Goal: Information Seeking & Learning: Learn about a topic

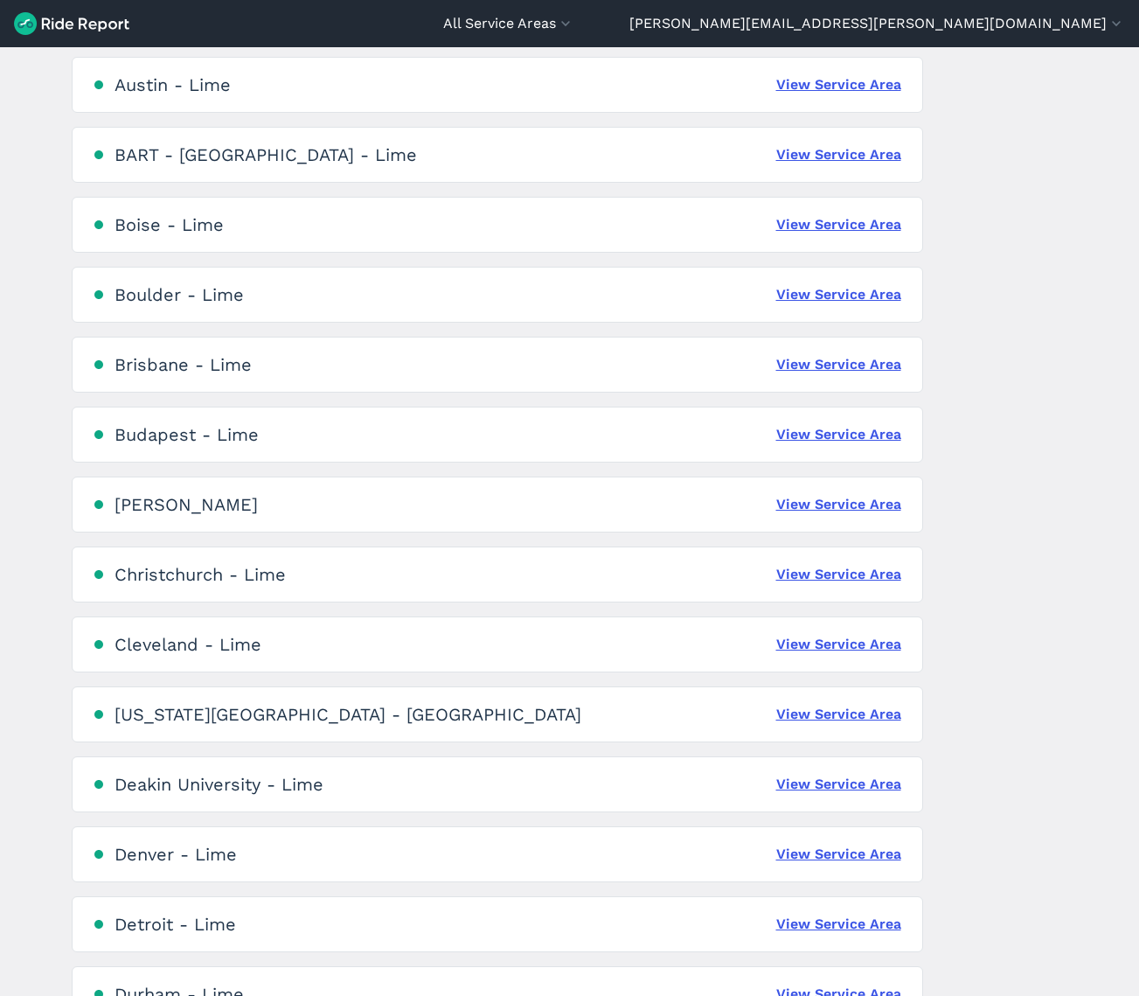
scroll to position [585, 0]
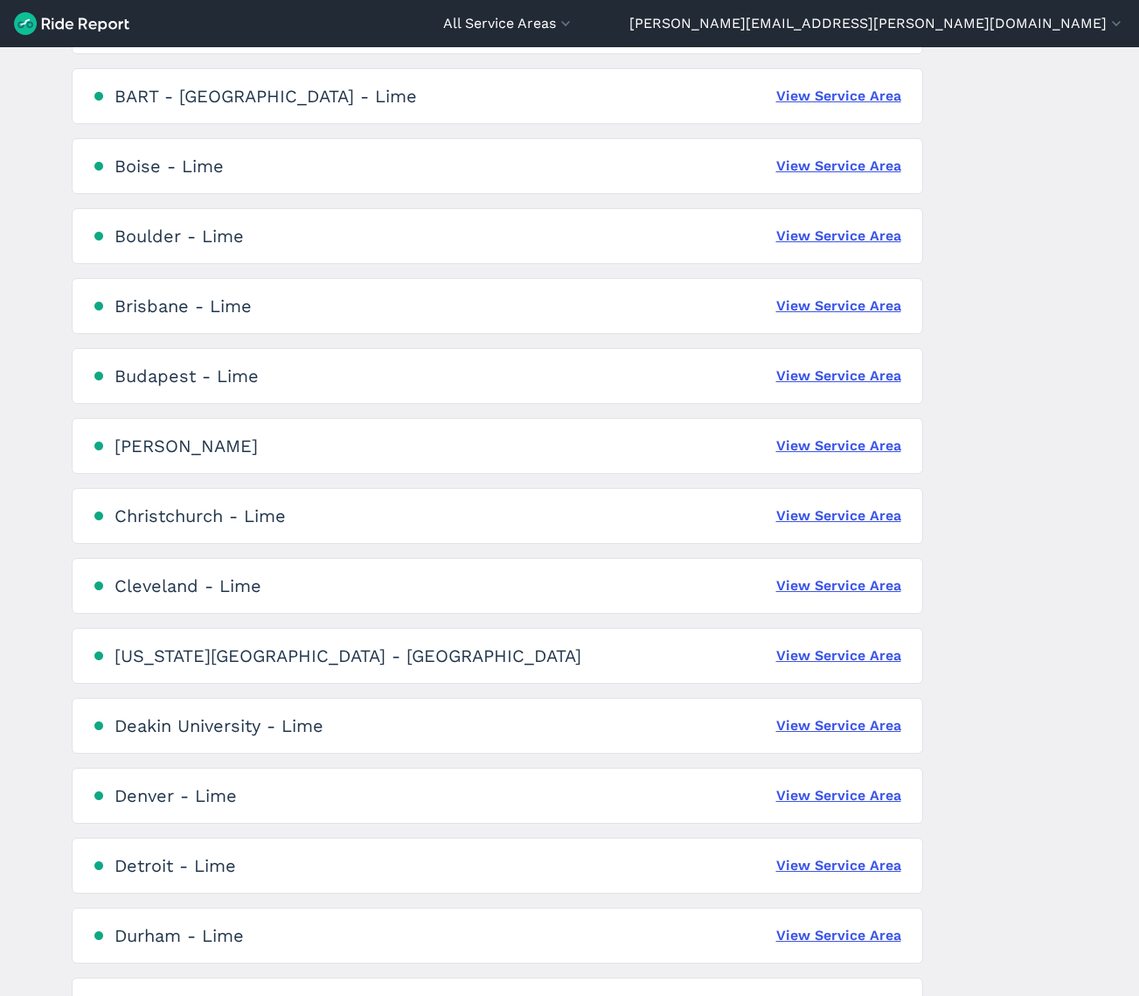
click at [940, 526] on main "Service Areas [GEOGRAPHIC_DATA], [GEOGRAPHIC_DATA] - [GEOGRAPHIC_DATA] View Ser…" at bounding box center [569, 521] width 1139 height 949
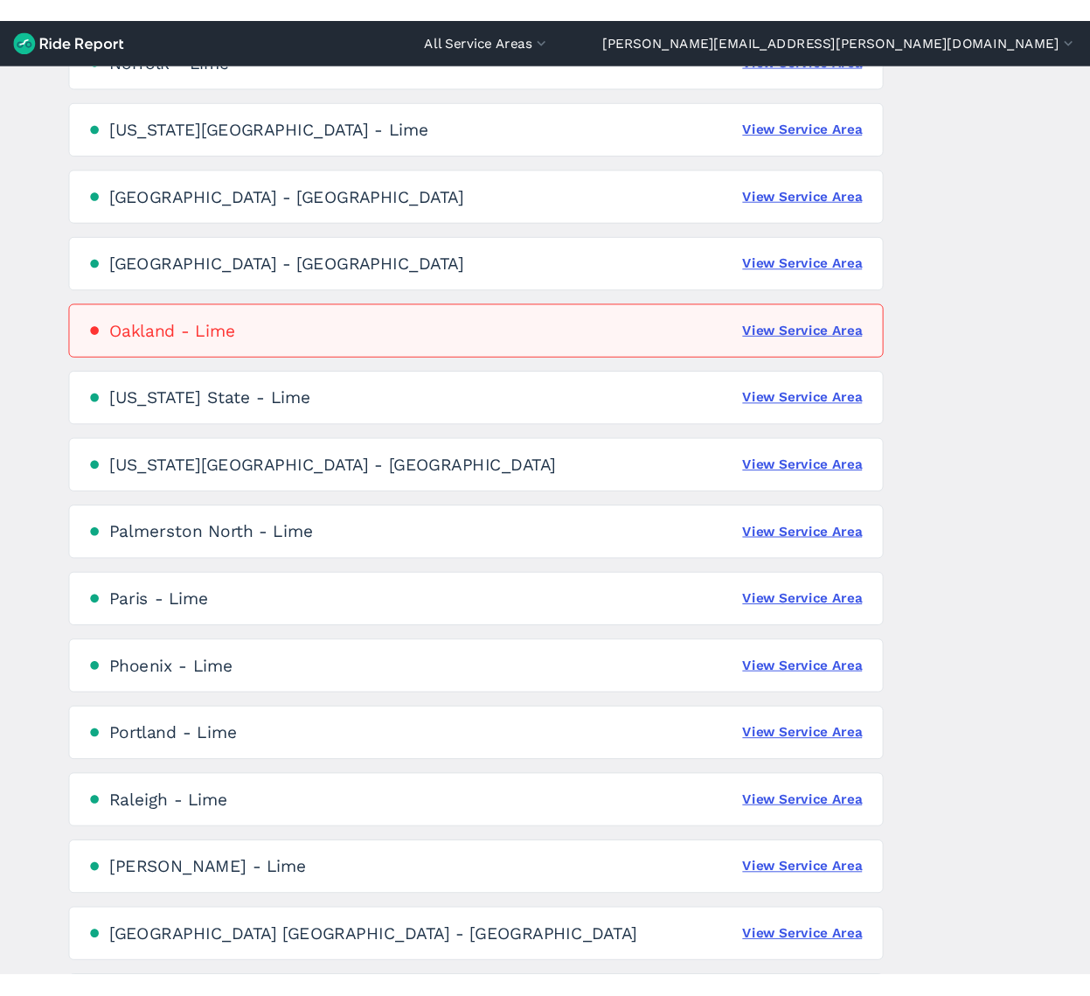
scroll to position [2465, 0]
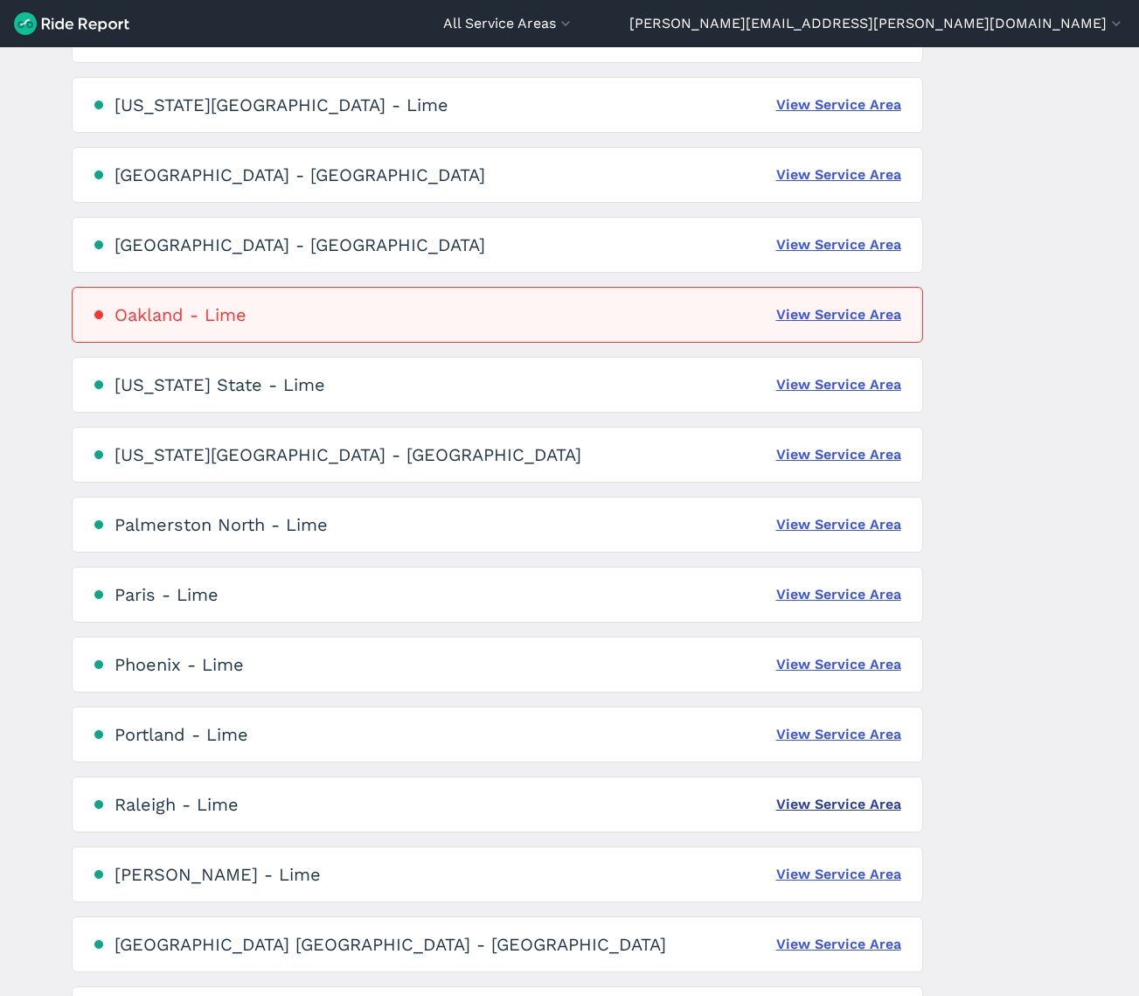
click at [819, 799] on link "View Service Area" at bounding box center [839, 804] width 125 height 21
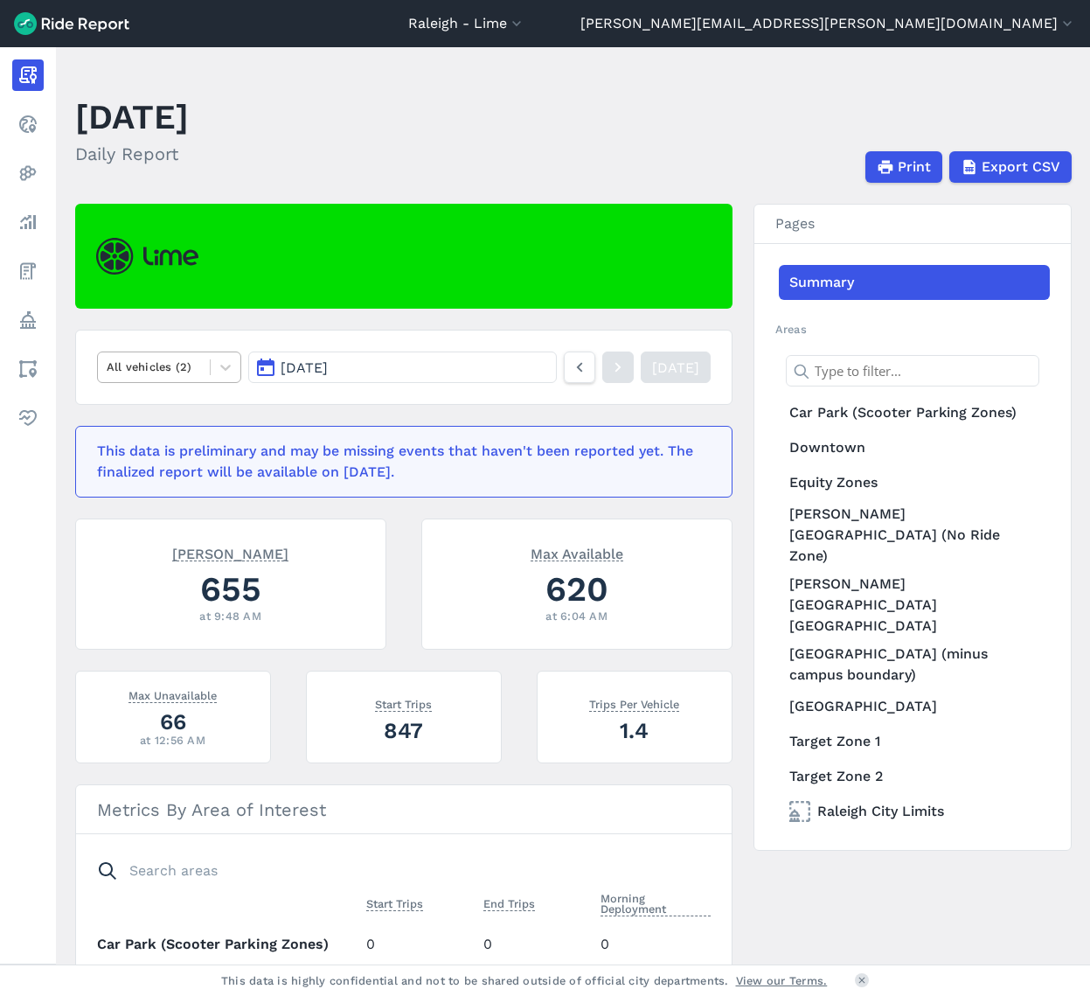
click at [200, 390] on nav "All vehicles (2) [DATE] [DATE]" at bounding box center [404, 367] width 658 height 75
click at [192, 373] on div at bounding box center [154, 367] width 95 height 20
click at [328, 374] on span "[DATE]" at bounding box center [304, 367] width 47 height 17
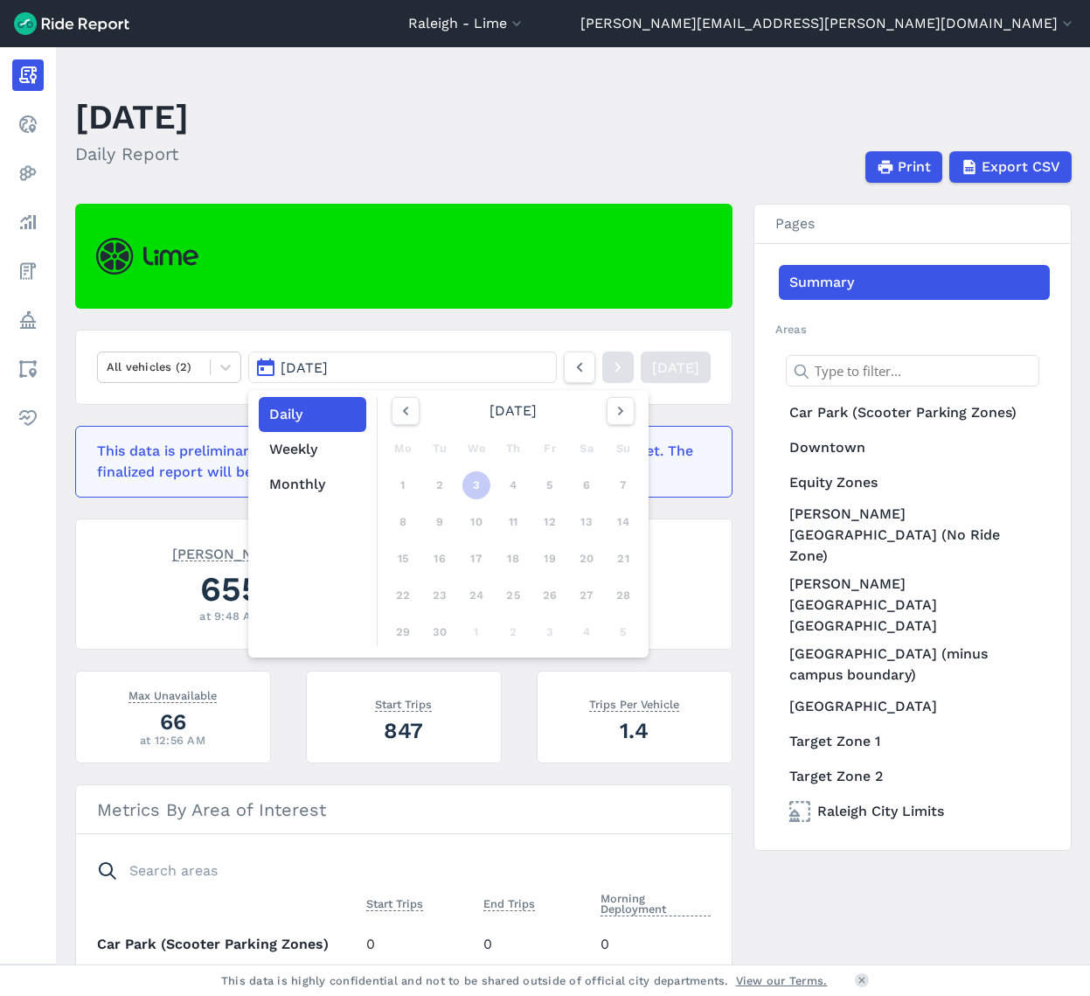
click at [328, 373] on span "[DATE]" at bounding box center [304, 367] width 47 height 17
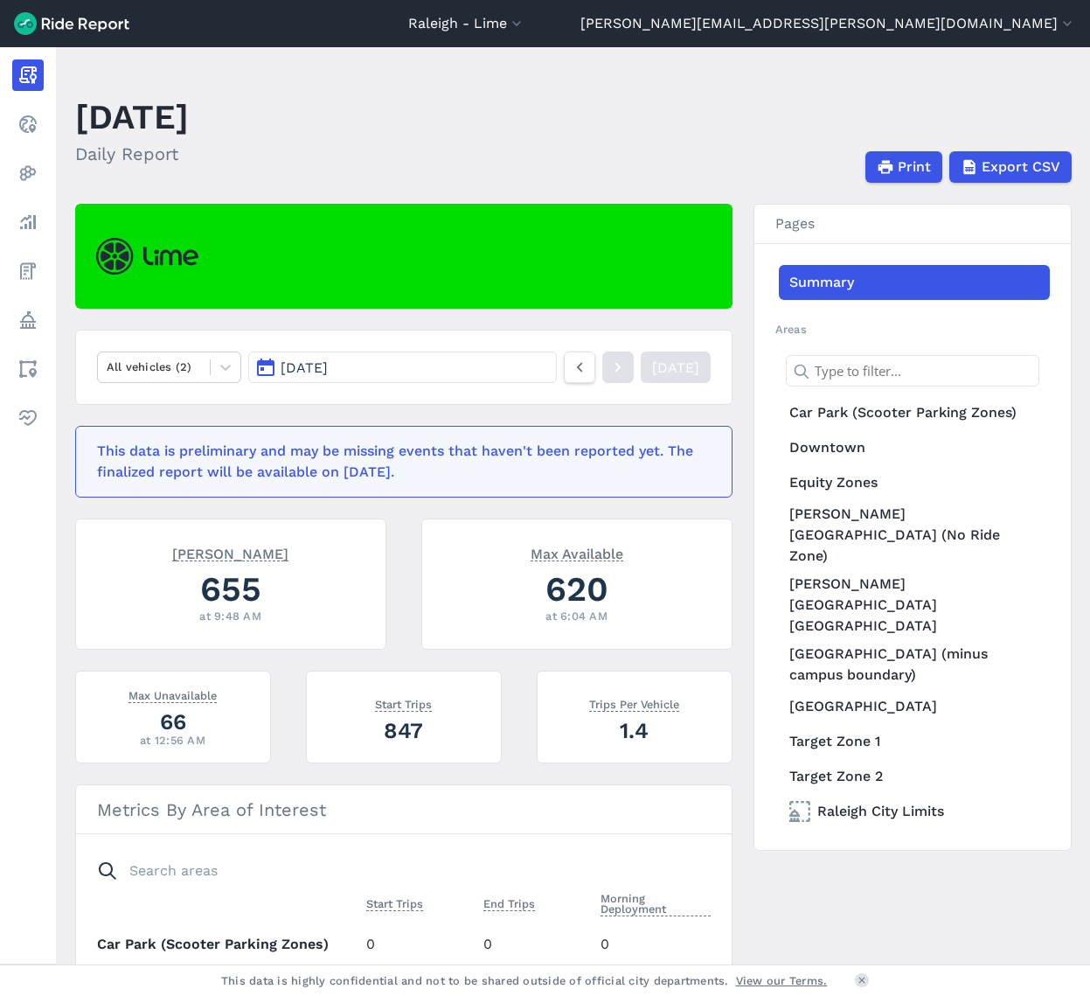
click at [328, 373] on span "[DATE]" at bounding box center [304, 367] width 47 height 17
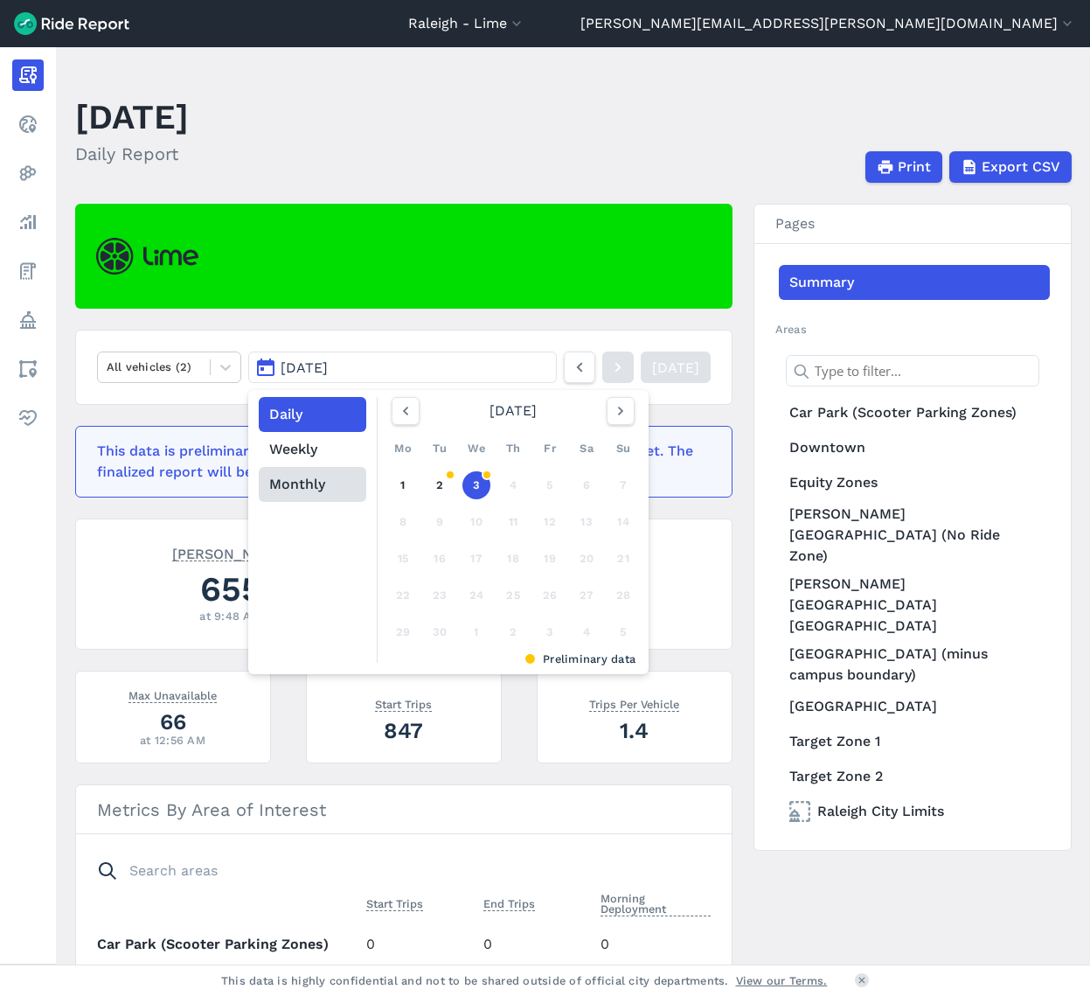
click at [298, 484] on button "Monthly" at bounding box center [313, 484] width 108 height 35
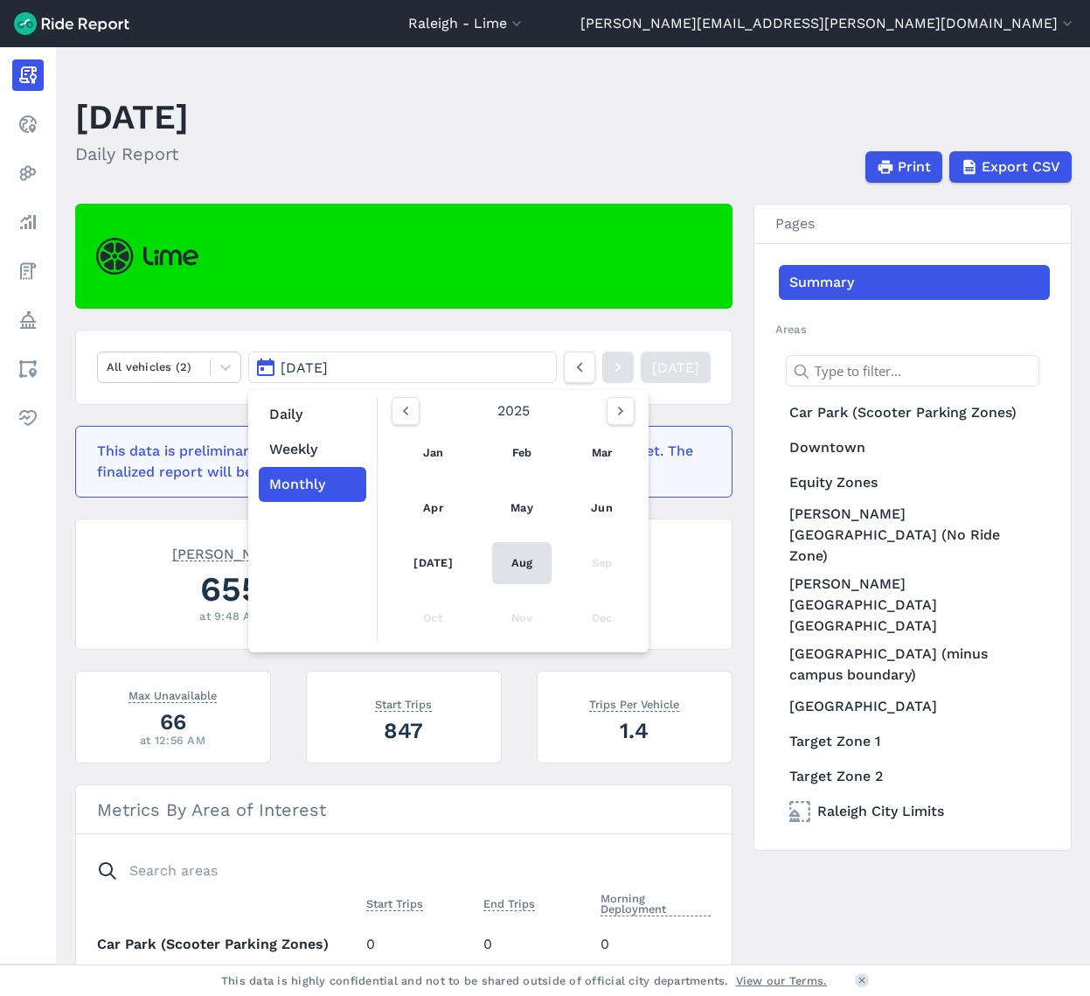
click at [504, 568] on link "Aug" at bounding box center [522, 563] width 60 height 42
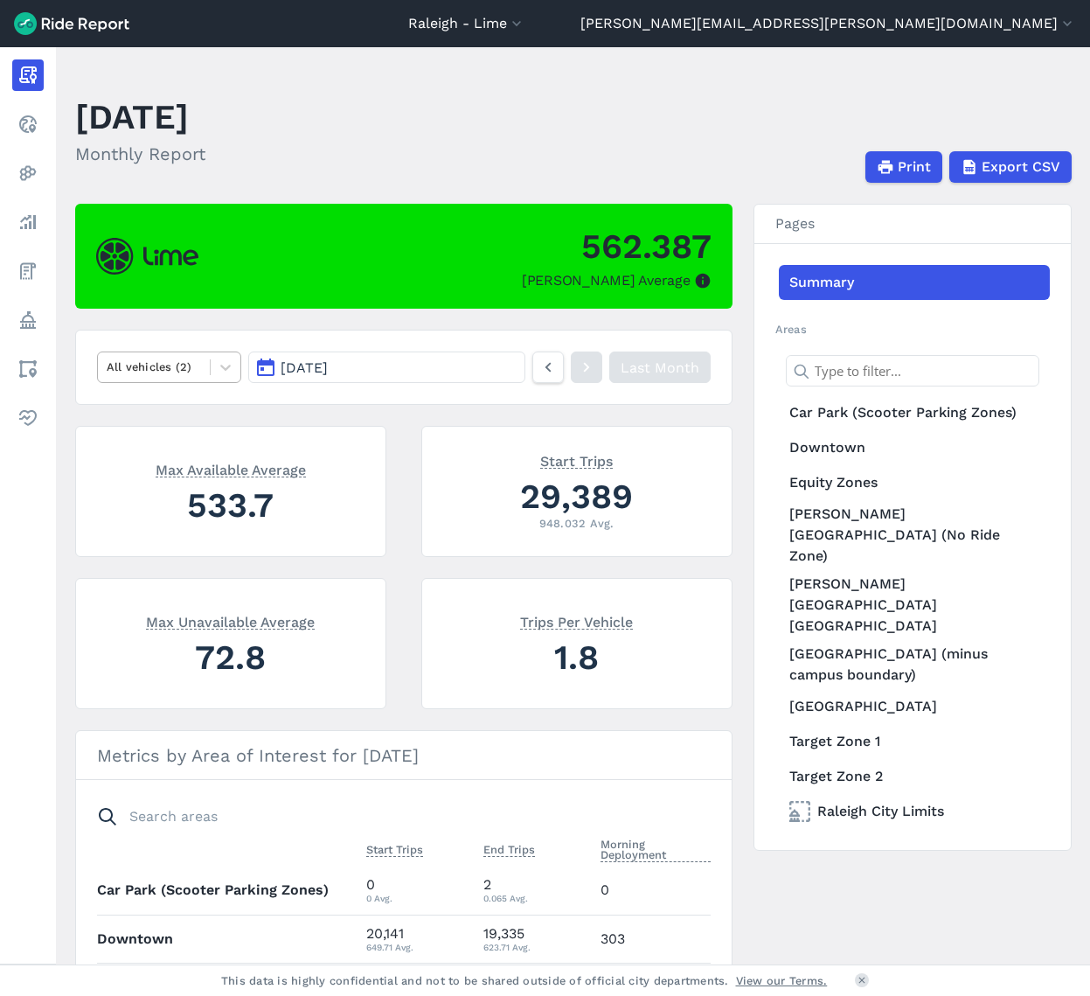
click at [206, 369] on div "All vehicles (2)" at bounding box center [154, 366] width 113 height 27
click at [191, 429] on div "Scooters" at bounding box center [169, 439] width 145 height 31
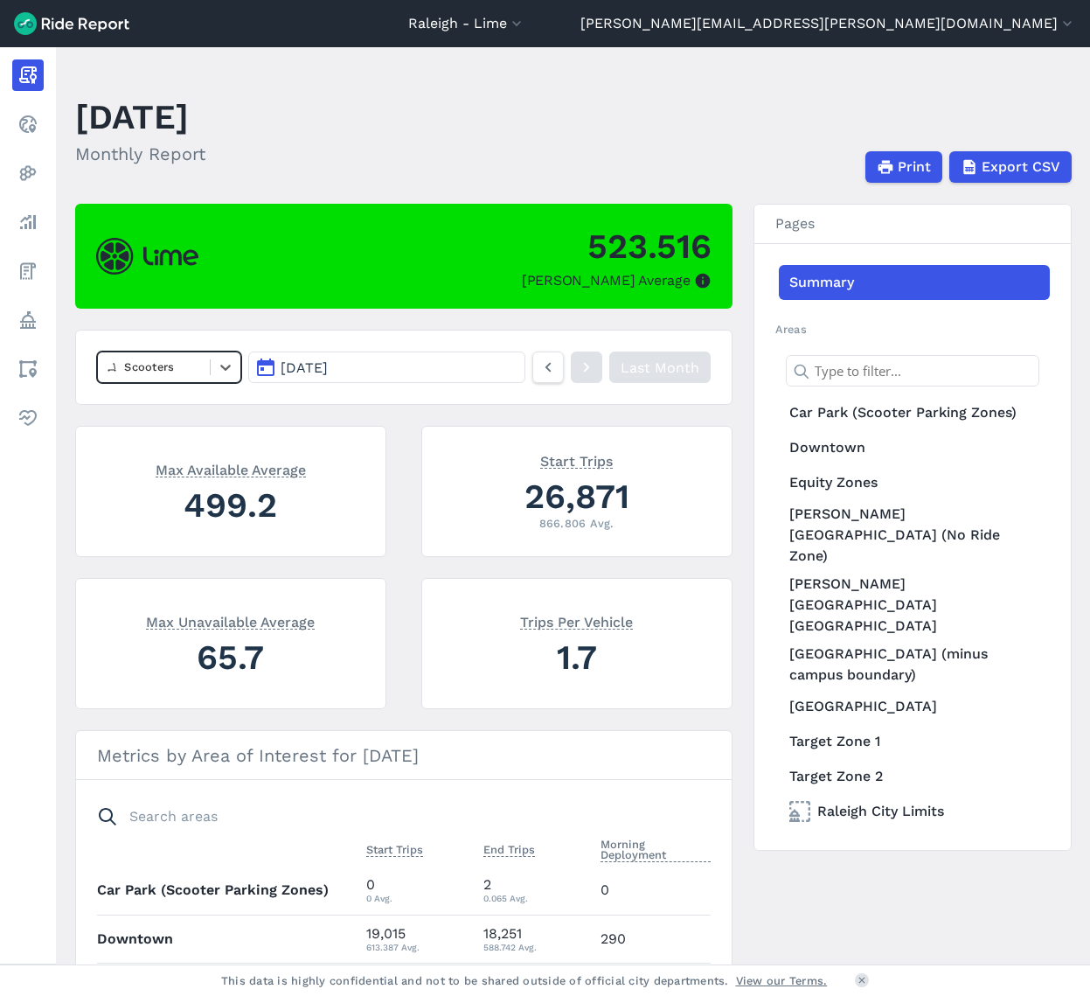
click at [185, 359] on div at bounding box center [154, 367] width 95 height 20
click at [179, 414] on div "All vehicles (2)" at bounding box center [169, 409] width 145 height 31
click at [180, 371] on div at bounding box center [154, 367] width 95 height 20
click at [174, 408] on div "E-Bikes" at bounding box center [169, 409] width 145 height 31
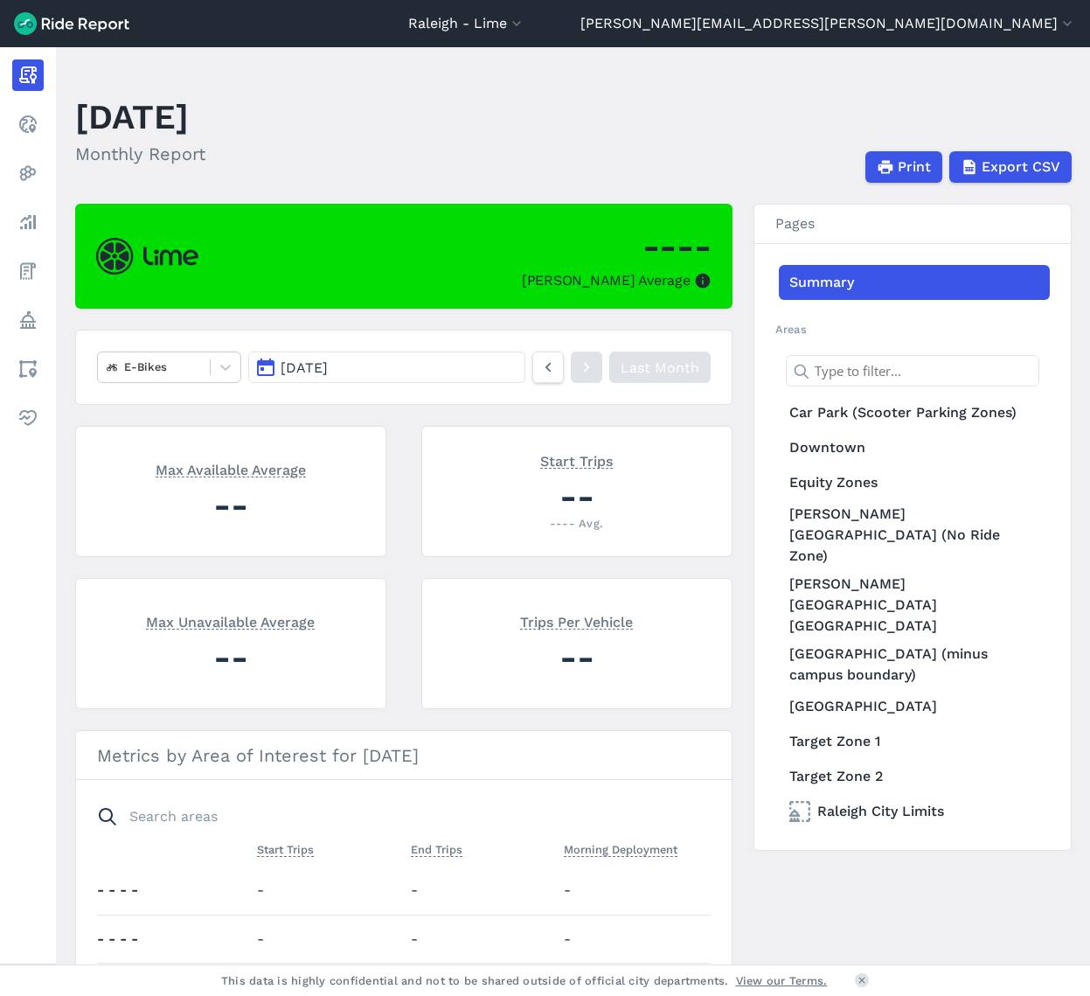
click at [327, 362] on span "[DATE]" at bounding box center [304, 367] width 47 height 17
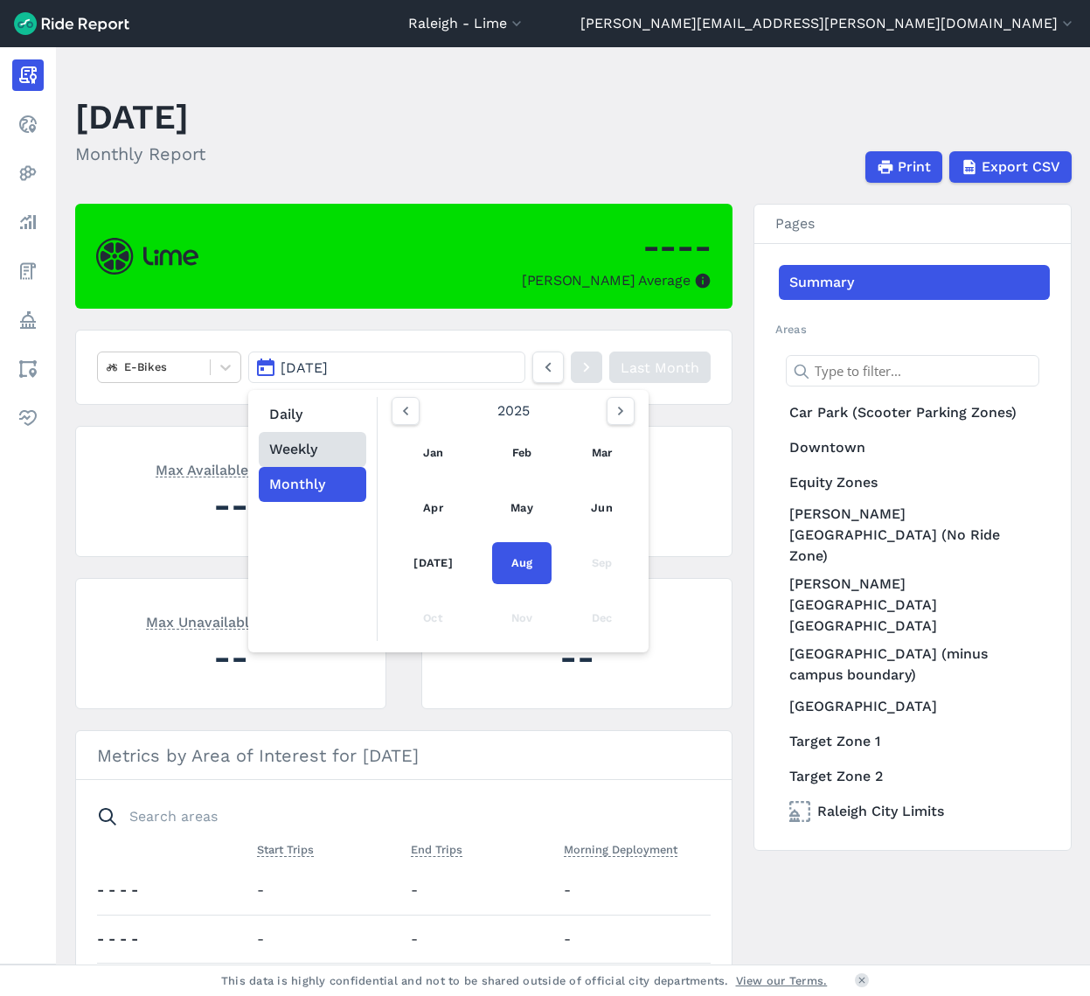
click at [323, 454] on button "Weekly" at bounding box center [313, 449] width 108 height 35
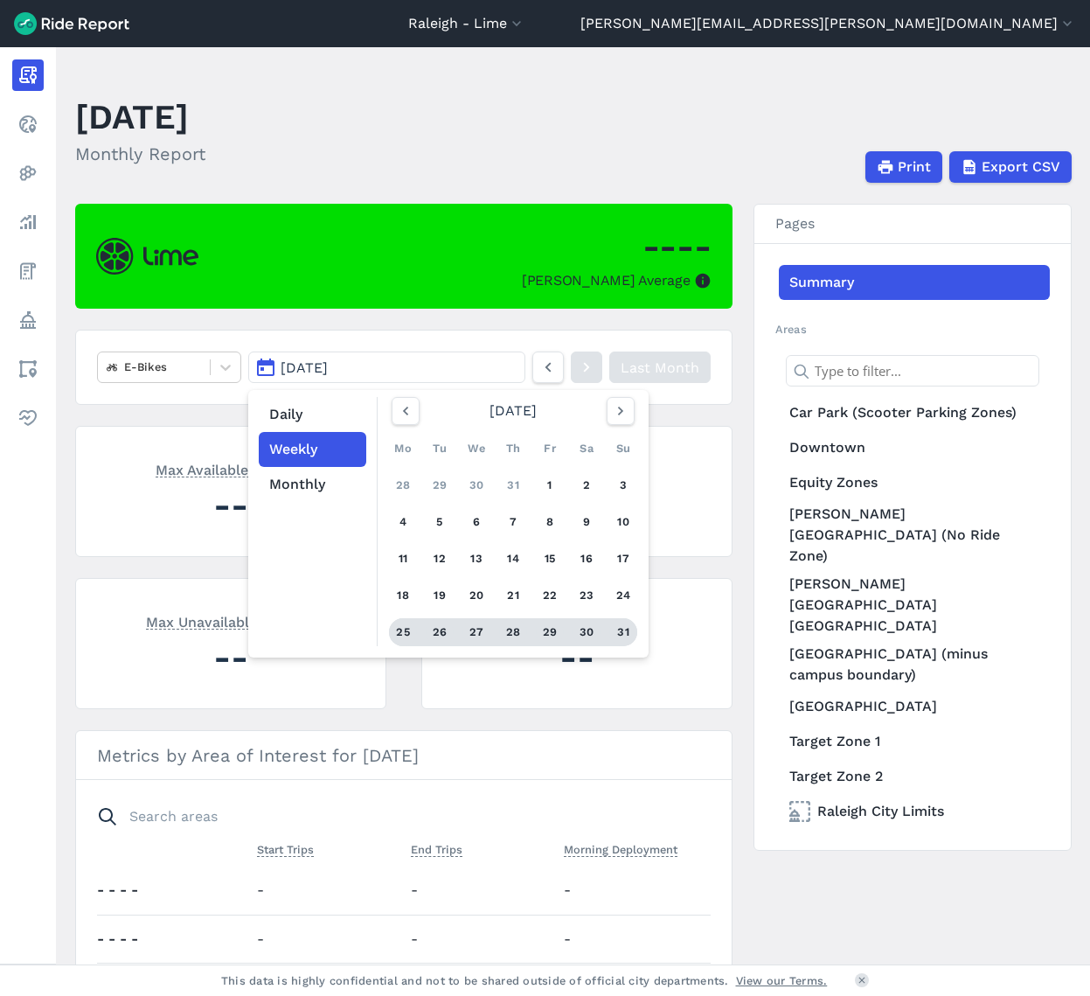
click at [411, 632] on div "25" at bounding box center [403, 632] width 28 height 28
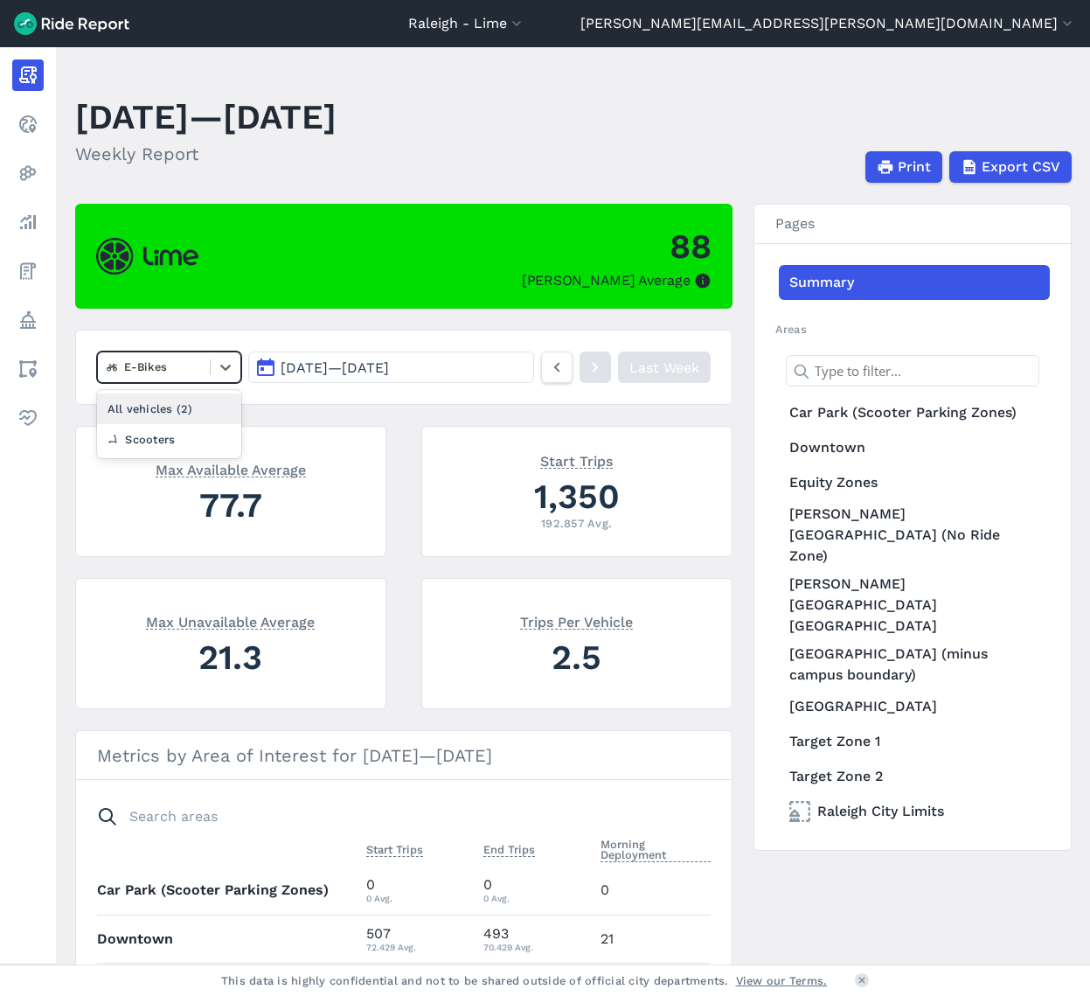
click at [178, 378] on div "E-Bikes" at bounding box center [154, 366] width 113 height 27
click at [184, 428] on div "Scooters" at bounding box center [169, 439] width 145 height 31
click at [191, 363] on div at bounding box center [154, 367] width 95 height 20
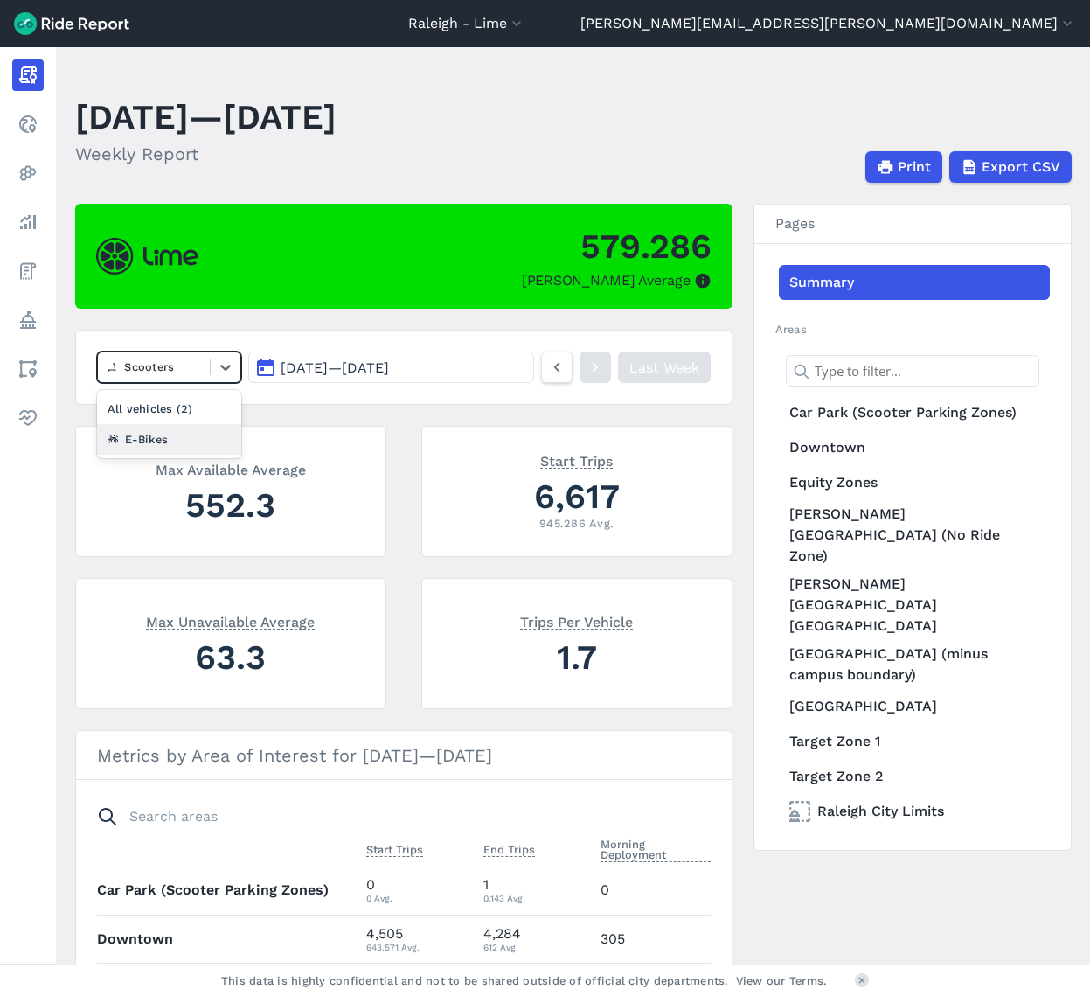
click at [191, 425] on div "E-Bikes" at bounding box center [169, 439] width 145 height 31
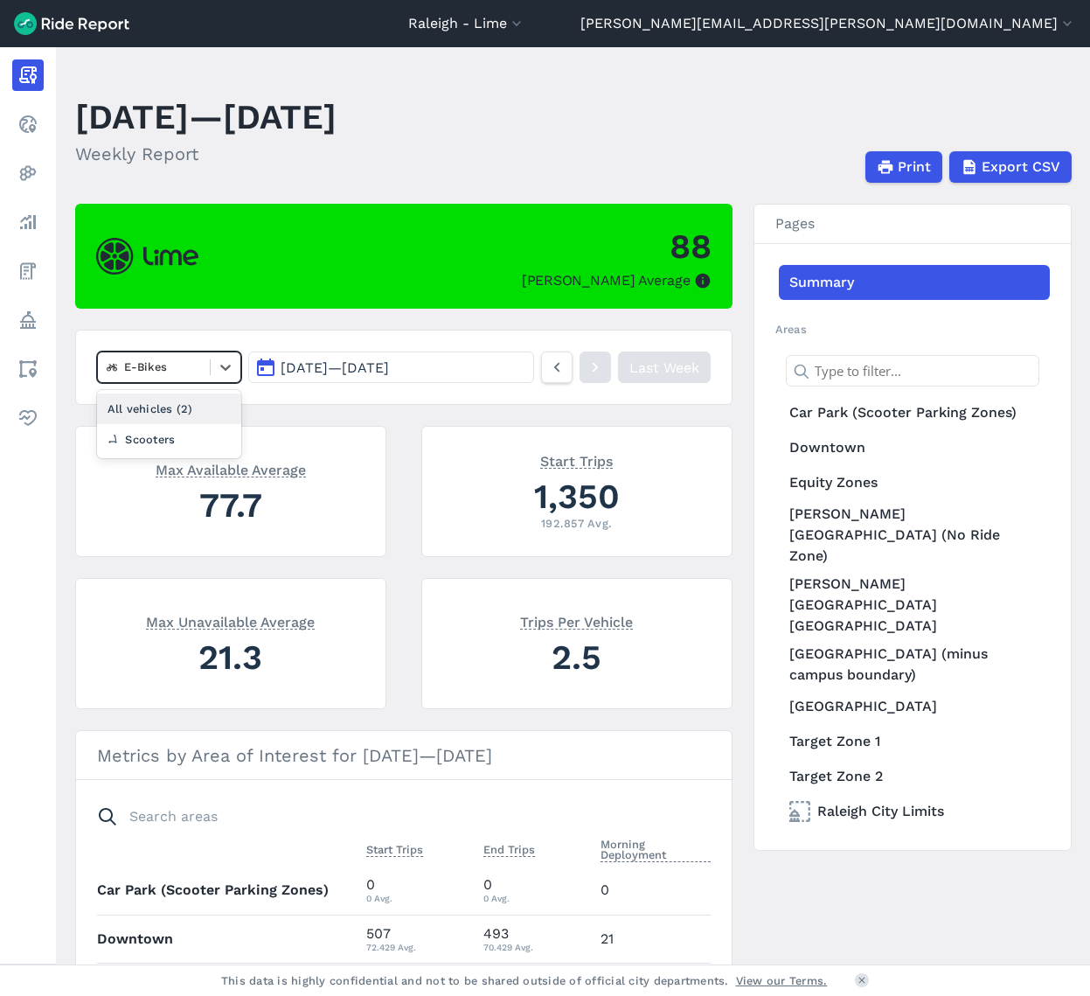
click at [194, 361] on div at bounding box center [154, 367] width 95 height 20
click at [178, 432] on div "Scooters" at bounding box center [169, 439] width 145 height 31
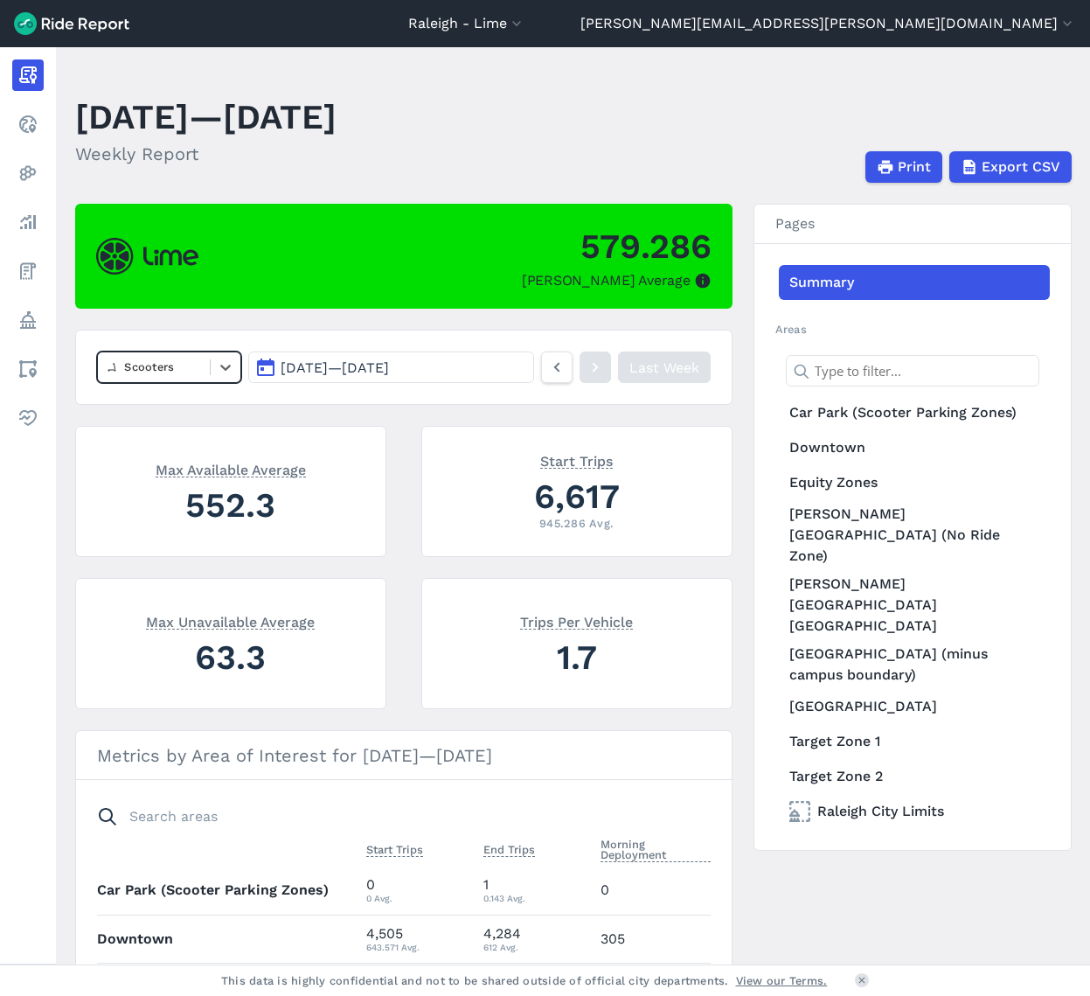
click at [172, 380] on div "Scooters" at bounding box center [154, 366] width 113 height 27
click at [178, 428] on div "E-Bikes" at bounding box center [169, 439] width 145 height 31
click at [686, 653] on div "2.5" at bounding box center [577, 657] width 268 height 48
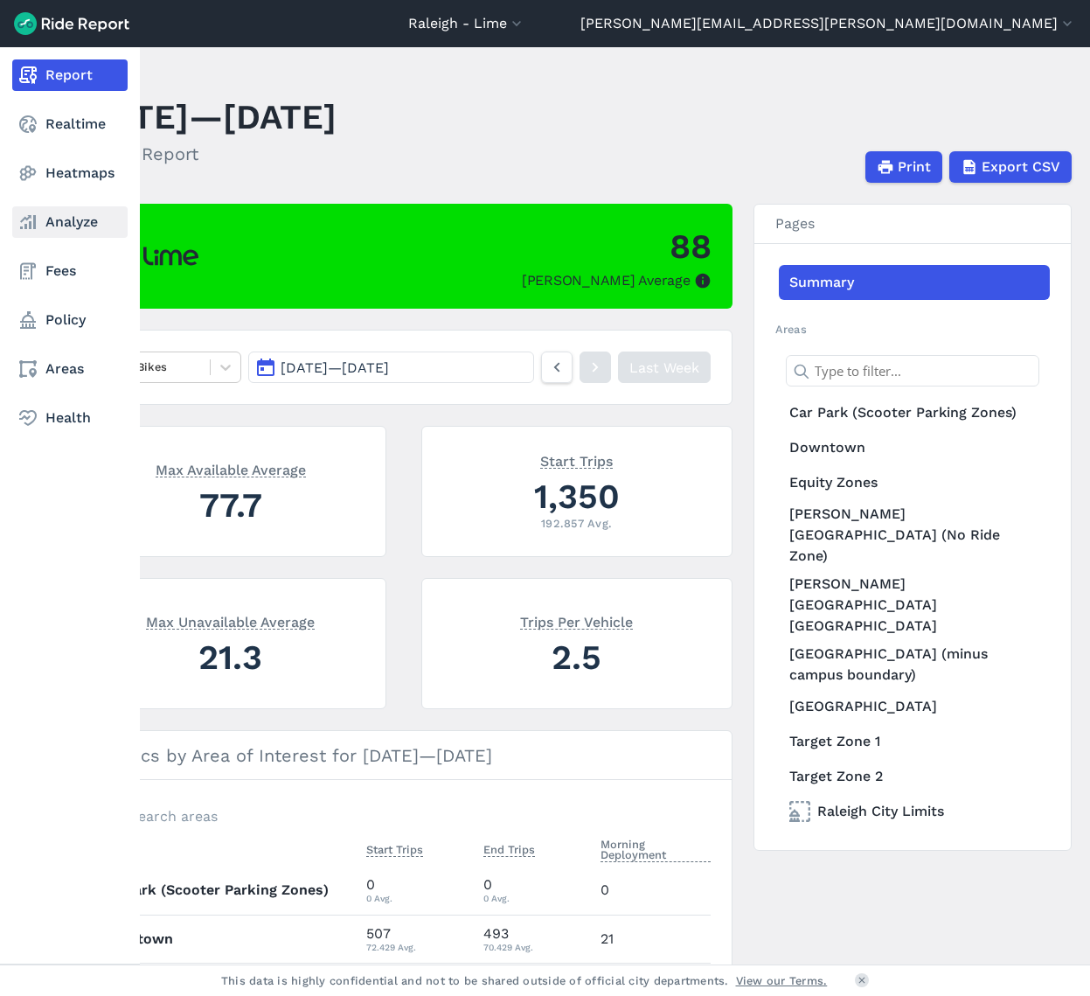
click at [81, 222] on link "Analyze" at bounding box center [69, 221] width 115 height 31
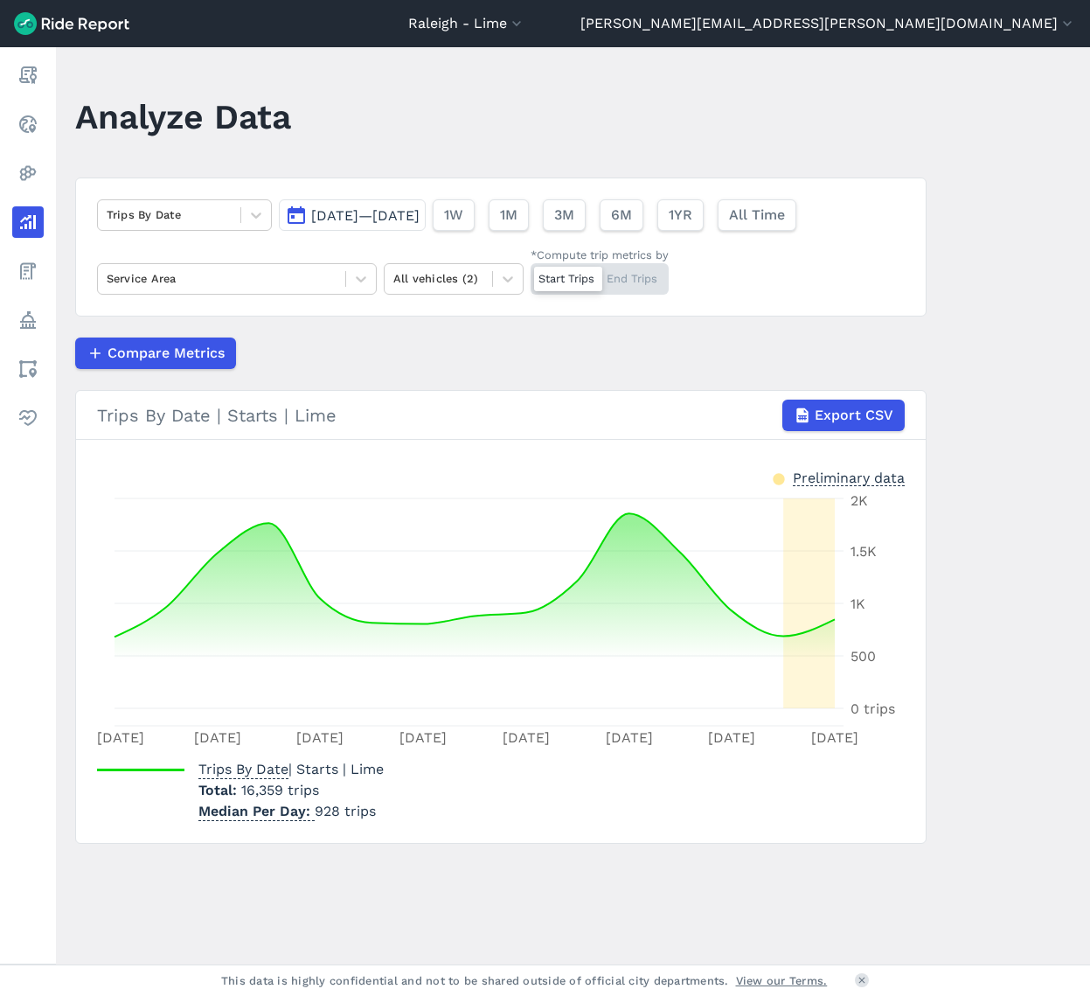
click at [423, 224] on button "[DATE]—[DATE]" at bounding box center [352, 214] width 147 height 31
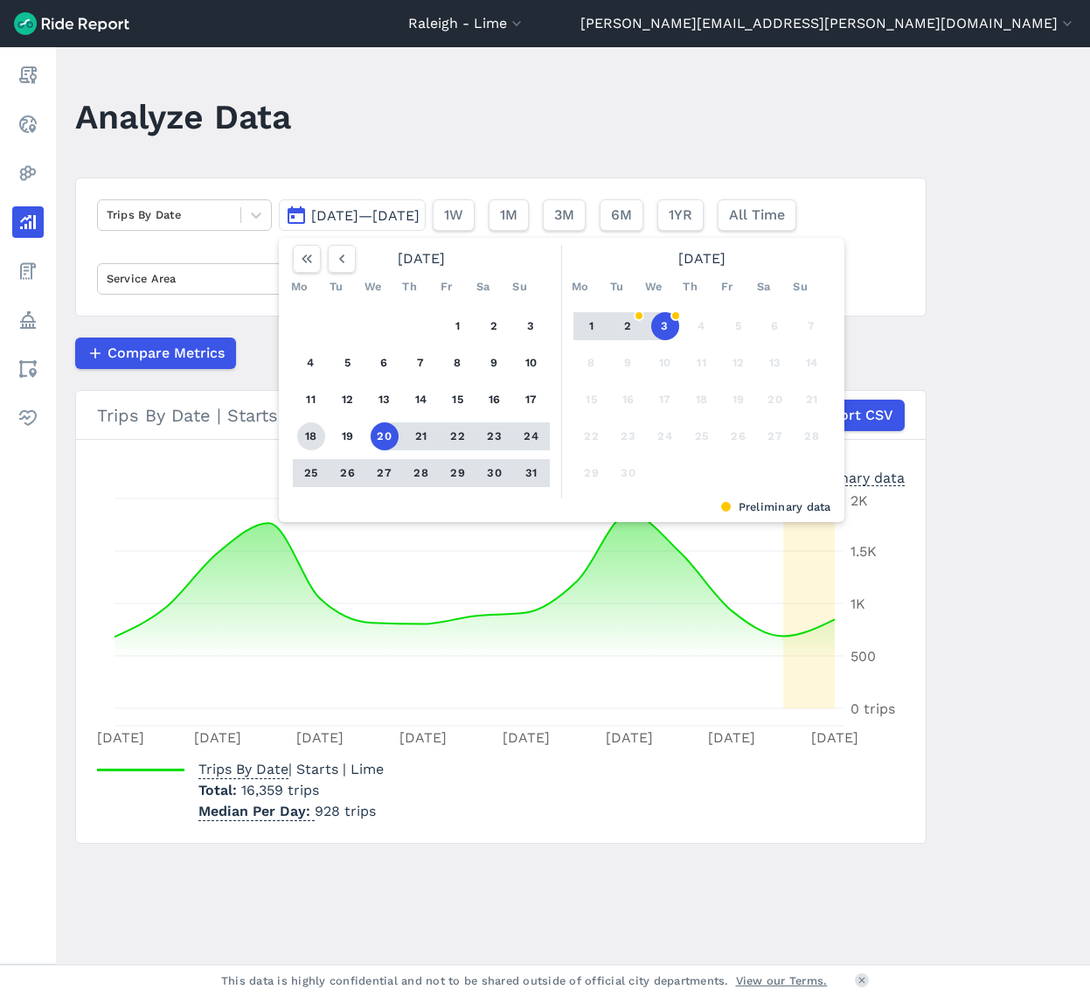
click at [309, 434] on button "18" at bounding box center [311, 436] width 28 height 28
click at [528, 474] on button "31" at bounding box center [532, 473] width 28 height 28
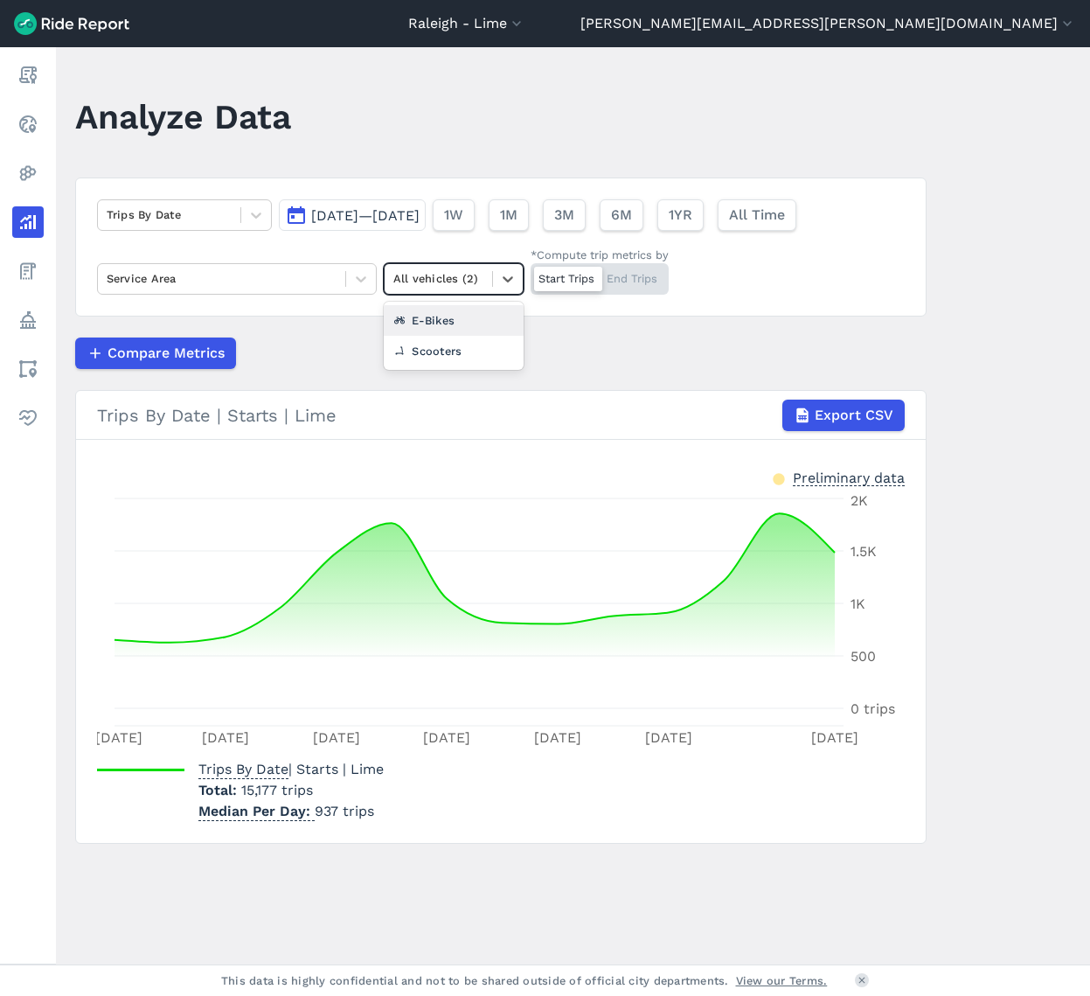
click at [462, 288] on div at bounding box center [439, 278] width 90 height 20
click at [464, 354] on div "Scooters" at bounding box center [454, 351] width 140 height 31
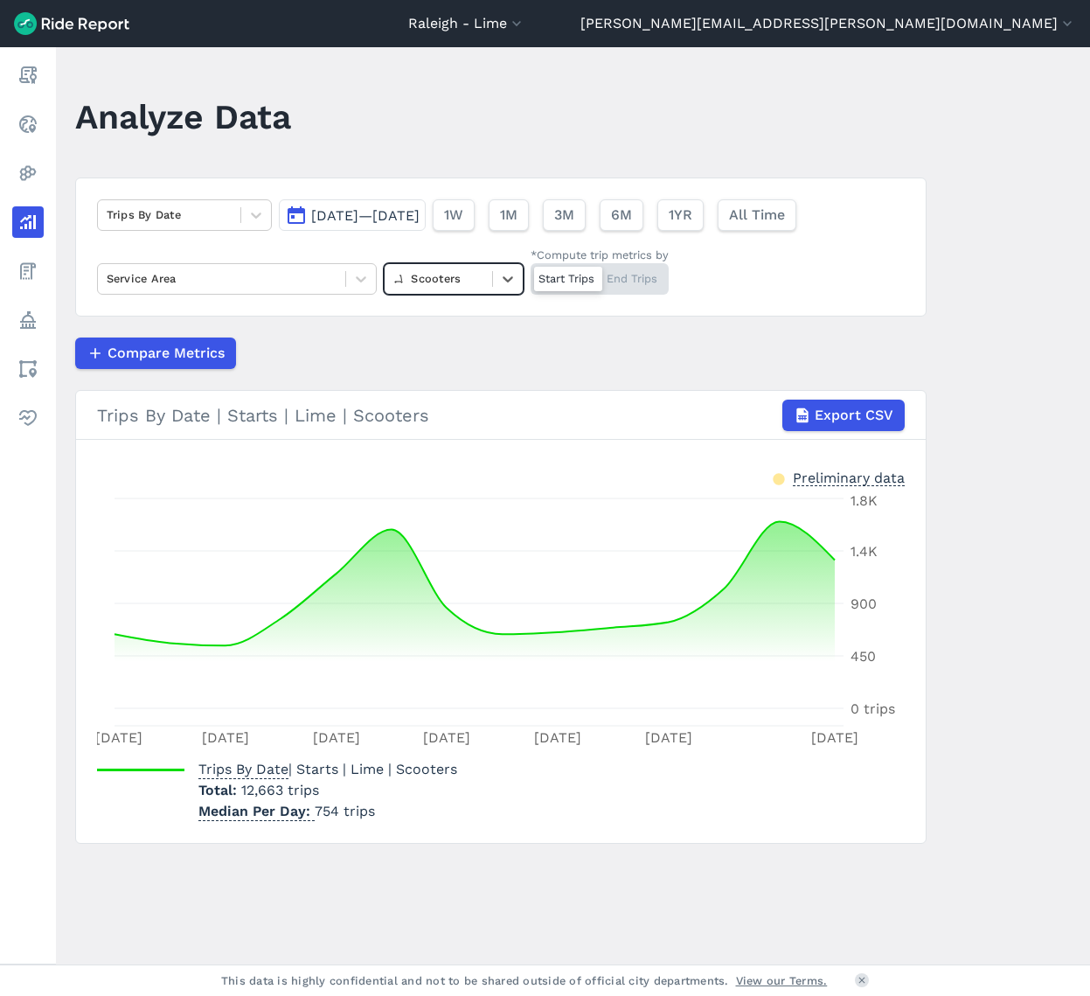
click at [459, 297] on div "Trips By Date [DATE]—[DATE] 1W 1M 3M 6M 1YR All Time Service Area option Scoote…" at bounding box center [501, 247] width 852 height 139
click at [467, 279] on div at bounding box center [439, 278] width 90 height 20
click at [460, 352] on div "E-Bikes" at bounding box center [454, 351] width 140 height 31
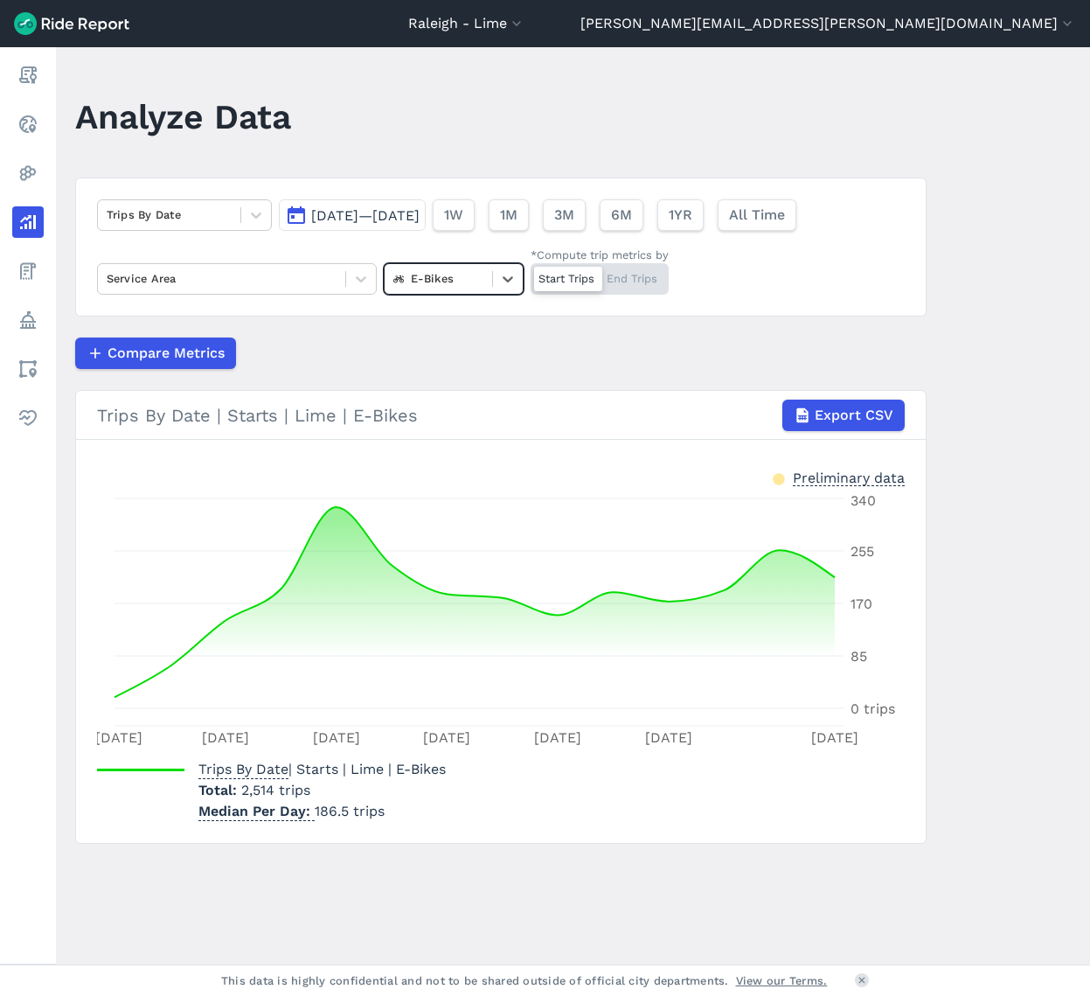
click at [455, 296] on div "Trips By Date [DATE]—[DATE] 1W 1M 3M 6M 1YR All Time Service Area option E-Bike…" at bounding box center [501, 247] width 852 height 139
click at [456, 285] on div at bounding box center [439, 278] width 90 height 20
click at [481, 282] on div "E-Bikes" at bounding box center [439, 278] width 108 height 27
click at [464, 325] on div "All vehicles (2)" at bounding box center [454, 320] width 140 height 31
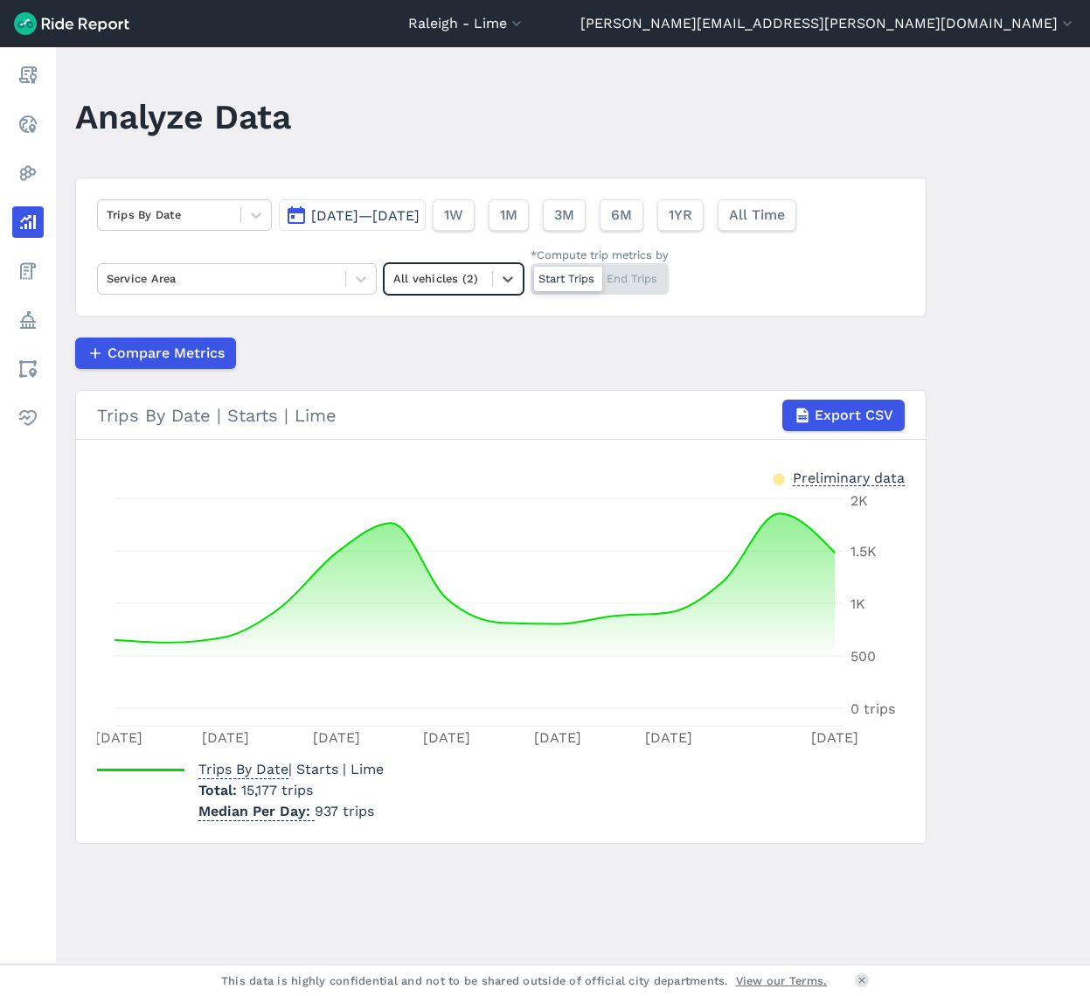
click at [547, 324] on article "Trips By Date [DATE]—[DATE] 1W 1M 3M 6M 1YR All Time Service Area option All ve…" at bounding box center [501, 511] width 852 height 666
click at [203, 209] on div at bounding box center [169, 215] width 125 height 20
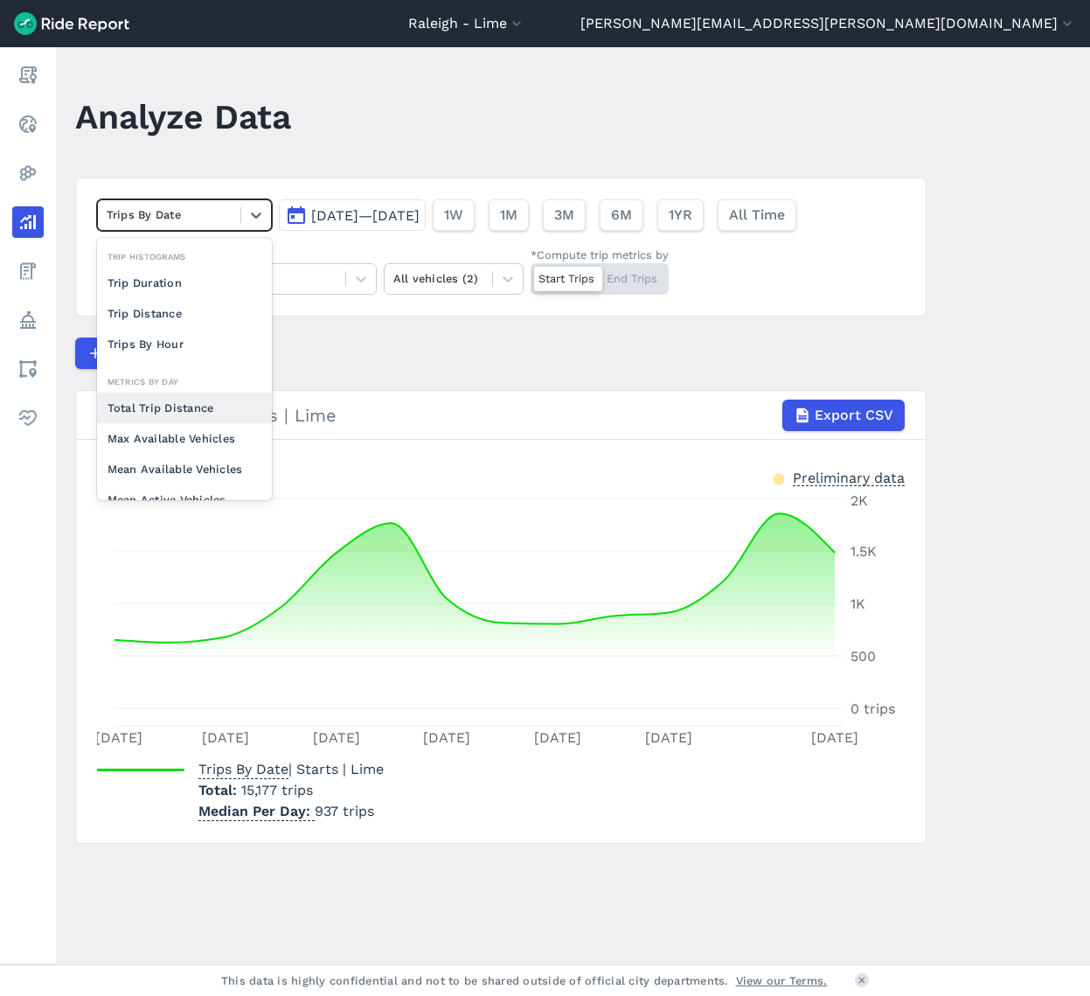
click at [164, 400] on div "Total Trip Distance" at bounding box center [184, 408] width 175 height 31
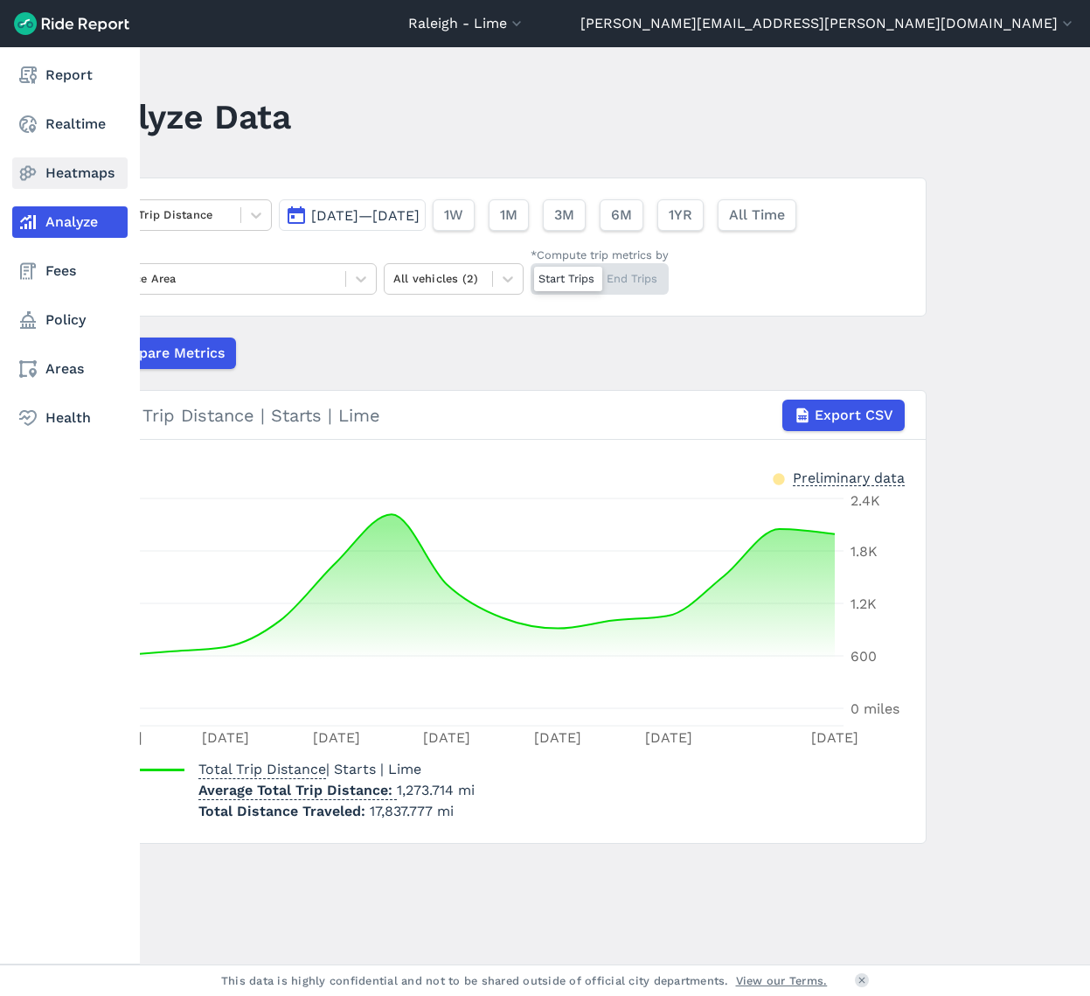
click at [76, 168] on link "Heatmaps" at bounding box center [69, 172] width 115 height 31
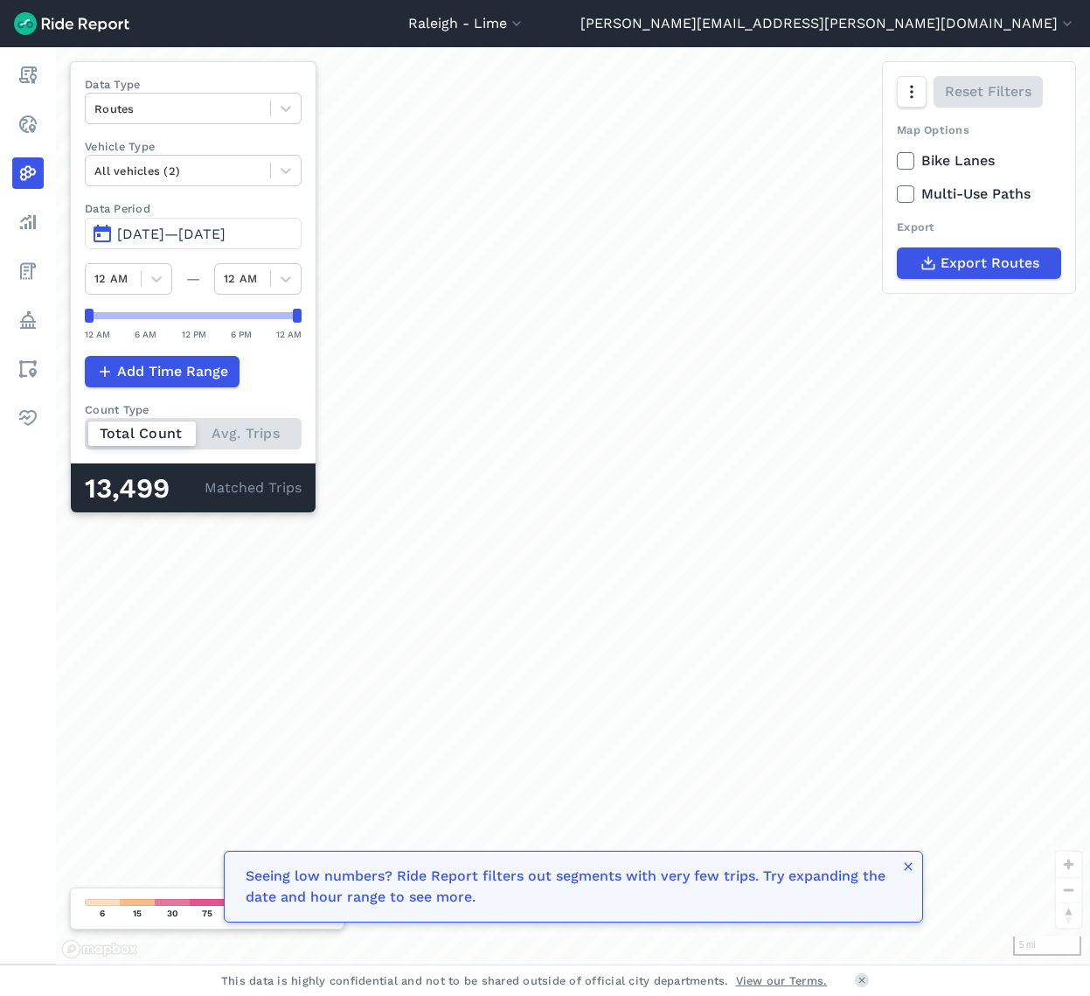
click at [908, 158] on icon at bounding box center [906, 160] width 16 height 17
click at [897, 158] on input "Bike Lanes" at bounding box center [897, 155] width 0 height 11
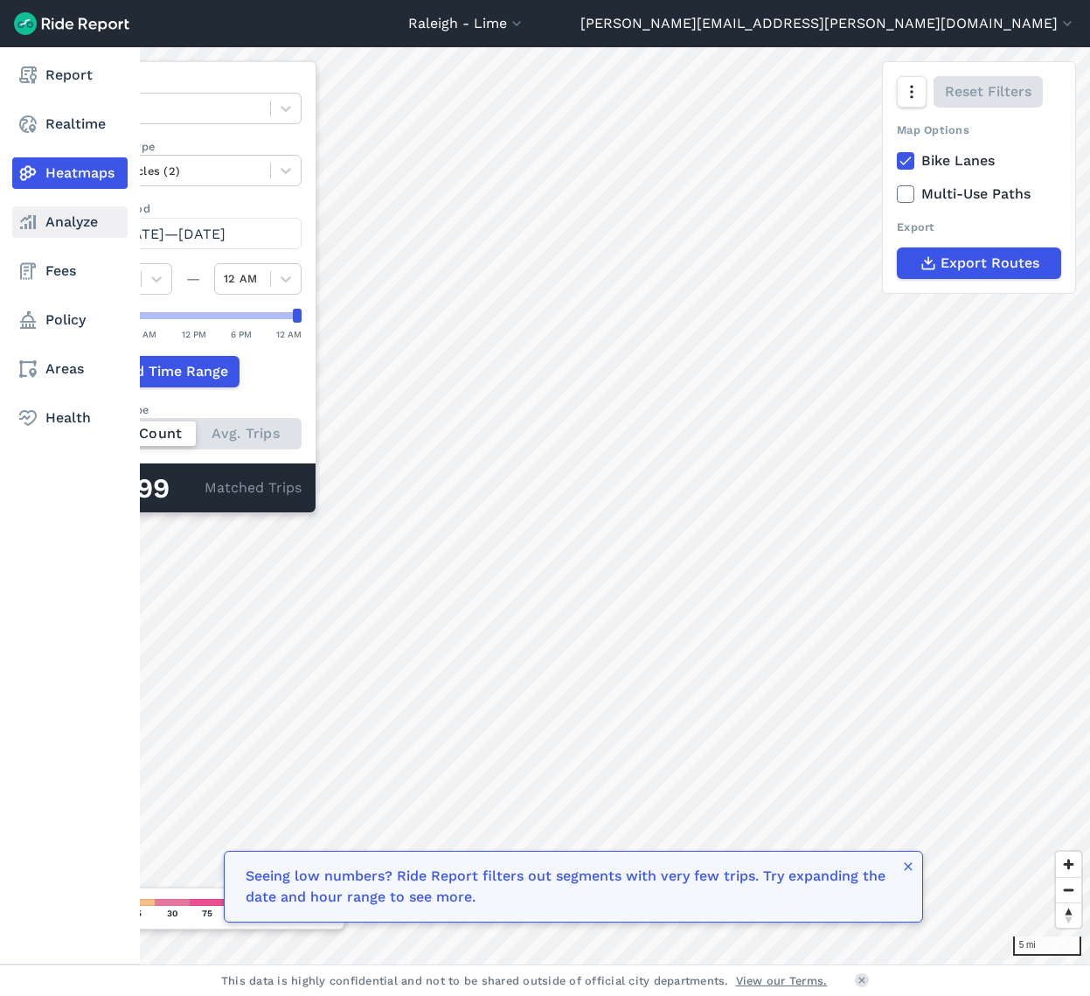
click at [105, 215] on link "Analyze" at bounding box center [69, 221] width 115 height 31
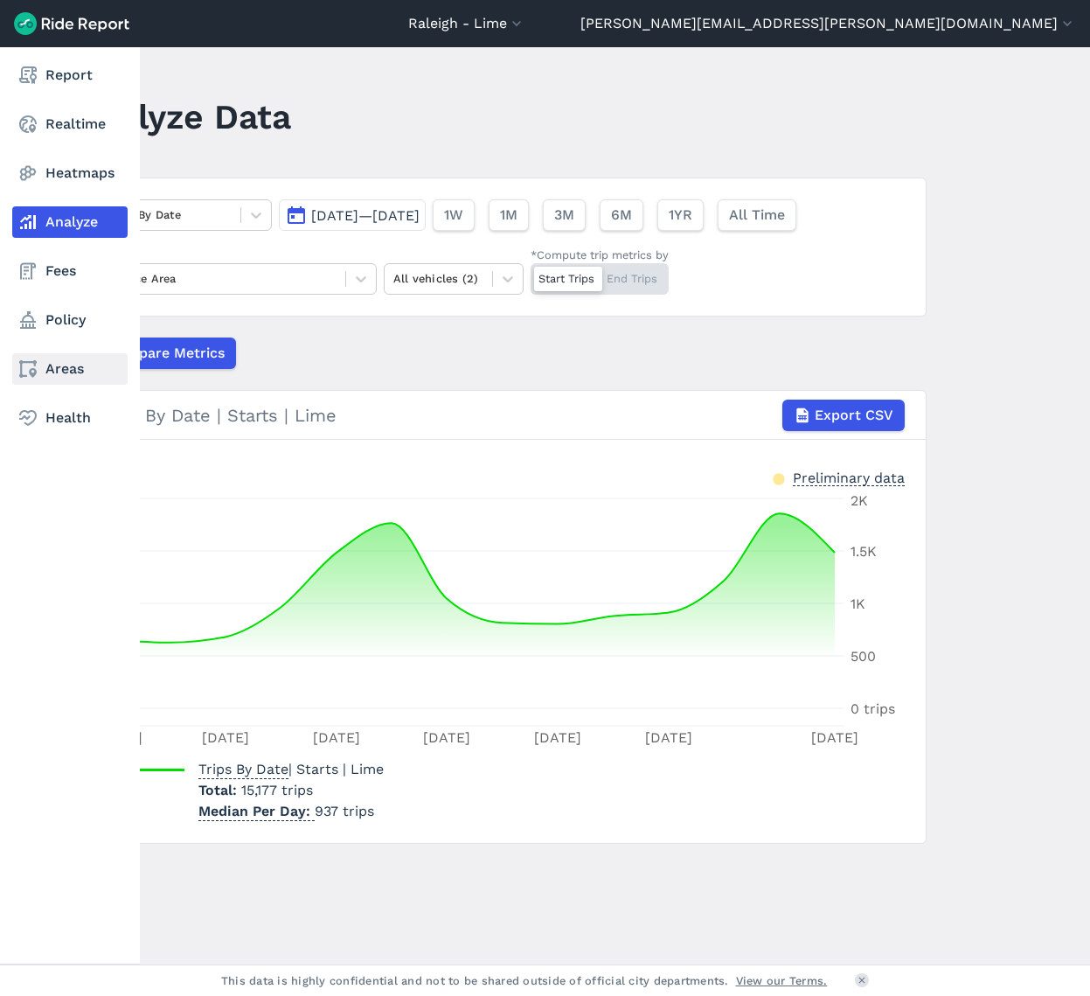
click at [67, 372] on link "Areas" at bounding box center [69, 368] width 115 height 31
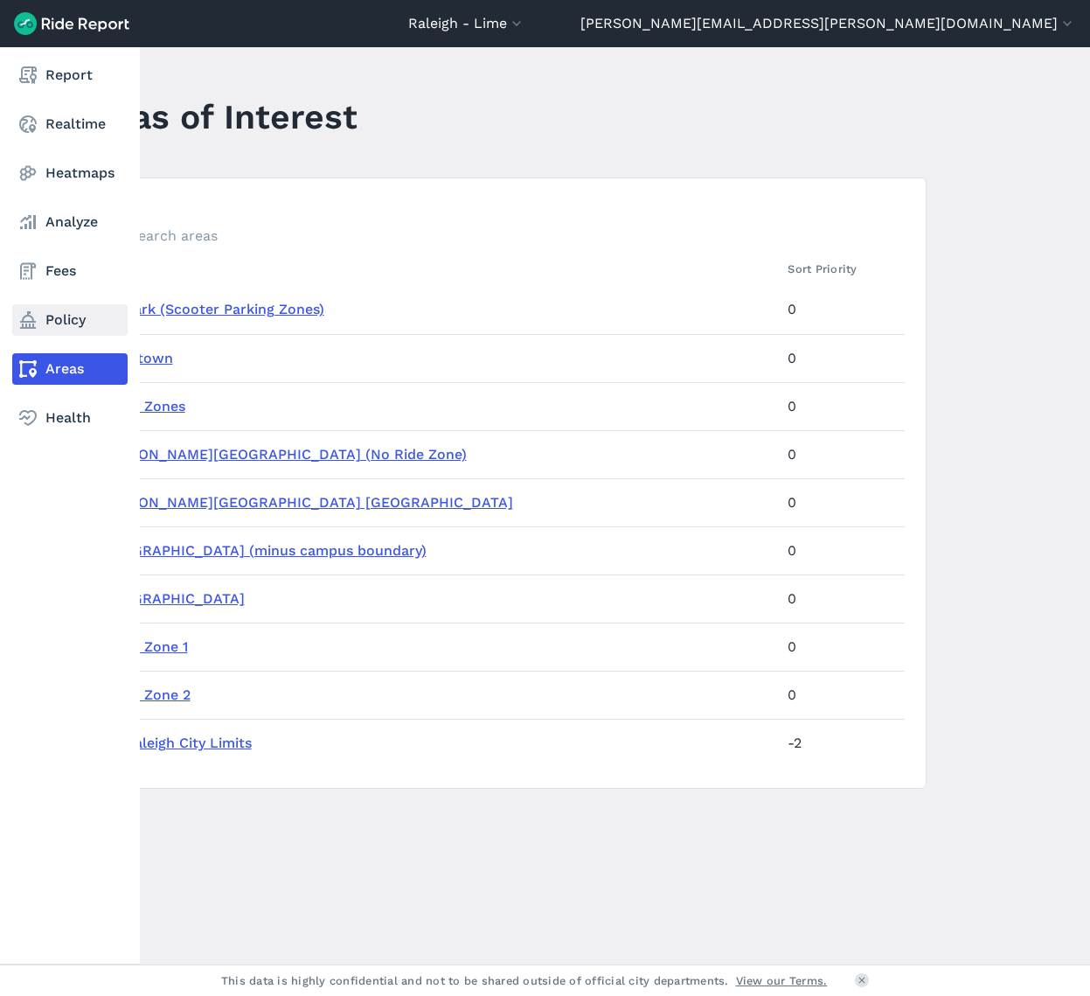
click at [73, 327] on link "Policy" at bounding box center [69, 319] width 115 height 31
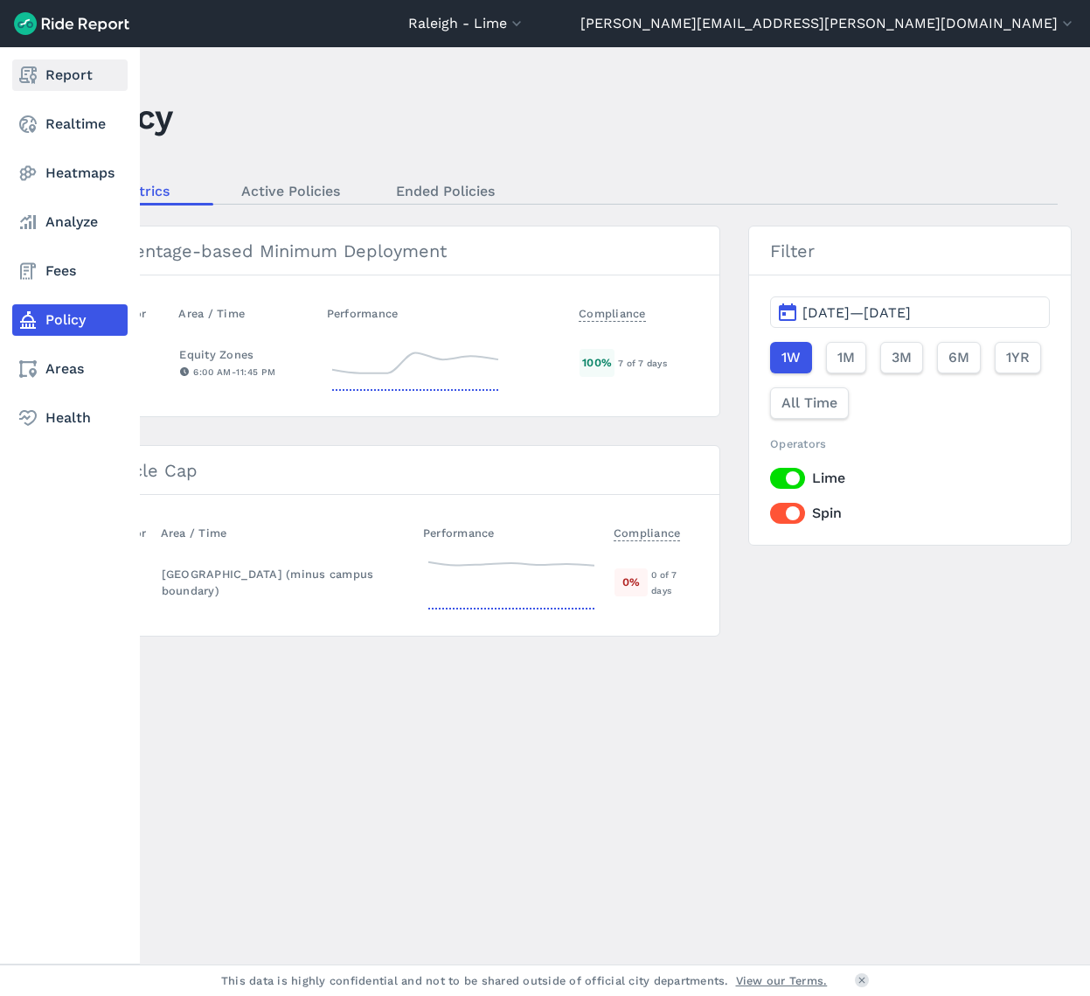
click at [68, 81] on link "Report" at bounding box center [69, 74] width 115 height 31
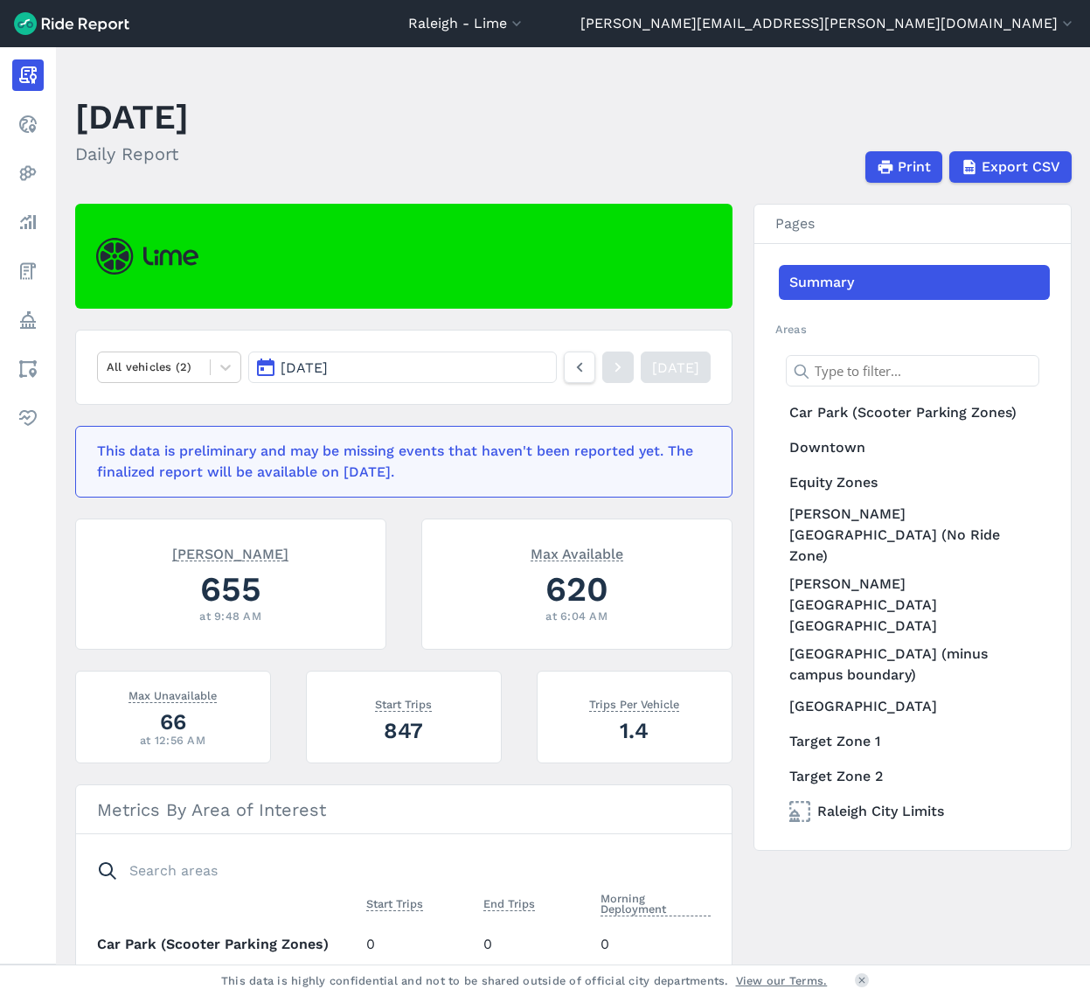
click at [286, 371] on span "[DATE]" at bounding box center [304, 367] width 47 height 17
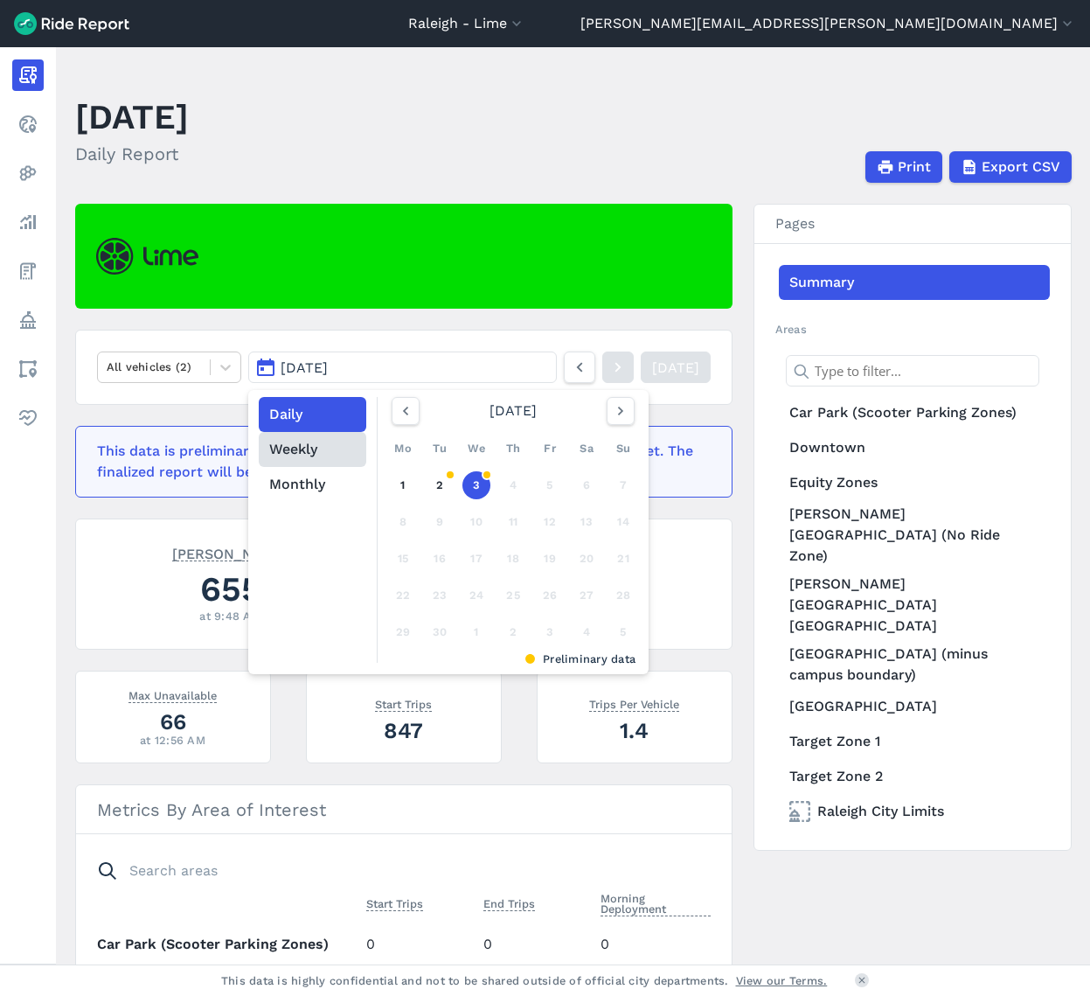
click at [320, 457] on button "Weekly" at bounding box center [313, 449] width 108 height 35
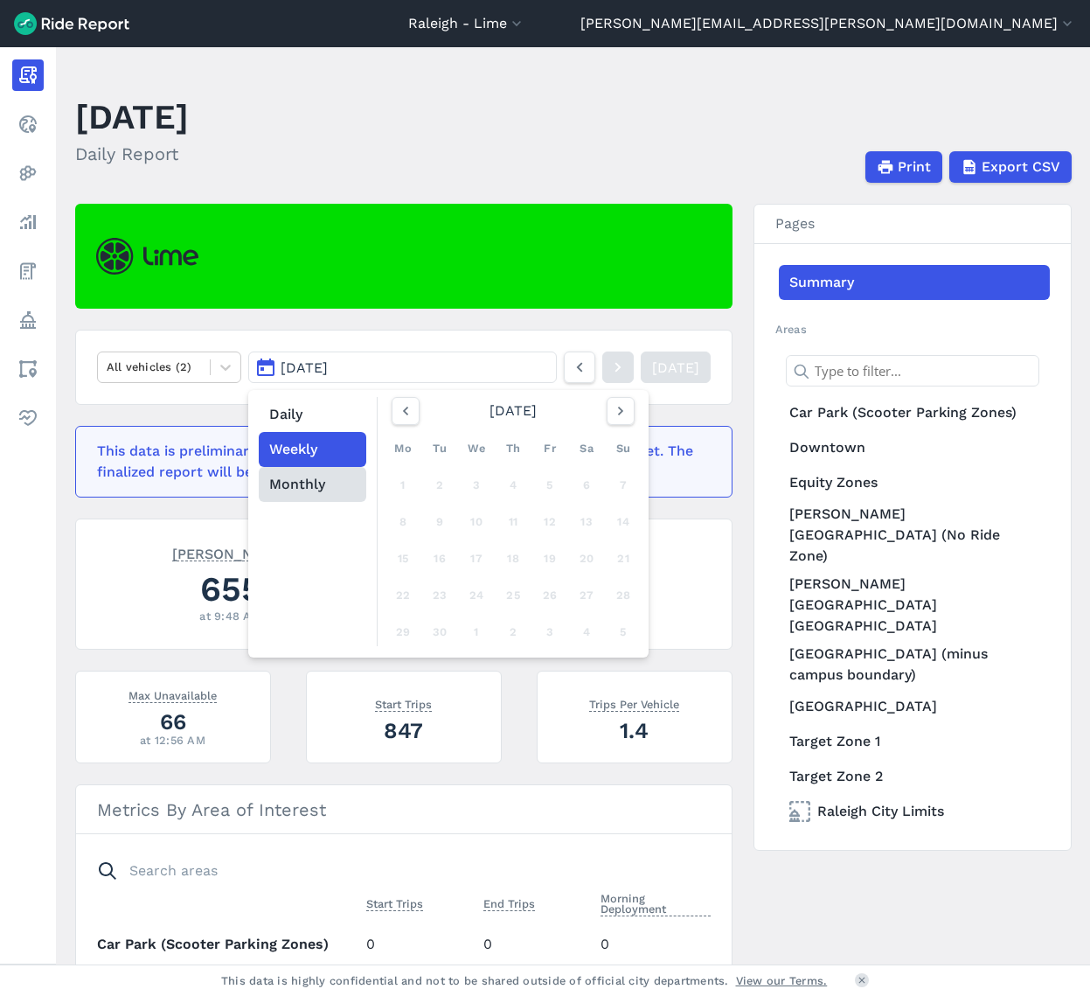
click at [307, 477] on button "Monthly" at bounding box center [313, 484] width 108 height 35
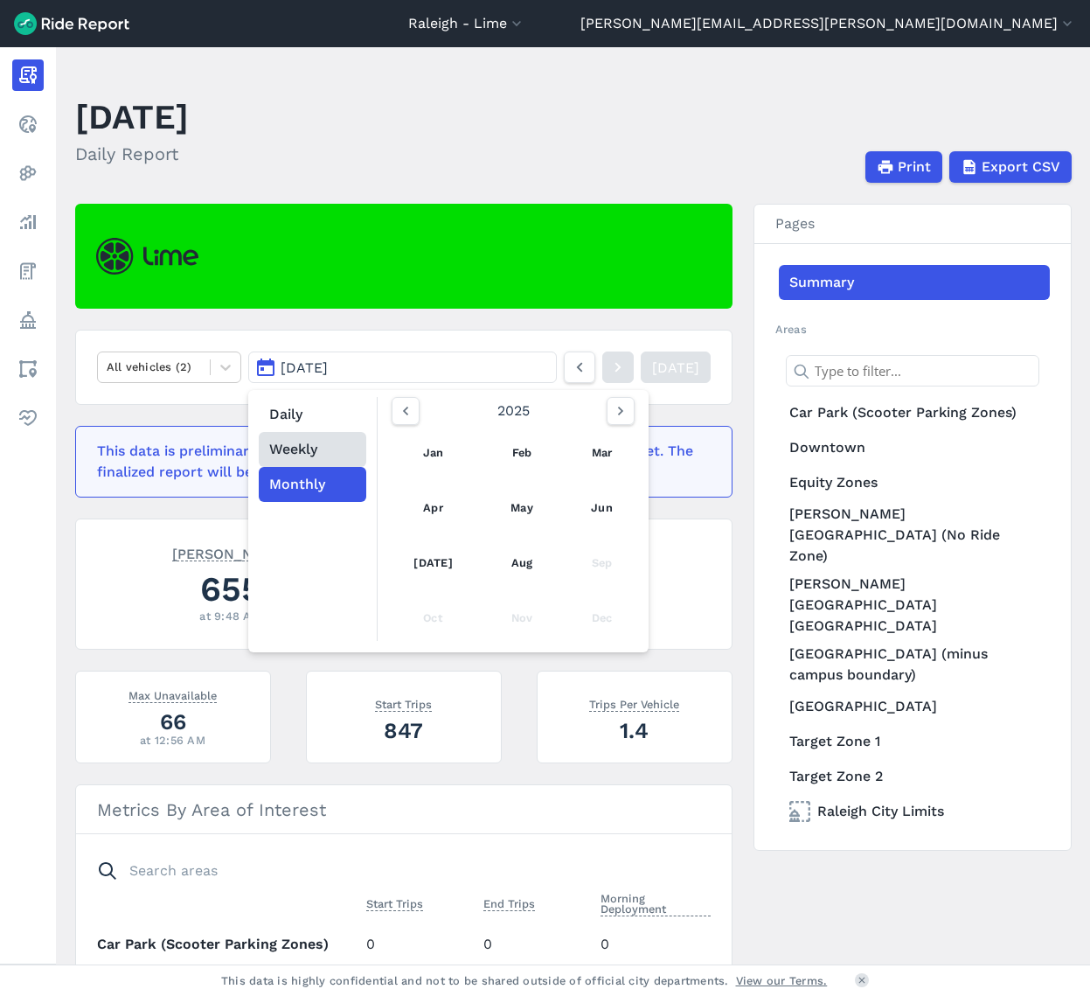
click at [313, 456] on button "Weekly" at bounding box center [313, 449] width 108 height 35
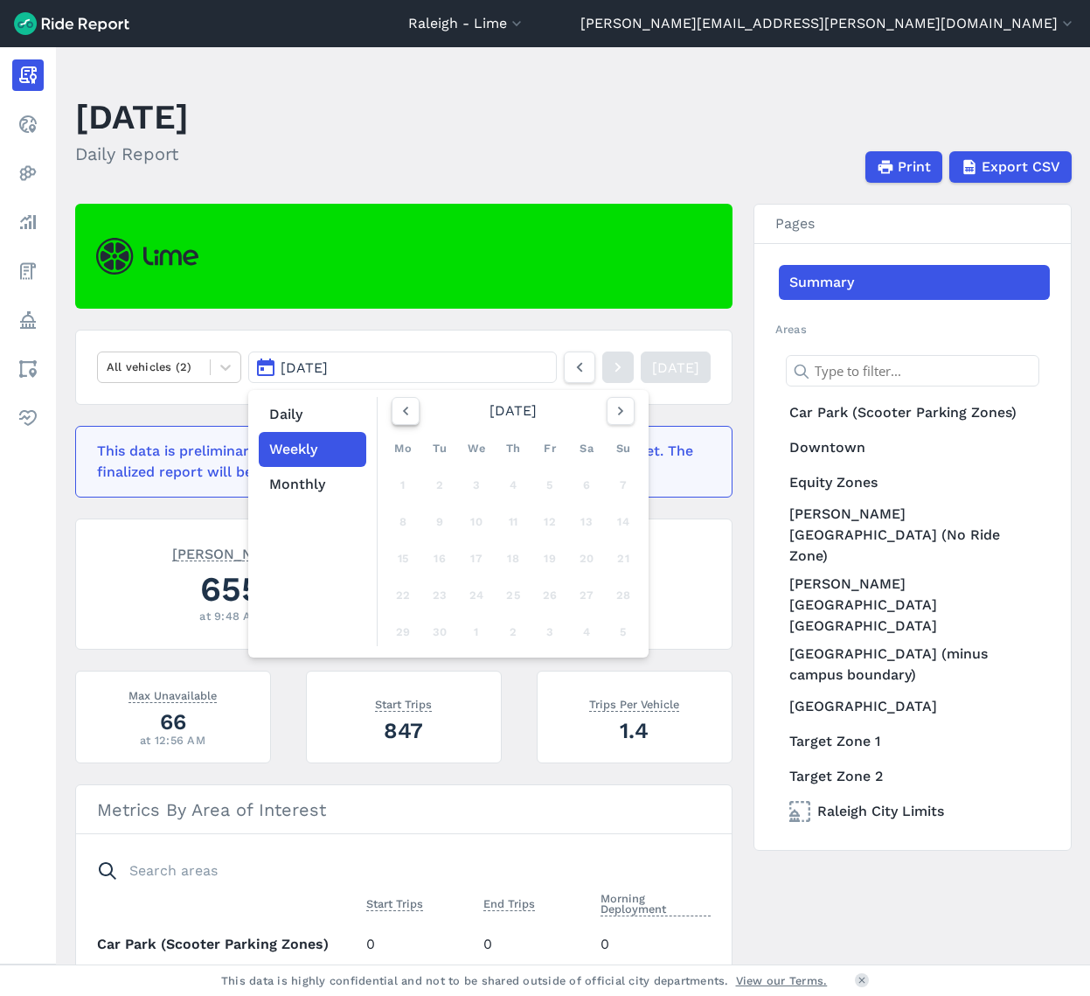
click at [408, 412] on icon "button" at bounding box center [405, 410] width 17 height 17
click at [397, 627] on div "25" at bounding box center [403, 632] width 28 height 28
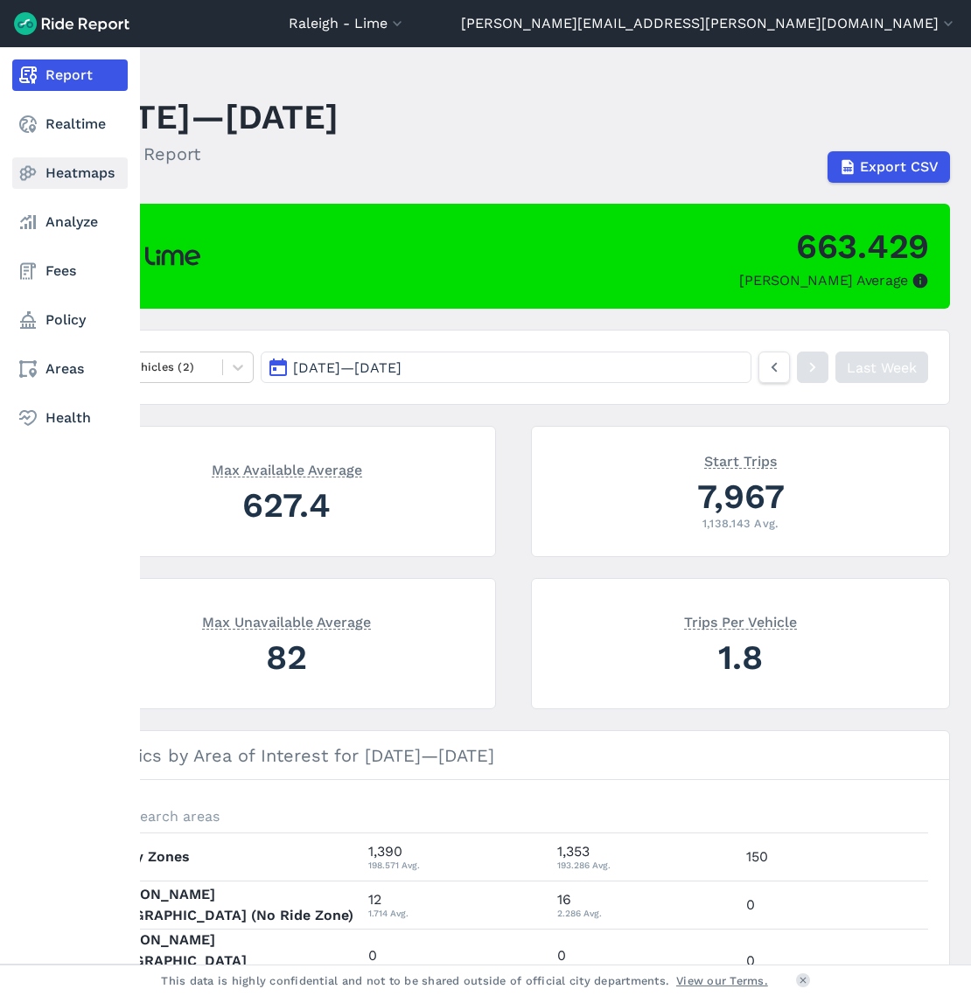
click at [101, 166] on link "Heatmaps" at bounding box center [69, 172] width 115 height 31
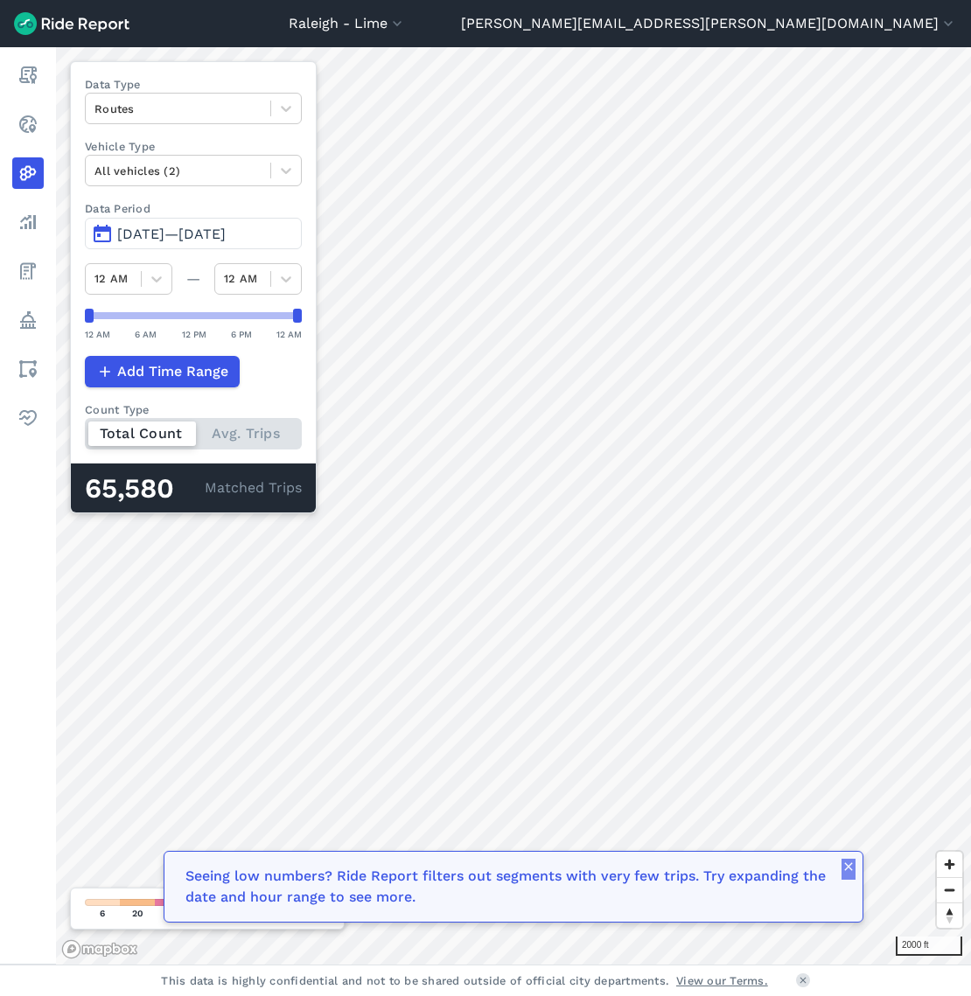
click at [849, 866] on icon "button" at bounding box center [848, 867] width 14 height 14
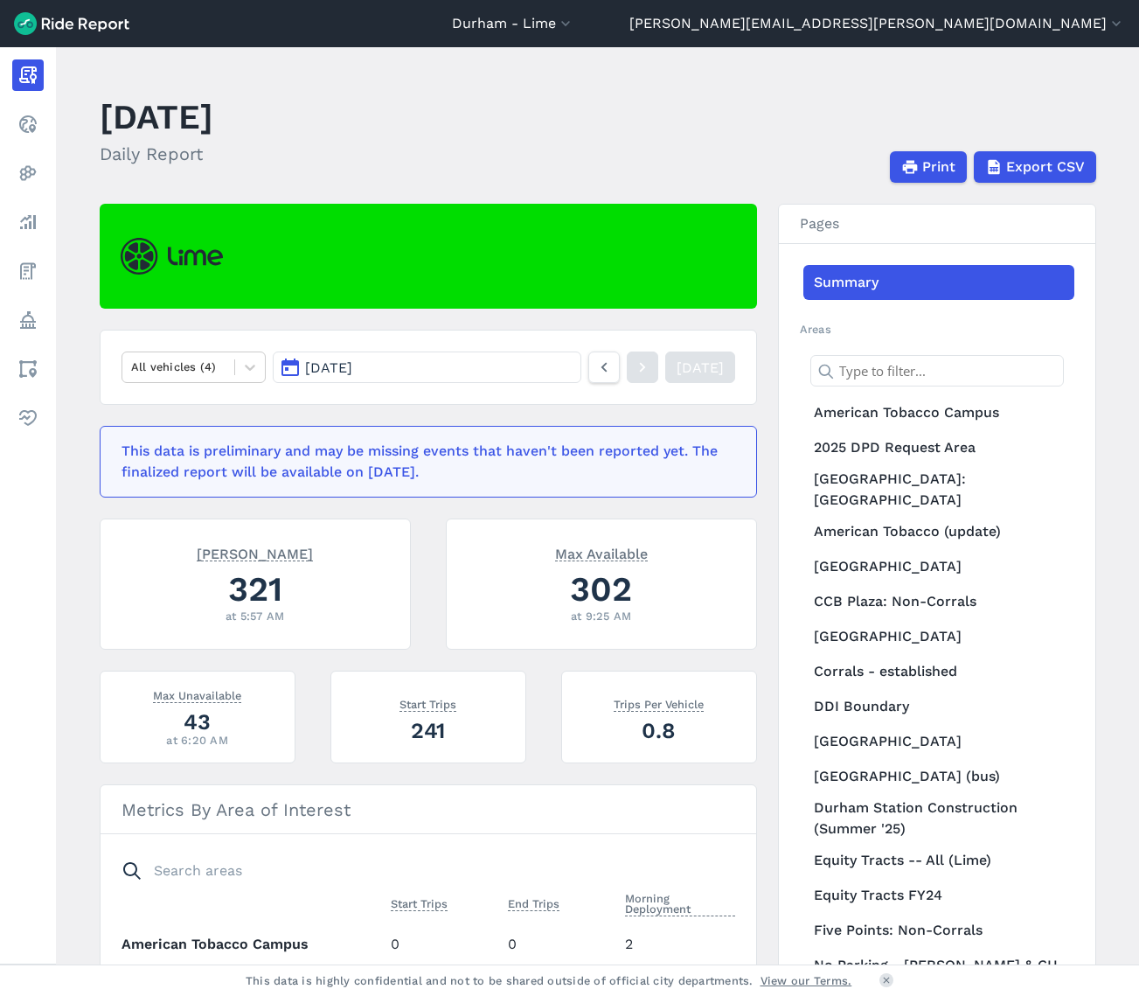
click at [384, 379] on button "[DATE]" at bounding box center [427, 367] width 308 height 31
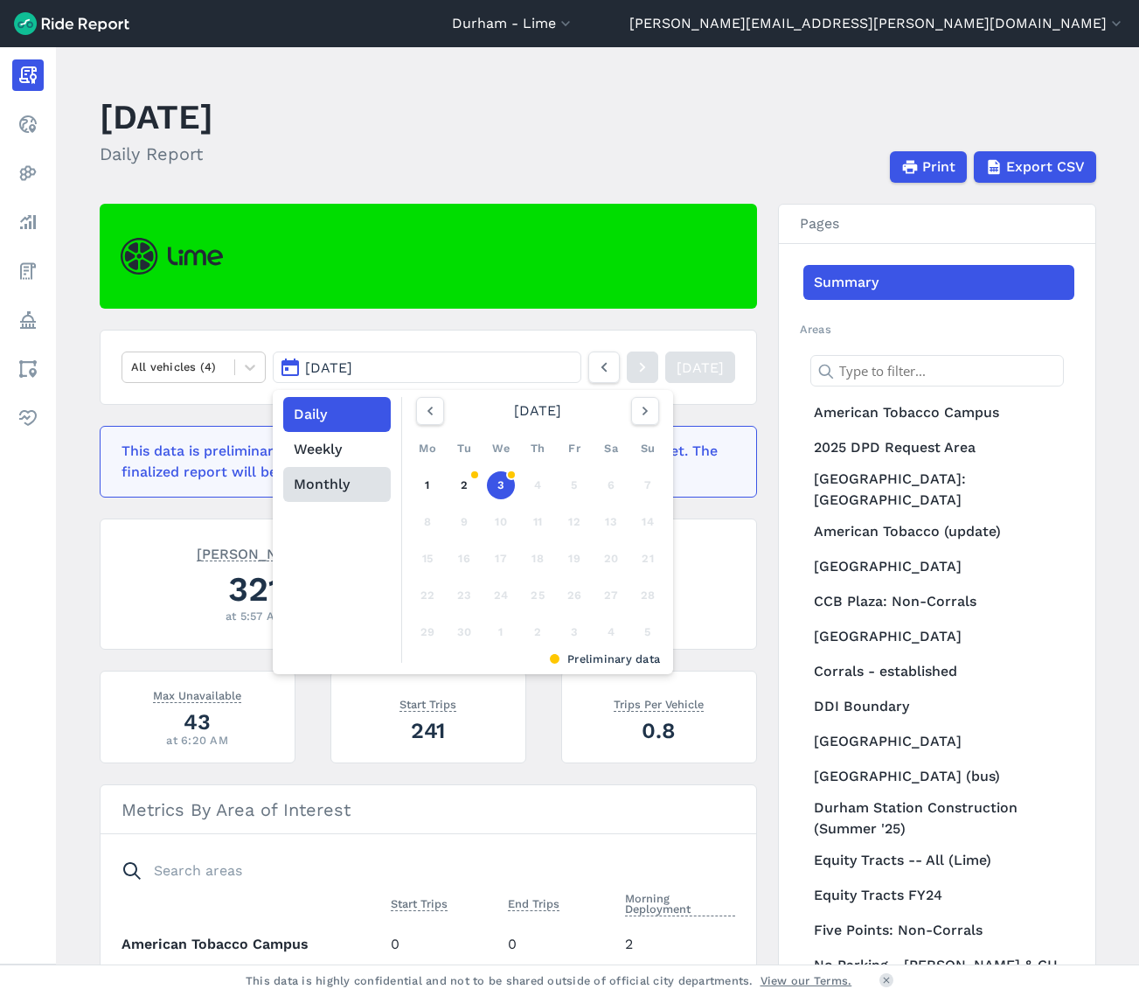
click at [339, 487] on button "Monthly" at bounding box center [337, 484] width 108 height 35
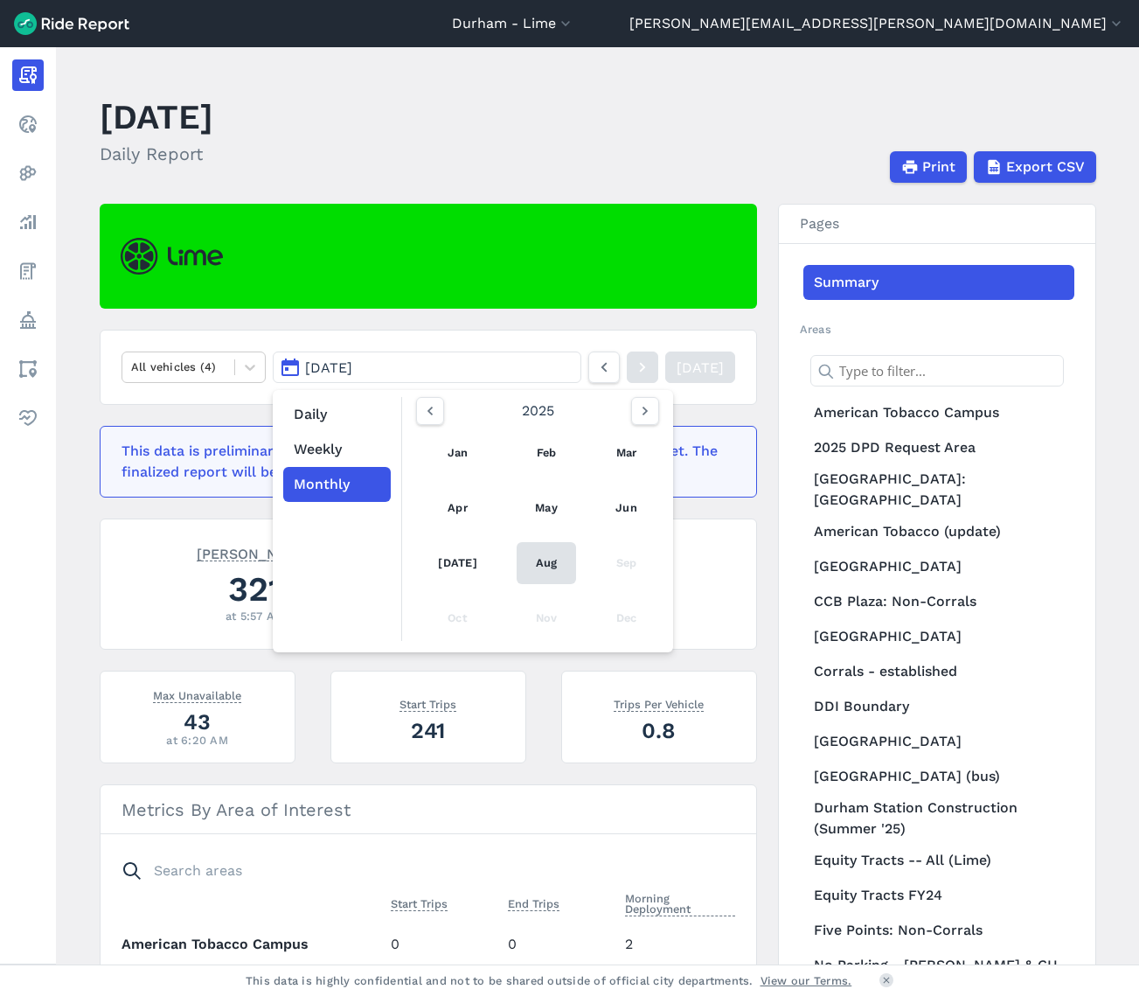
click at [550, 569] on link "Aug" at bounding box center [547, 563] width 60 height 42
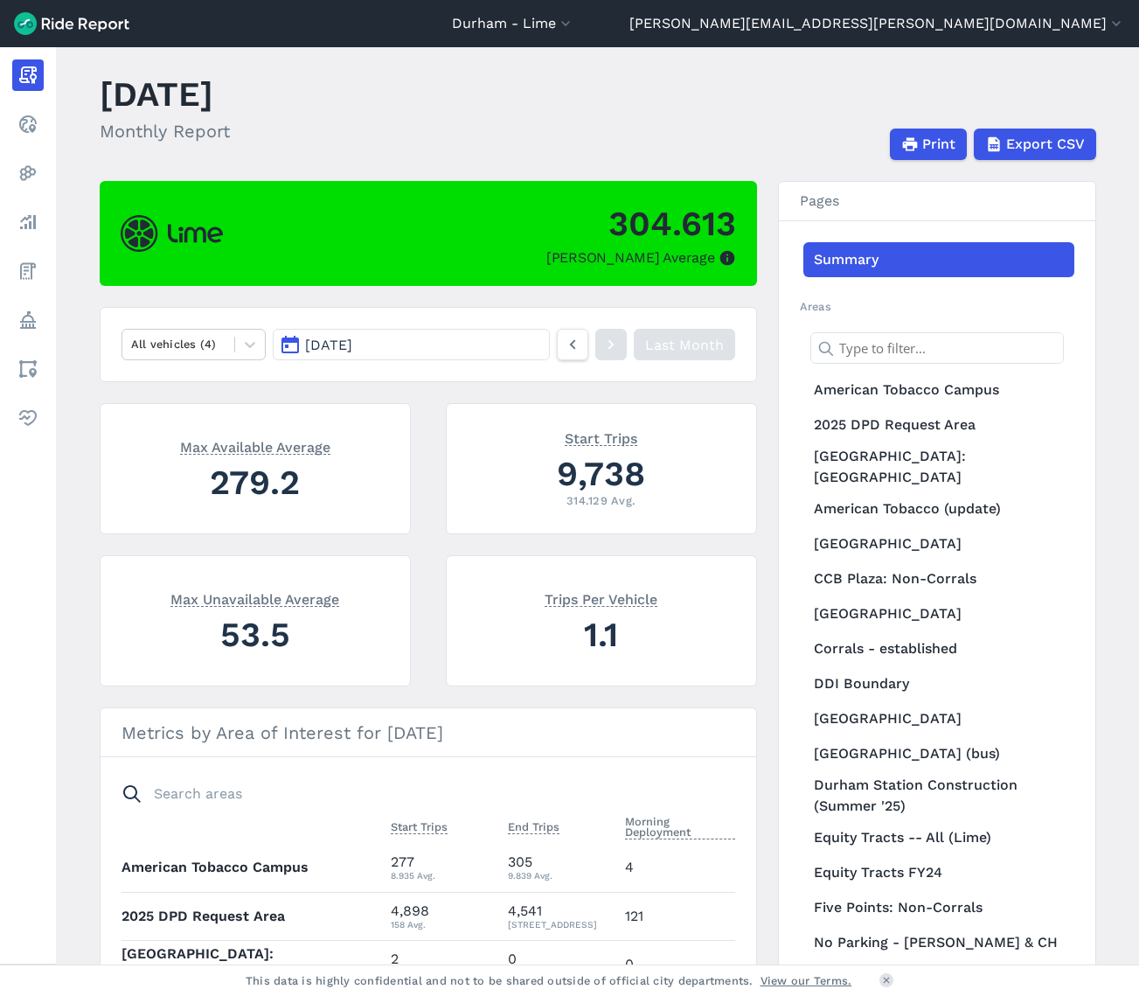
scroll to position [29, 0]
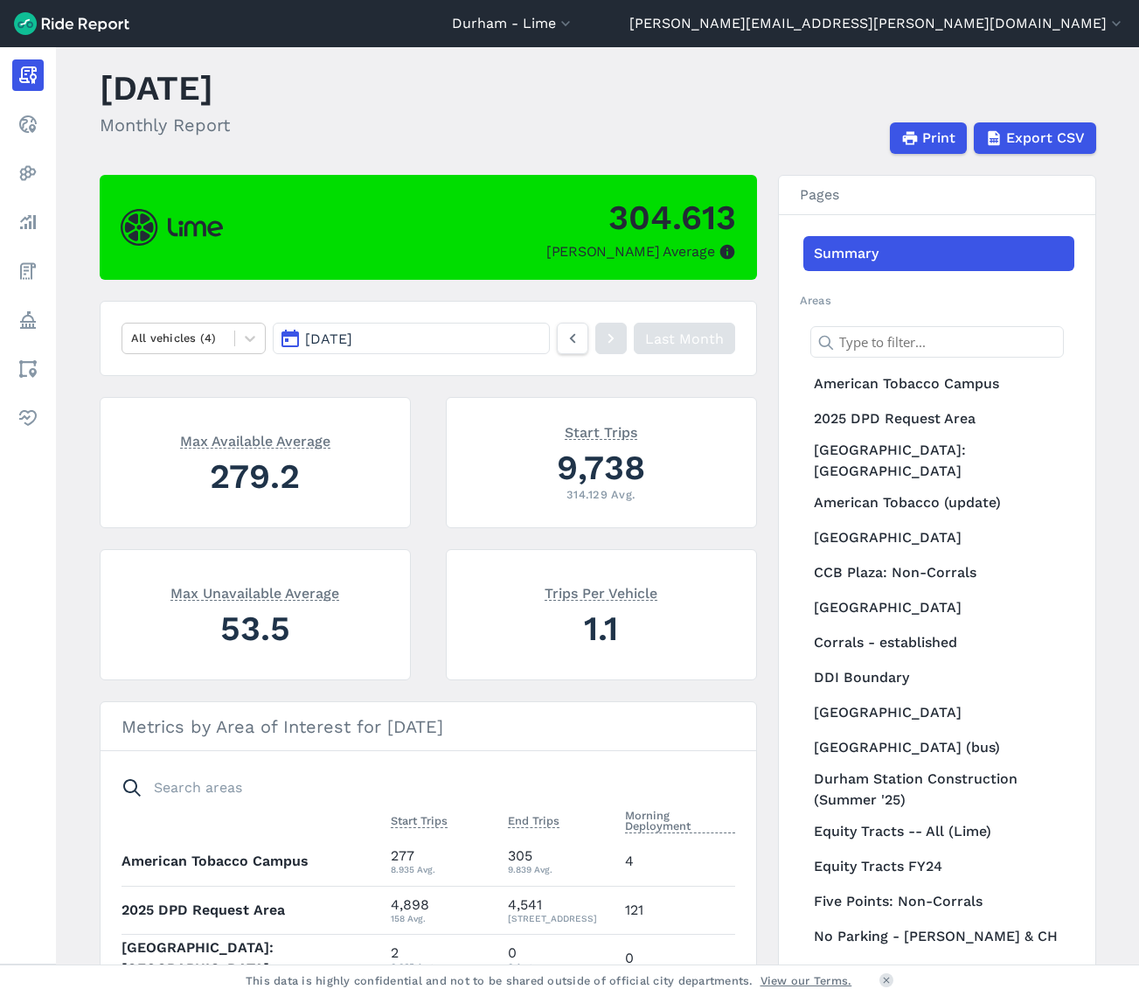
click at [352, 339] on span "[DATE]" at bounding box center [328, 339] width 47 height 17
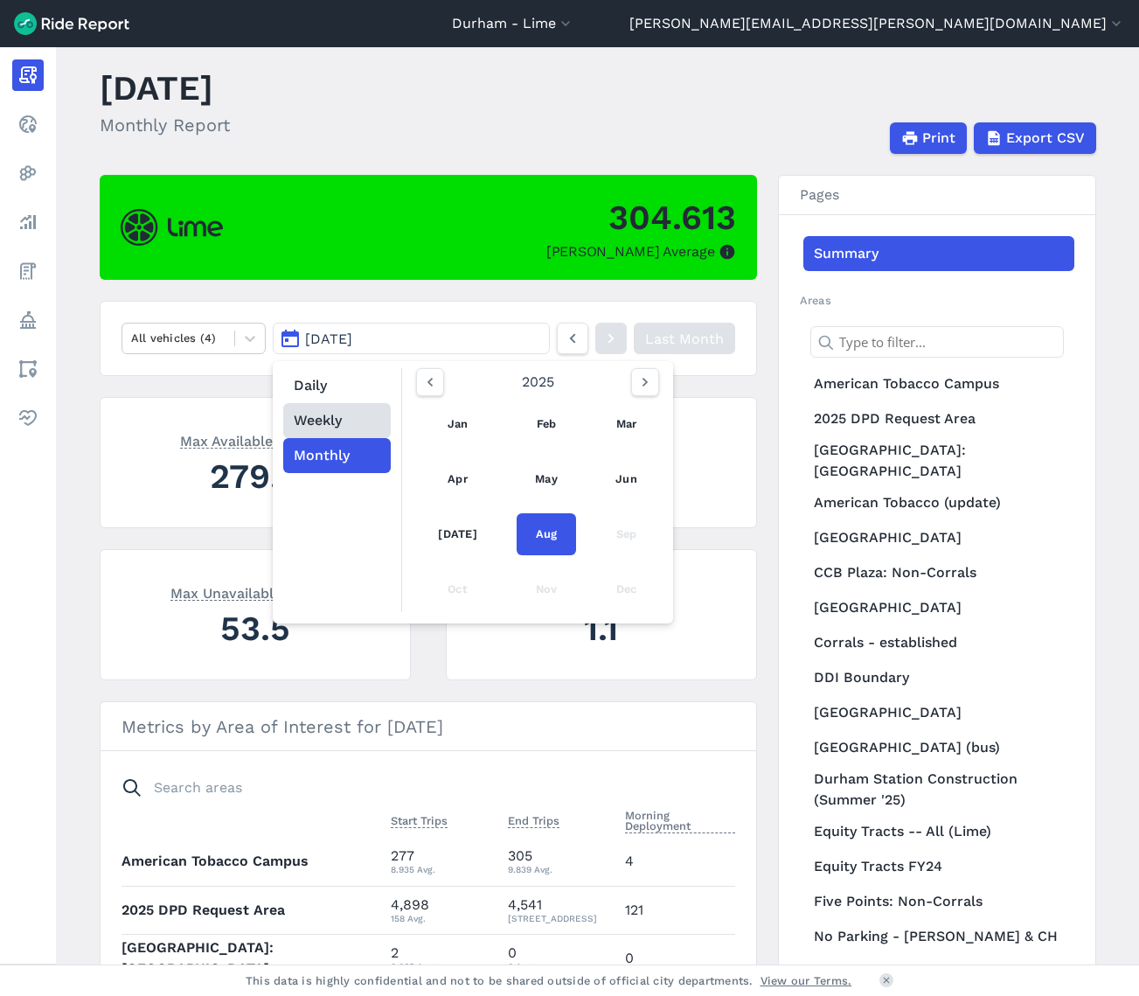
click at [330, 416] on button "Weekly" at bounding box center [337, 420] width 108 height 35
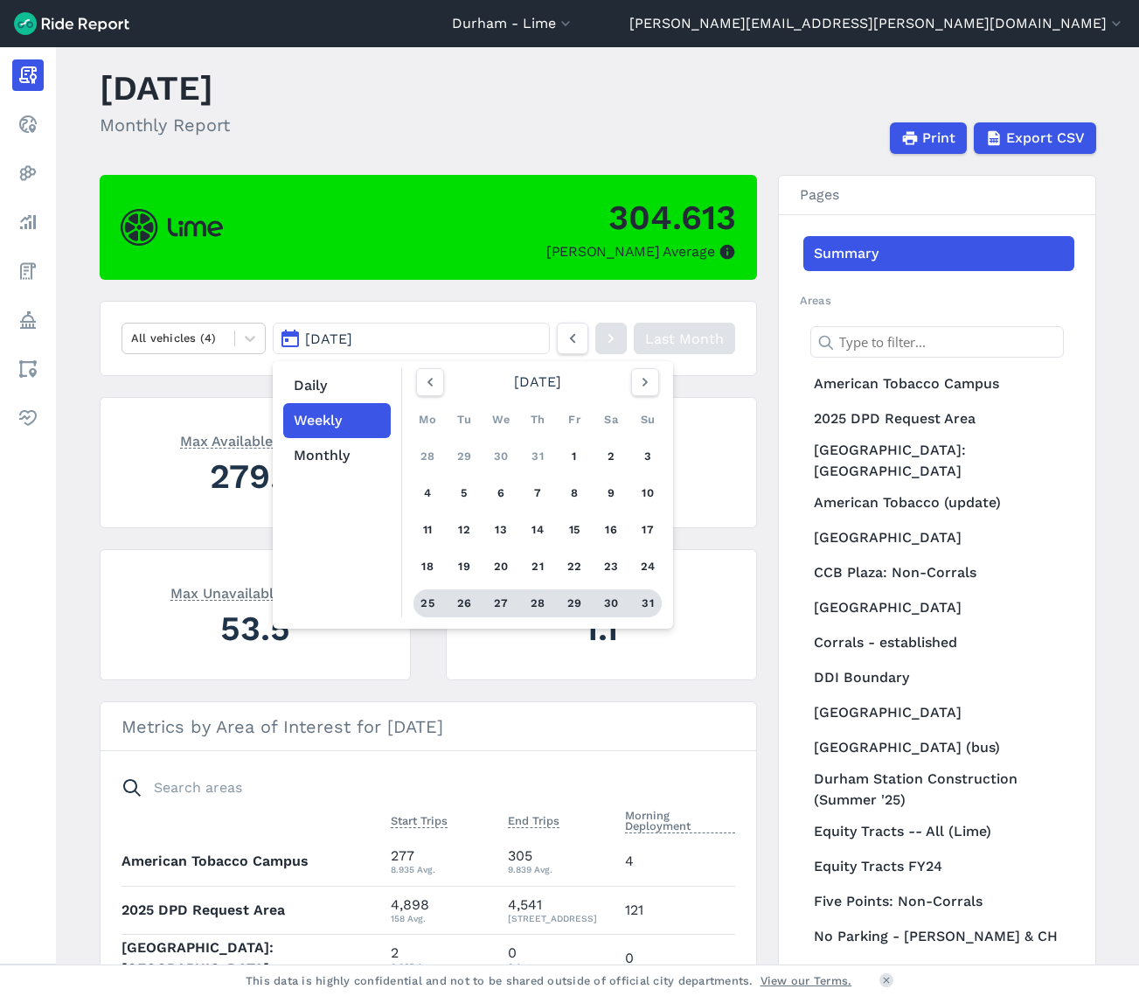
click at [429, 598] on div "25" at bounding box center [428, 603] width 28 height 28
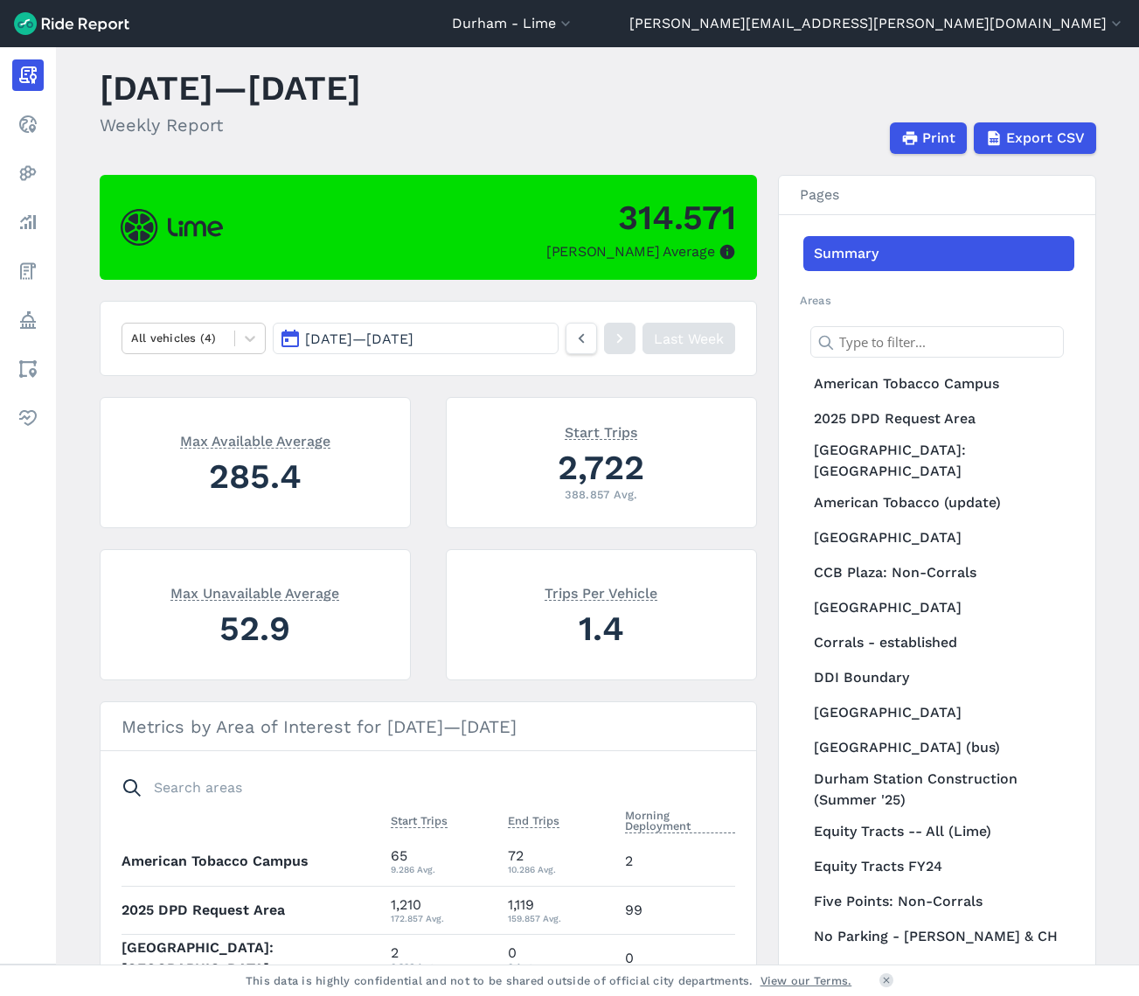
click at [322, 345] on span "Aug 25, 2025 — Aug 31, 2025" at bounding box center [359, 339] width 108 height 17
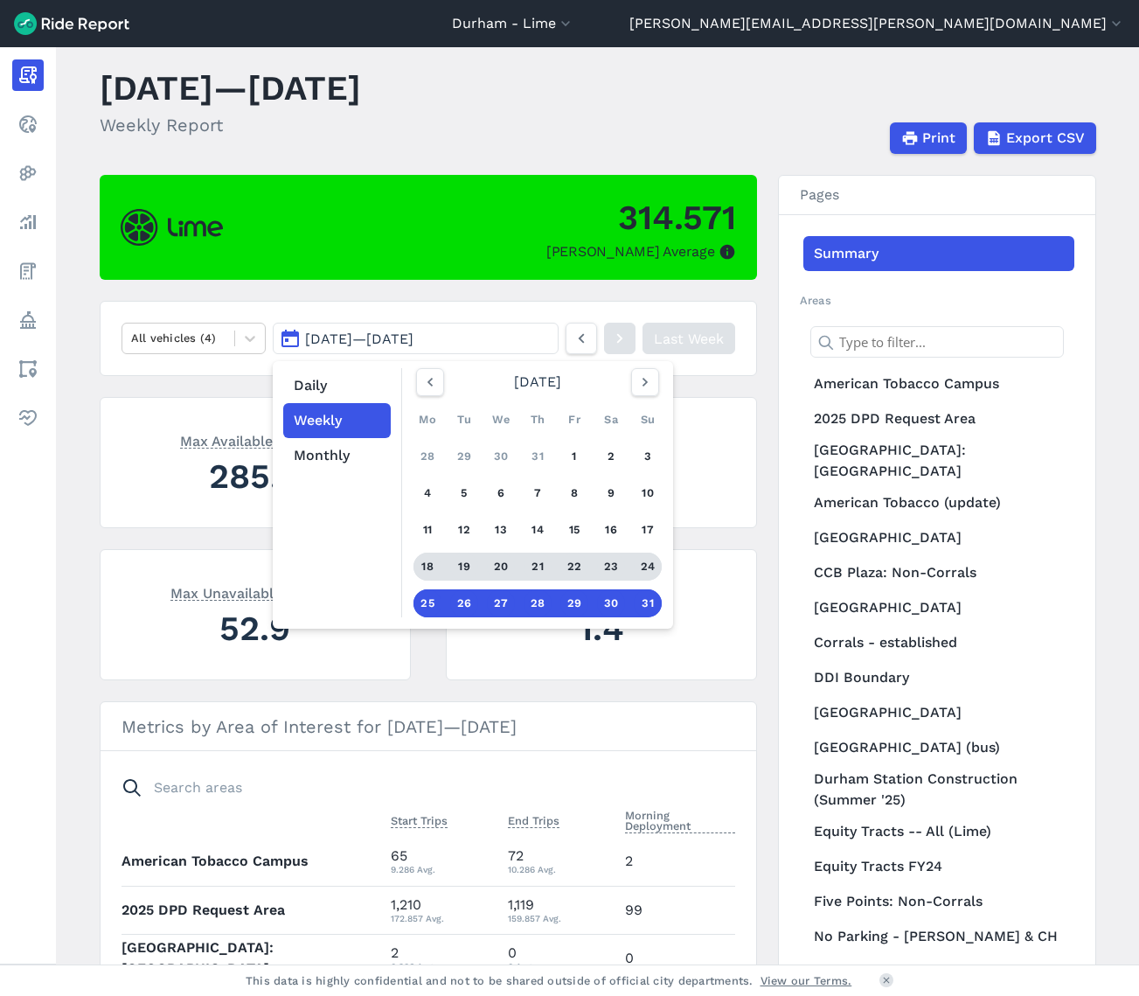
click at [437, 578] on link "18 19 20 21 22 23 24" at bounding box center [538, 567] width 248 height 28
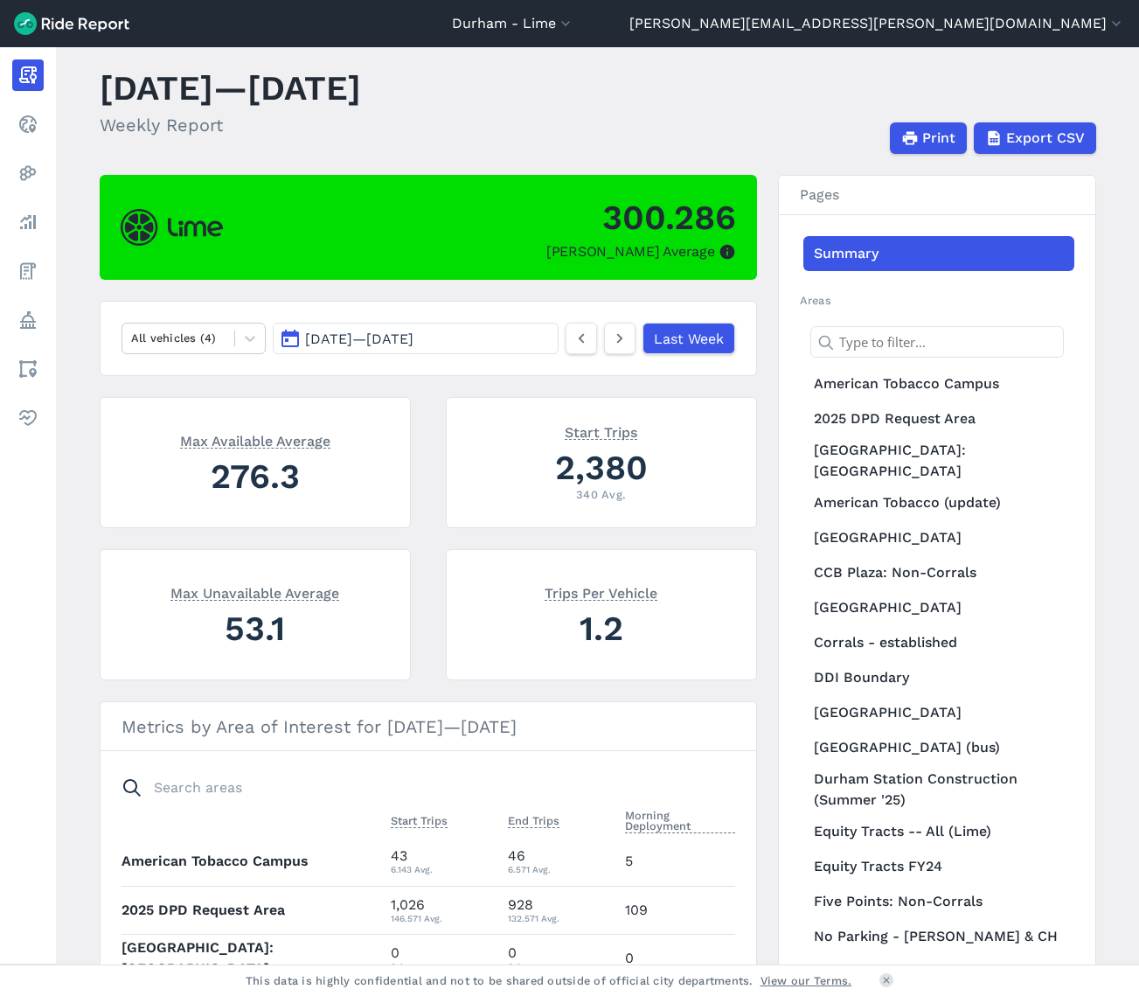
click at [419, 328] on button "Aug 18, 2025 — Aug 24, 2025" at bounding box center [415, 338] width 285 height 31
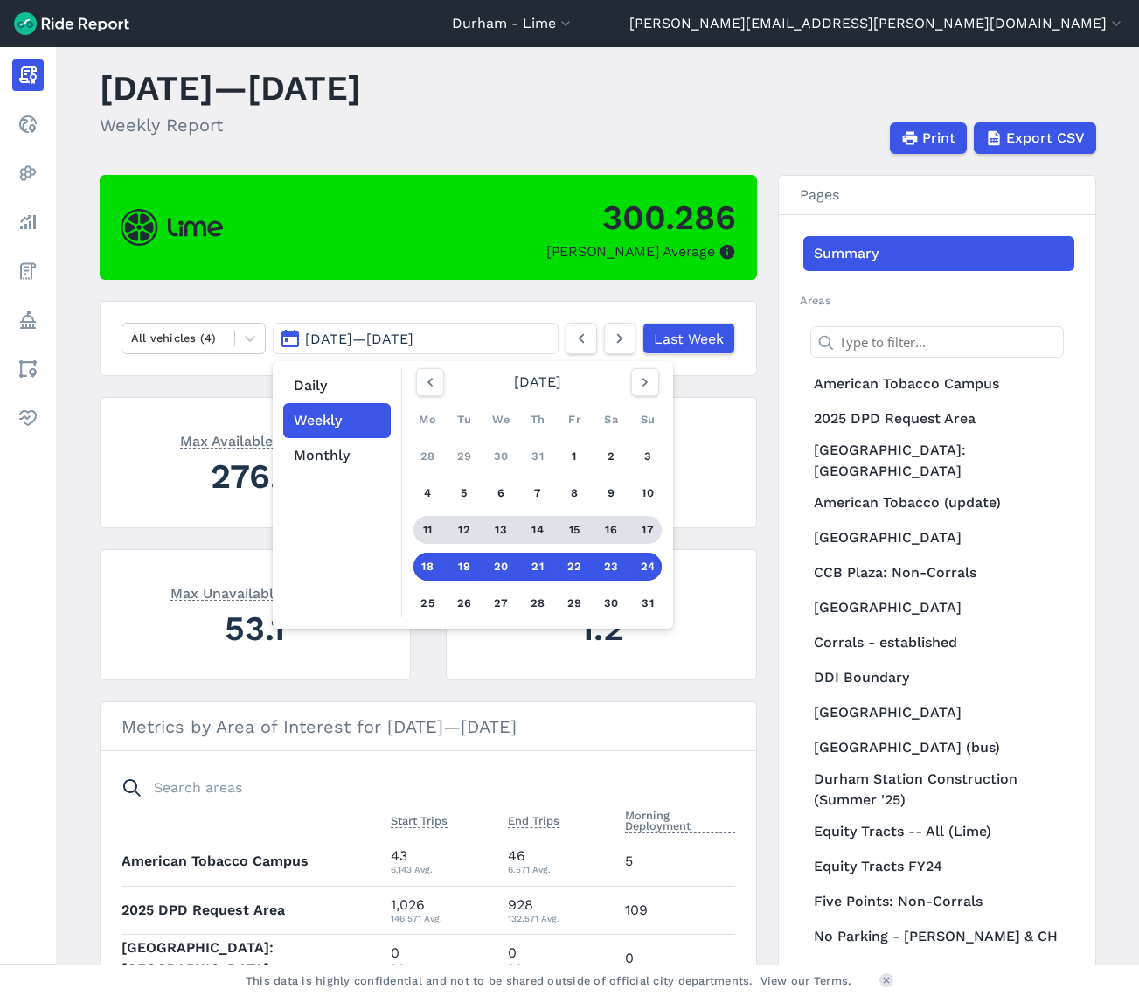
click at [487, 534] on div "13" at bounding box center [501, 530] width 28 height 28
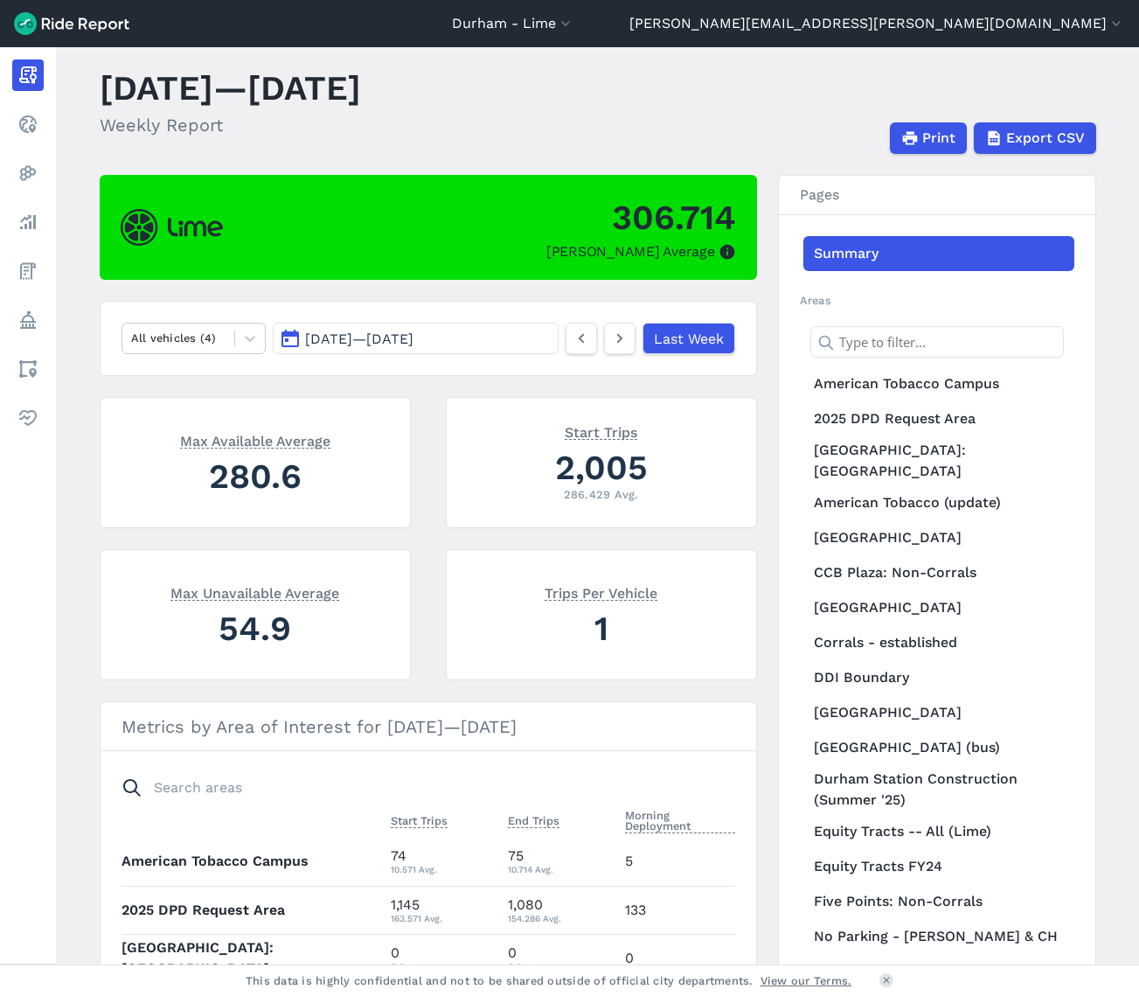
click at [414, 341] on span "Aug 11, 2025 — Aug 17, 2025" at bounding box center [359, 339] width 108 height 17
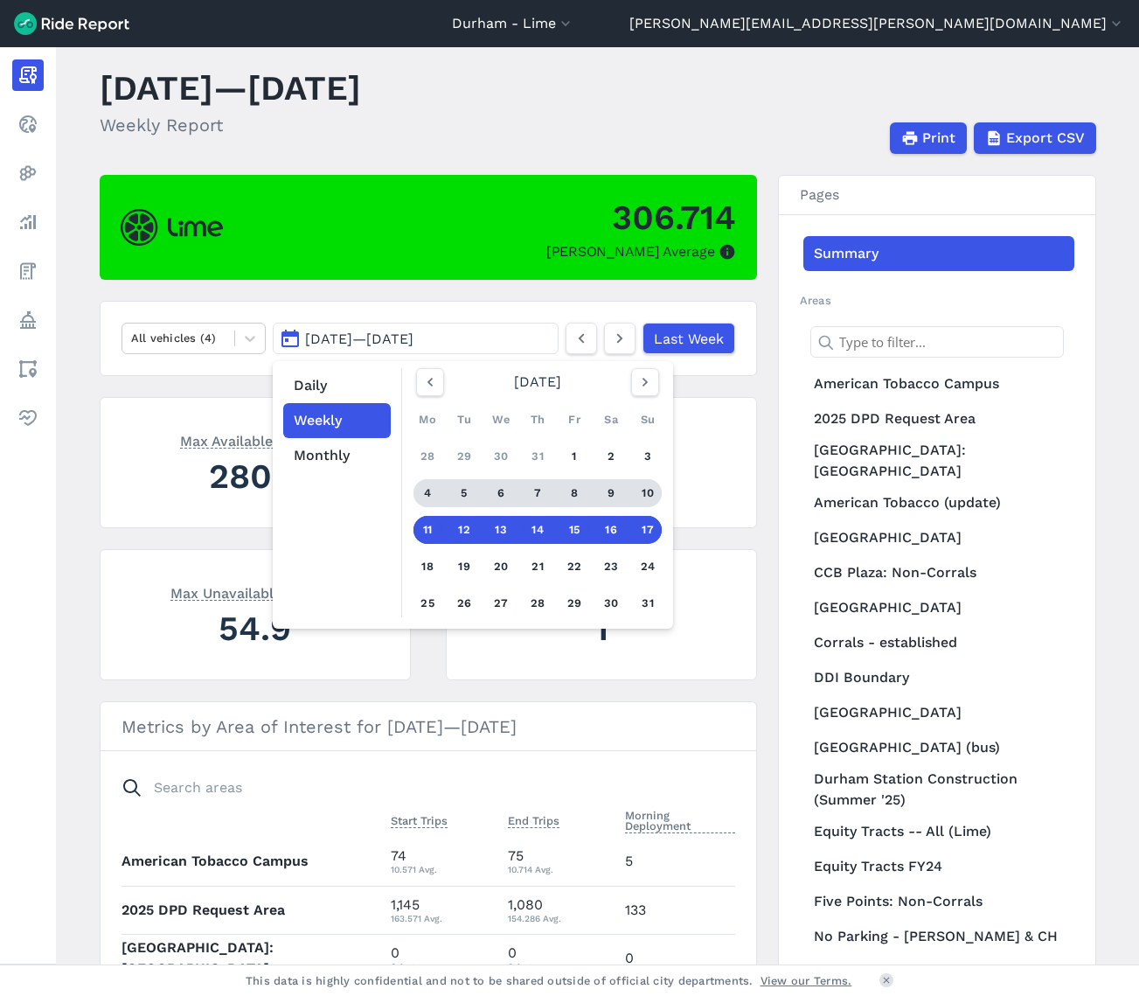
click at [505, 498] on div "6" at bounding box center [501, 493] width 28 height 28
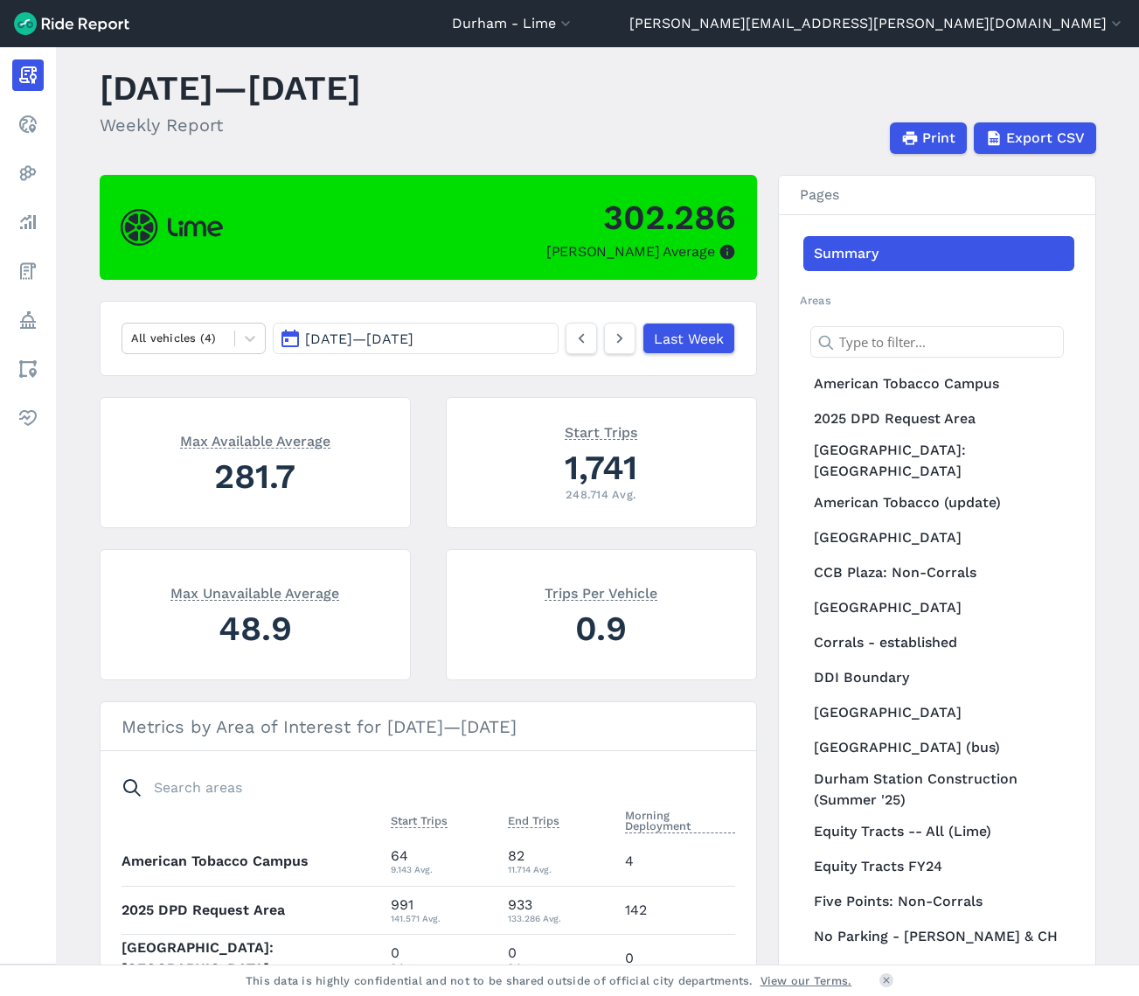
click at [414, 344] on span "Aug 4, 2025 — Aug 10, 2025" at bounding box center [359, 339] width 108 height 17
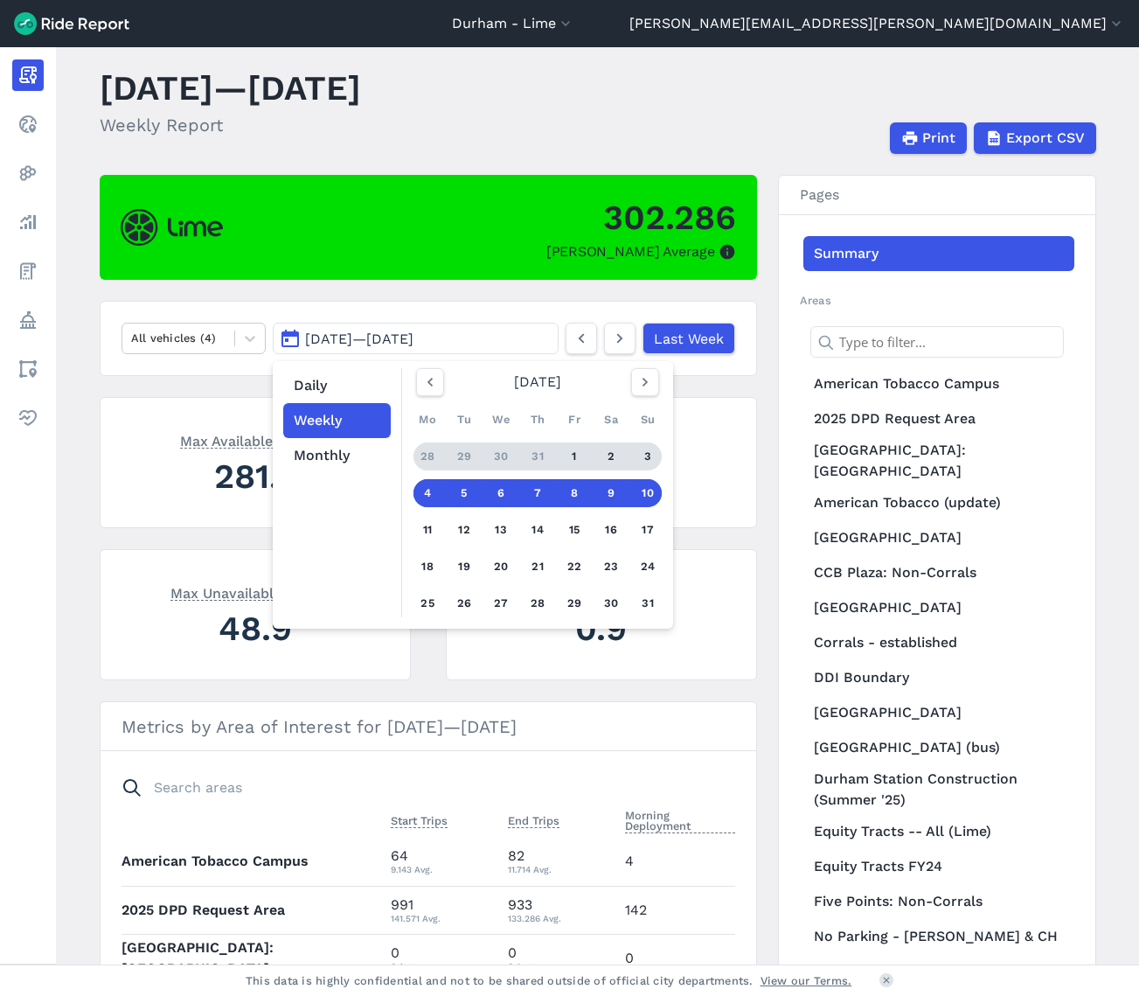
click at [504, 448] on div "30" at bounding box center [501, 456] width 28 height 28
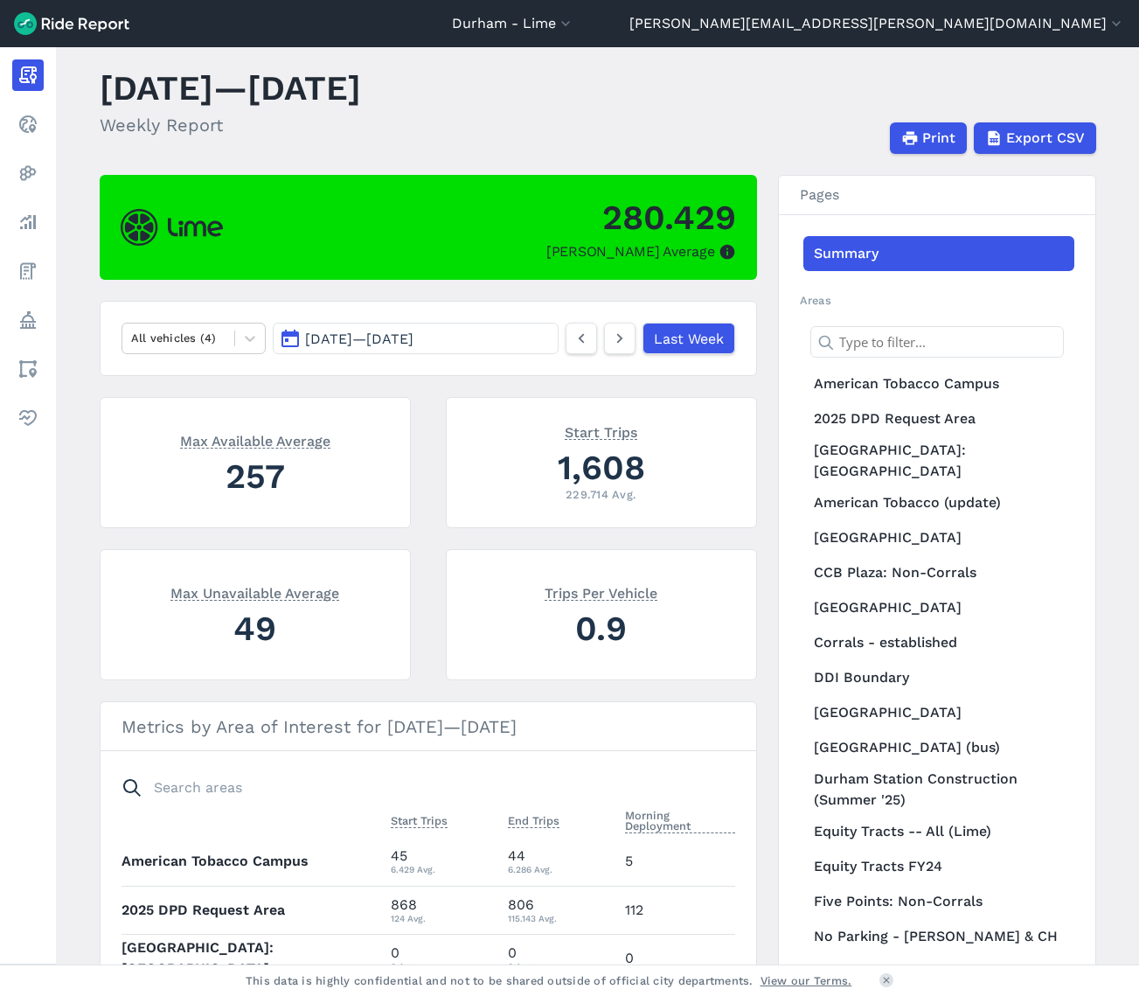
click at [350, 341] on span "Jul 28, 2025 — Aug 3, 2025" at bounding box center [359, 339] width 108 height 17
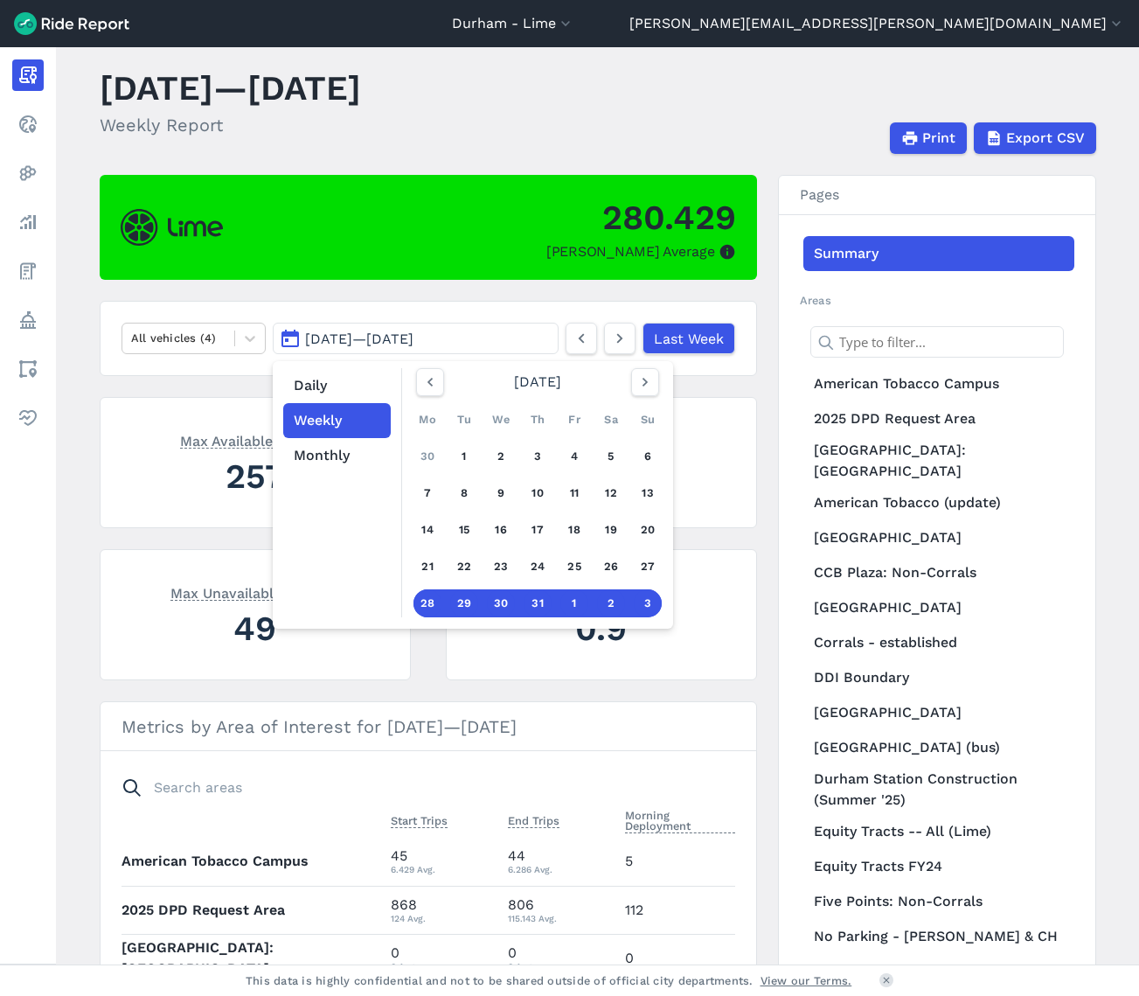
click at [727, 491] on div "229.714 Avg." at bounding box center [602, 494] width 268 height 17
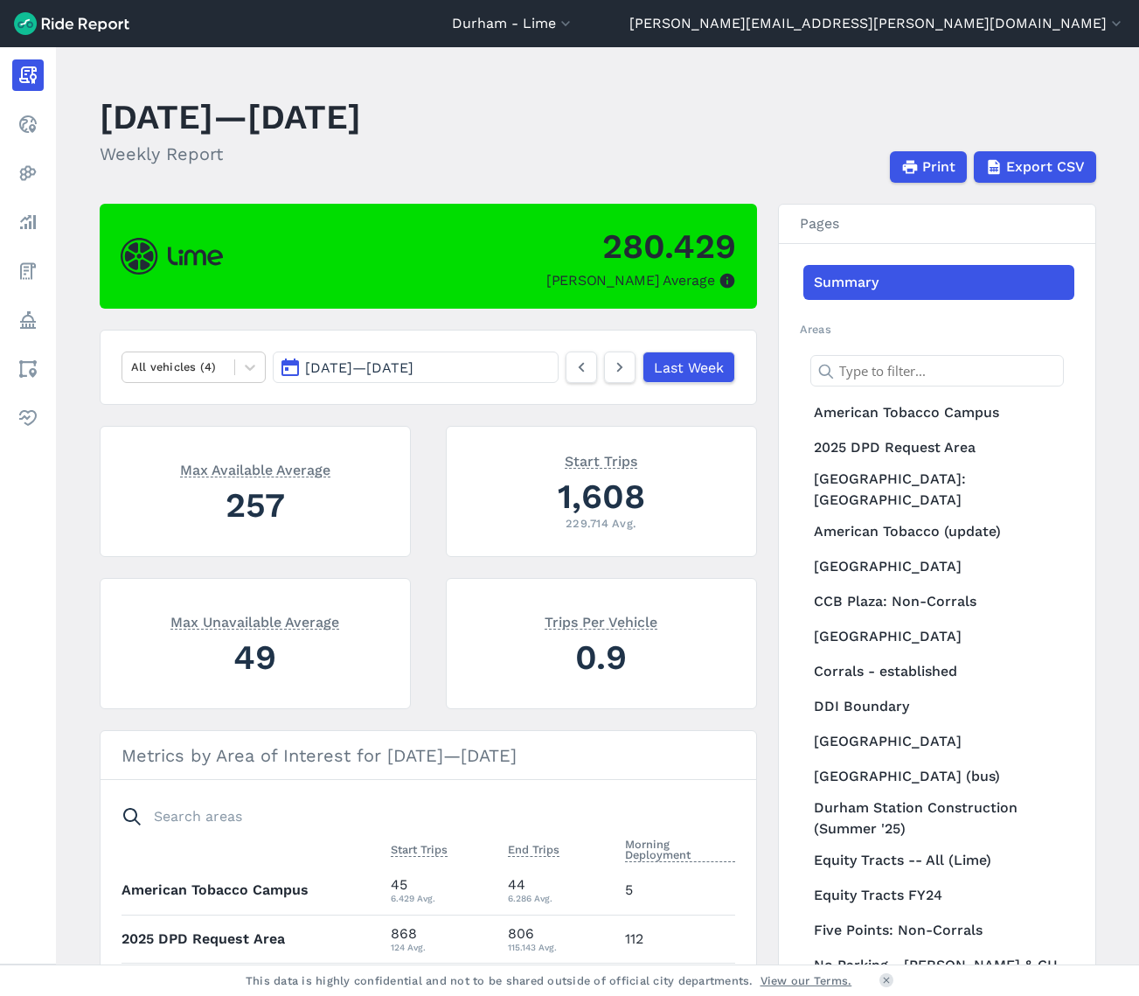
click at [354, 373] on span "Jul 28, 2025 — Aug 3, 2025" at bounding box center [359, 367] width 108 height 17
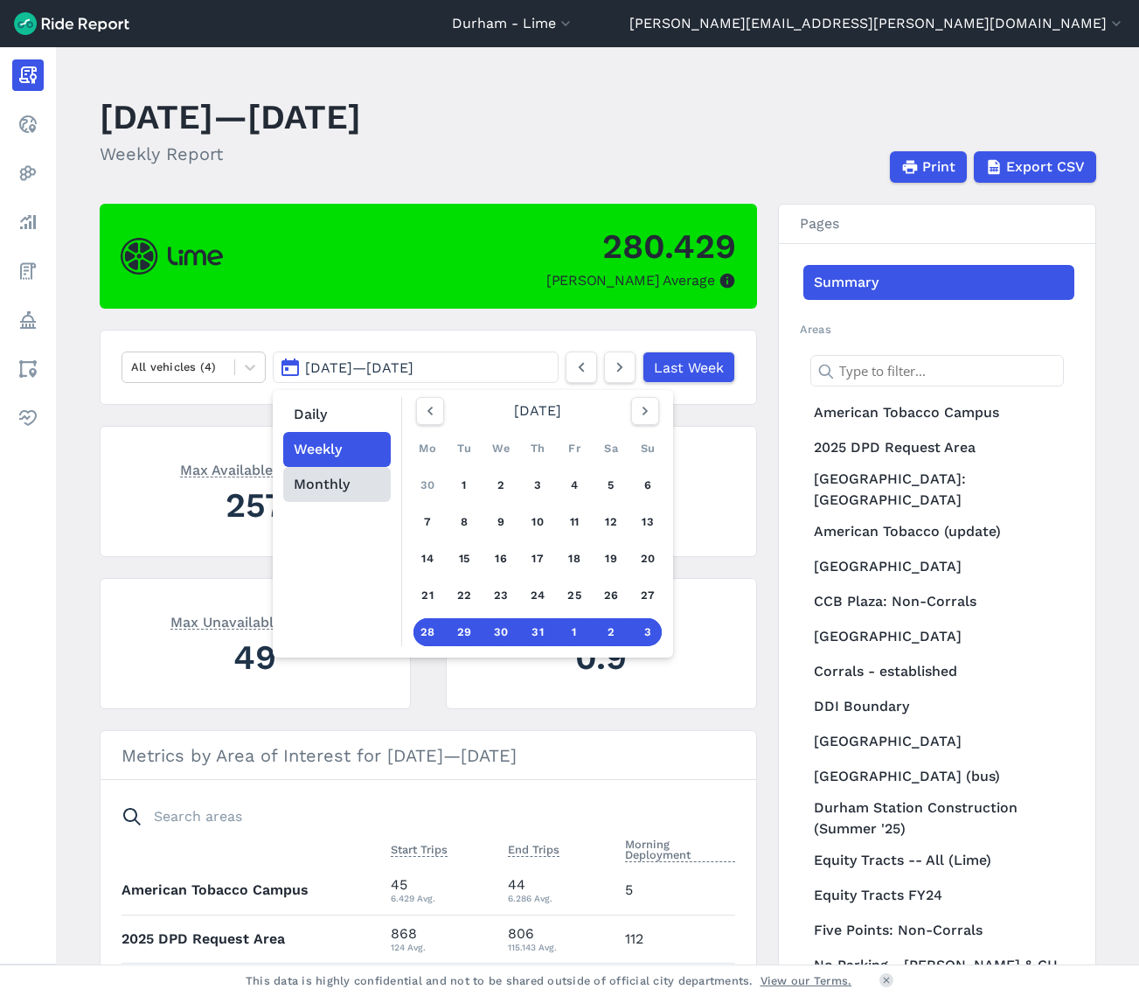
click at [324, 489] on button "Monthly" at bounding box center [337, 484] width 108 height 35
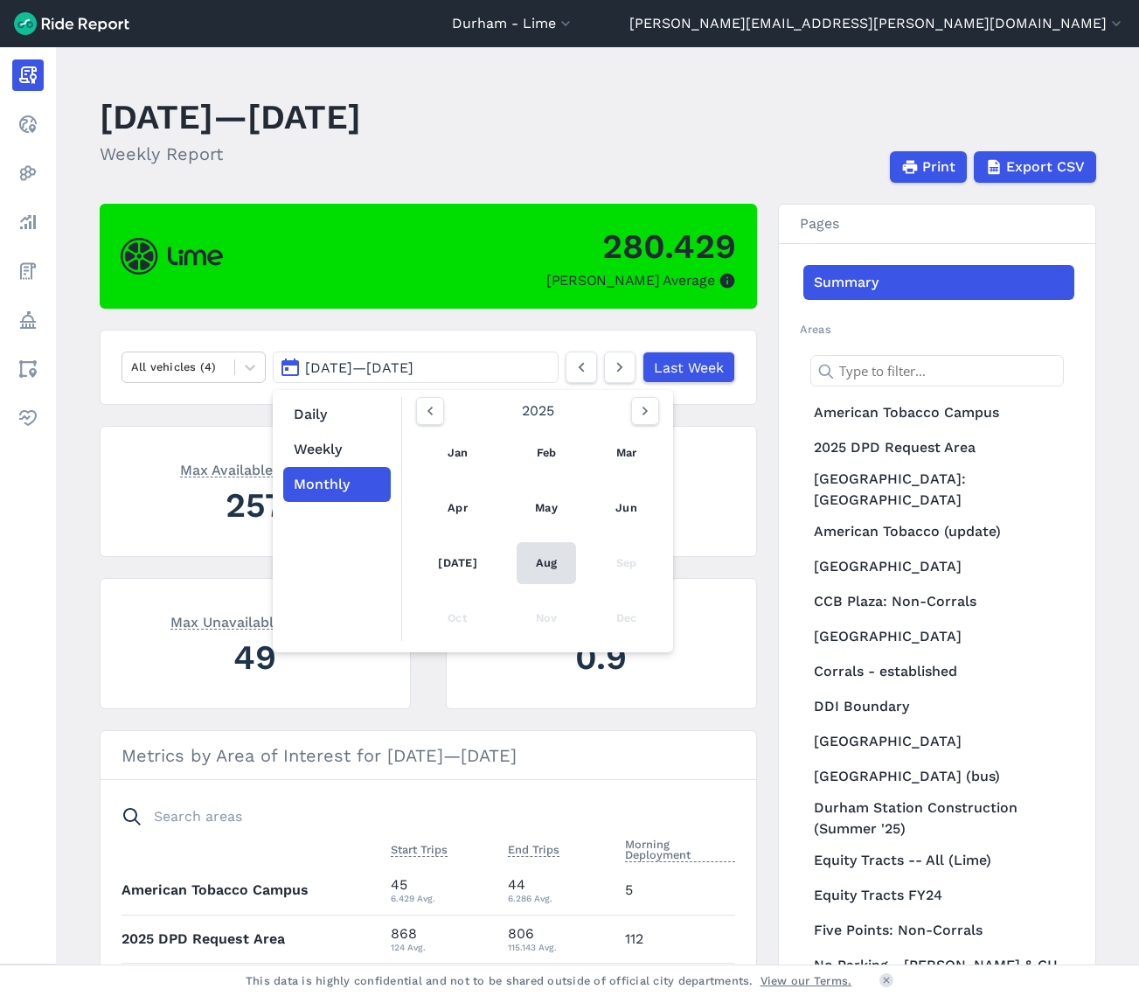
click at [548, 564] on link "Aug" at bounding box center [547, 563] width 60 height 42
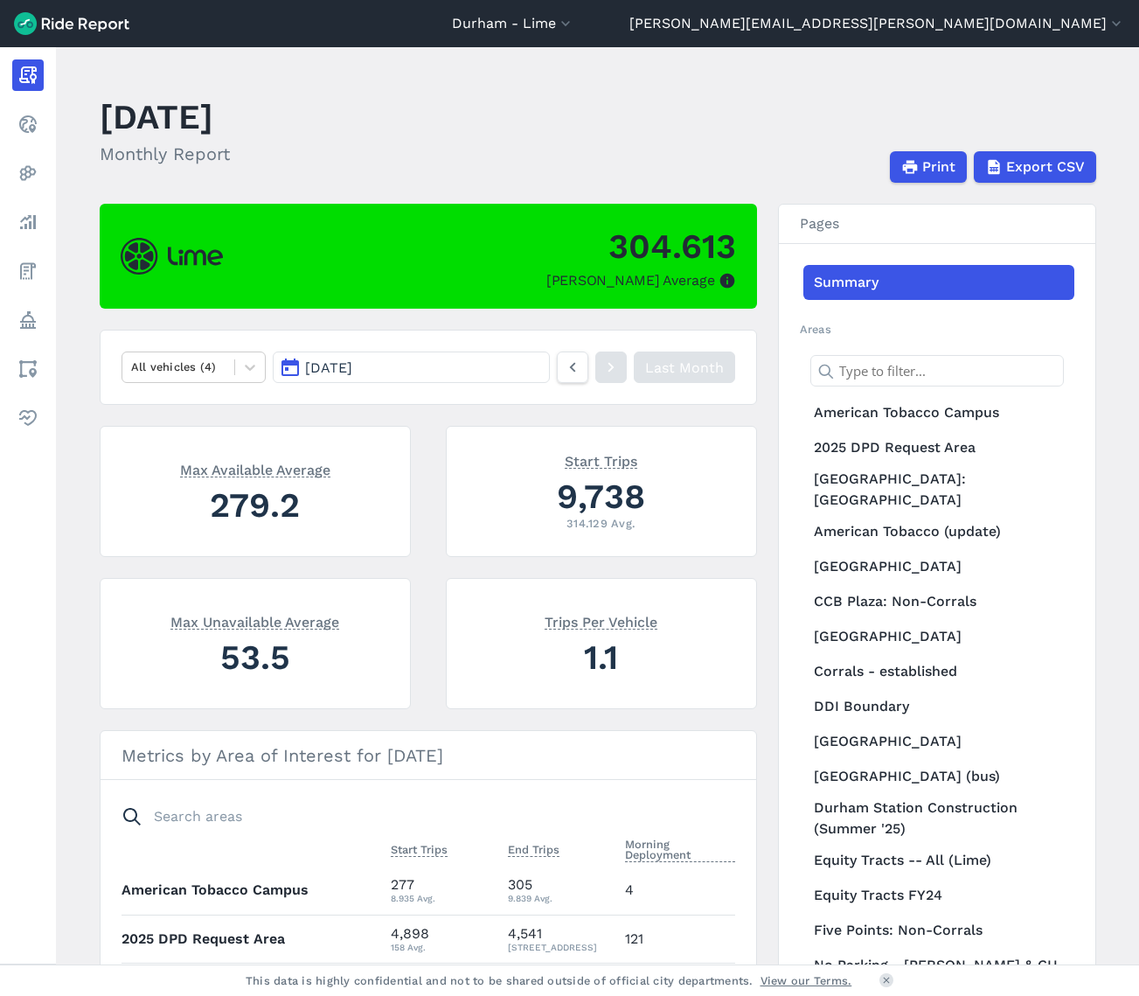
click at [324, 371] on span "[DATE]" at bounding box center [328, 367] width 47 height 17
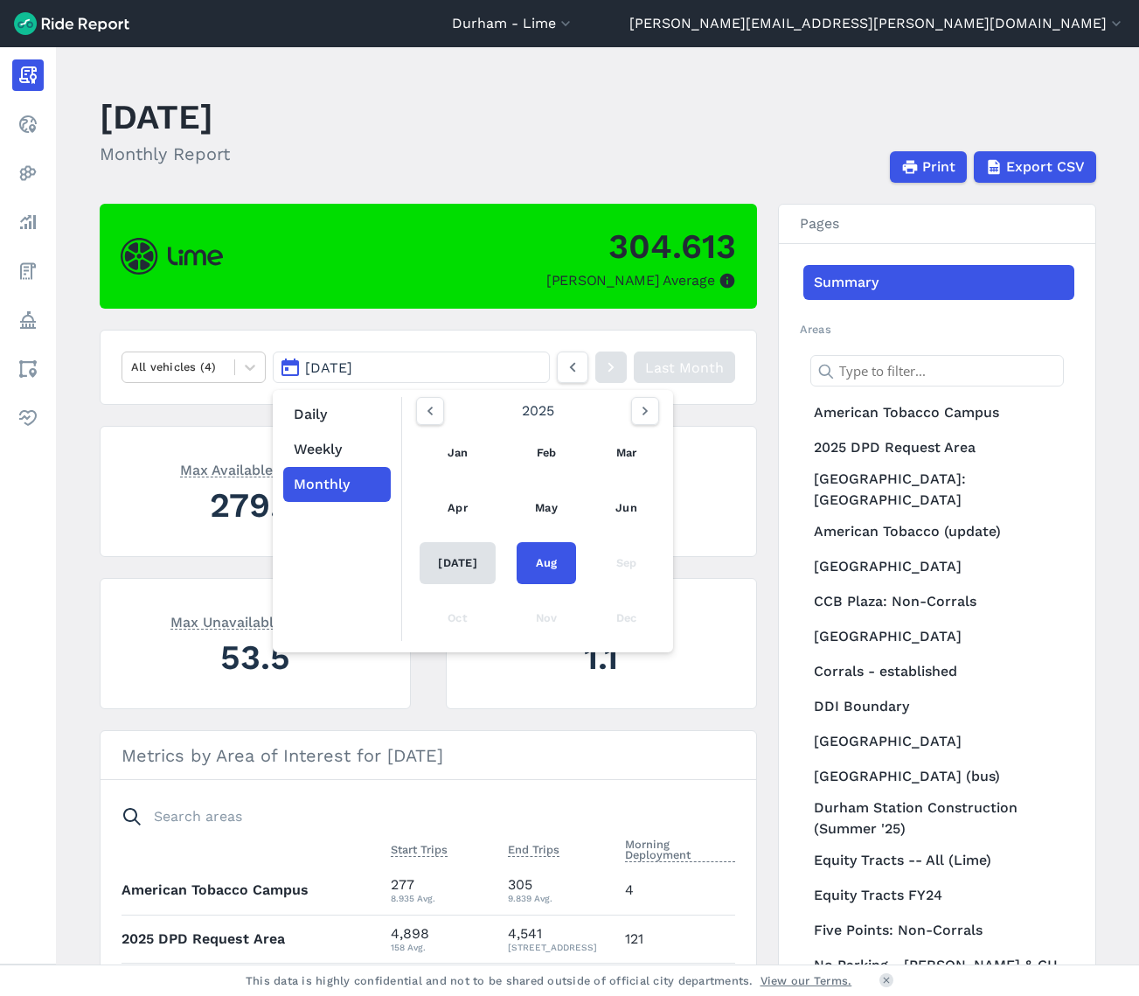
click at [449, 554] on link "[DATE]" at bounding box center [458, 563] width 77 height 42
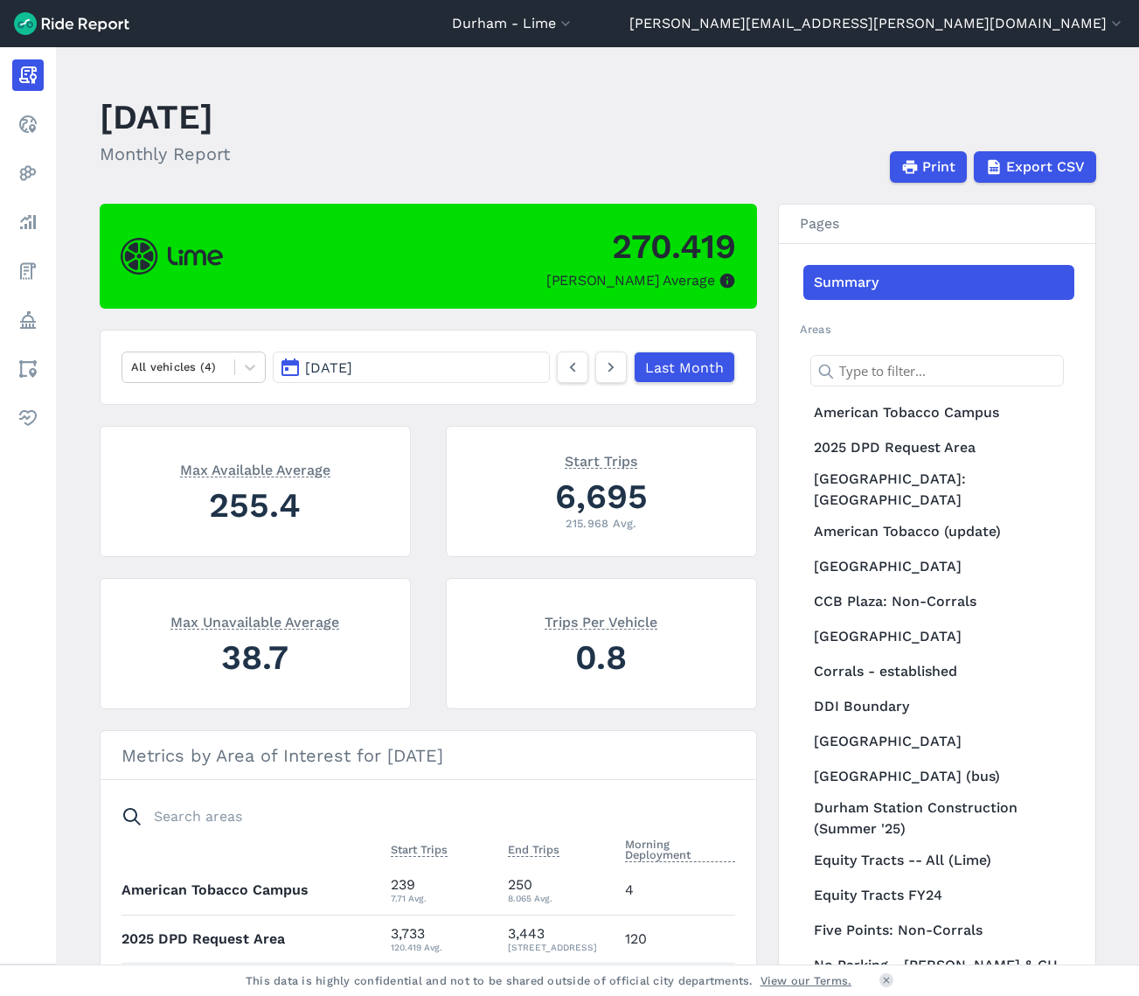
click at [519, 366] on button "Jul 2025" at bounding box center [411, 367] width 276 height 31
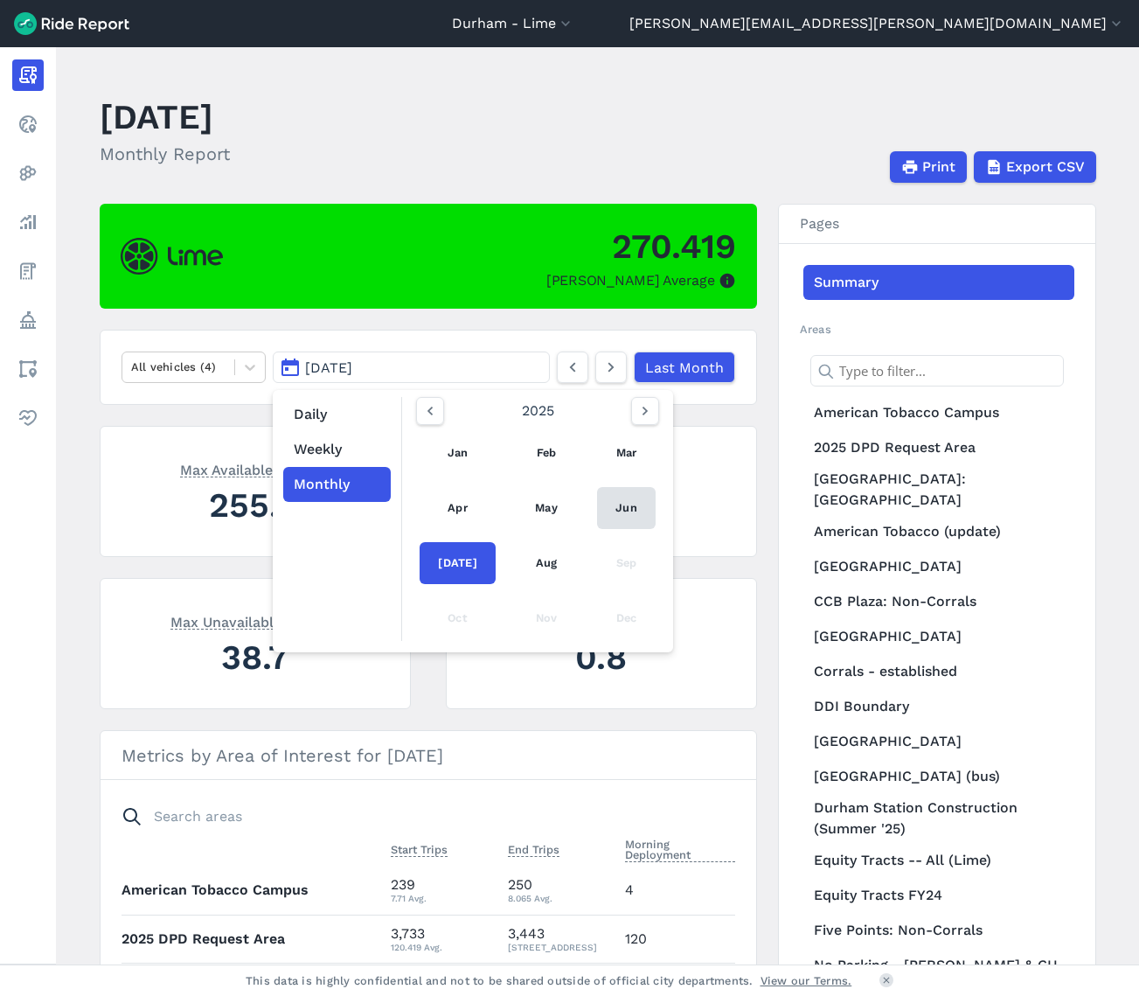
click at [623, 503] on link "Jun" at bounding box center [626, 508] width 59 height 42
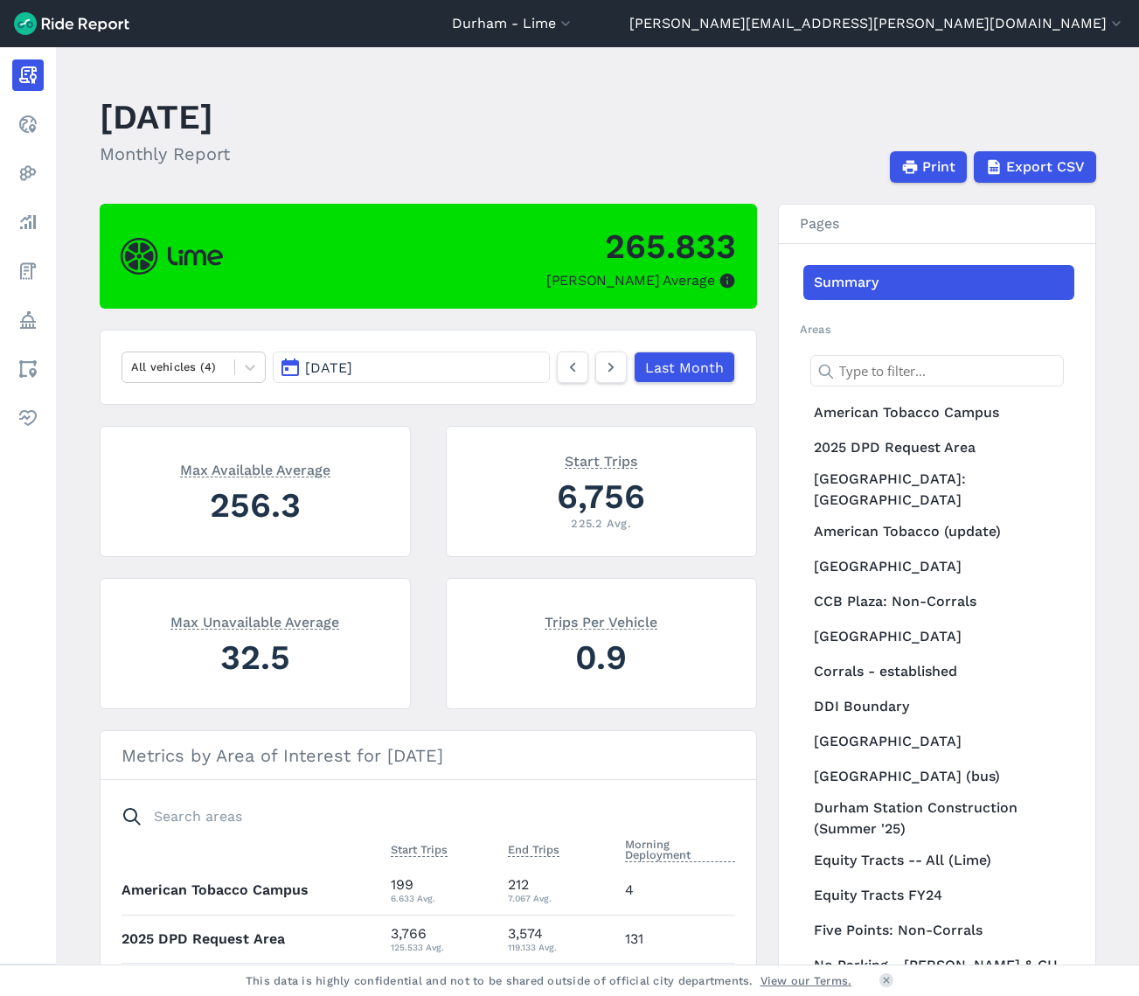
click at [501, 378] on button "Jun 2025" at bounding box center [411, 367] width 276 height 31
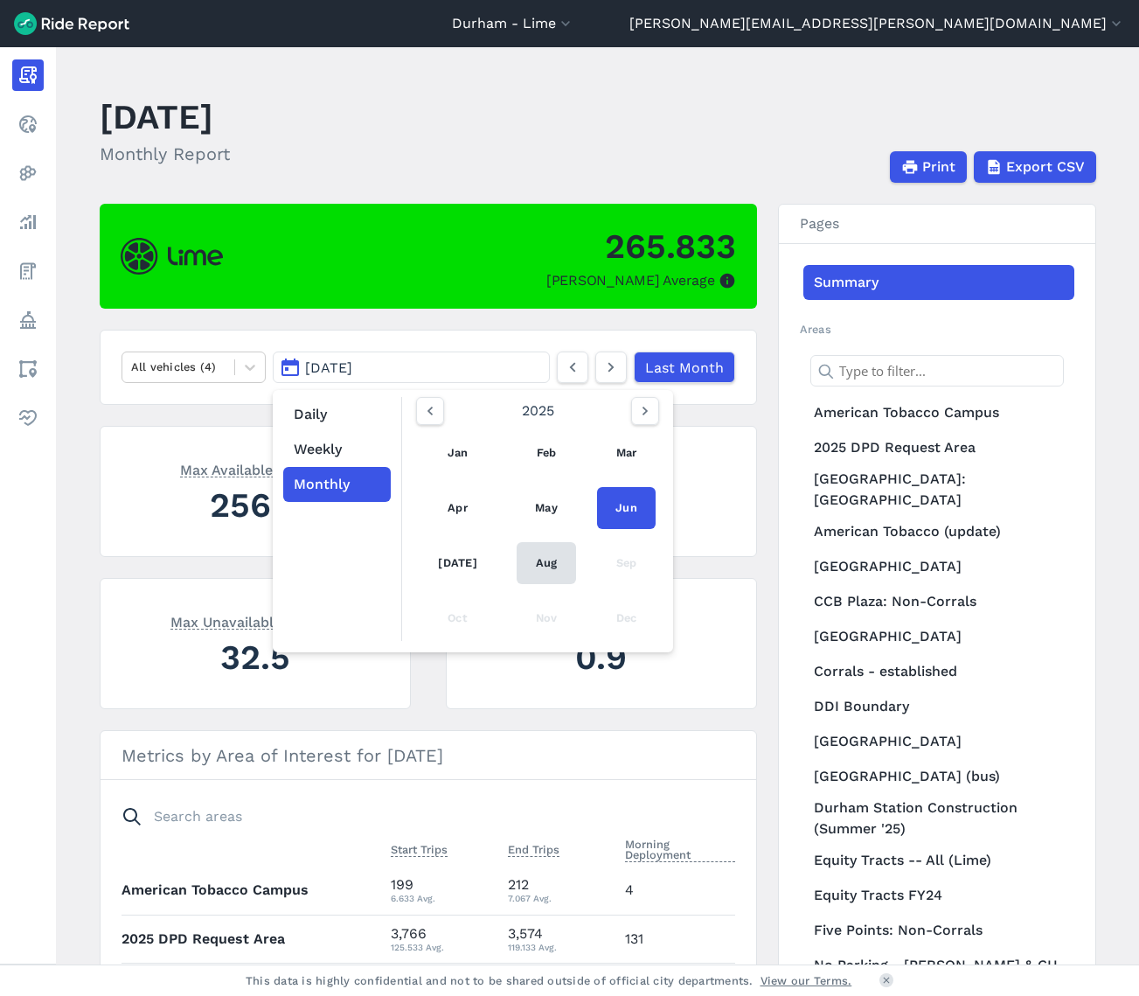
click at [540, 558] on link "Aug" at bounding box center [547, 563] width 60 height 42
